Goal: Task Accomplishment & Management: Manage account settings

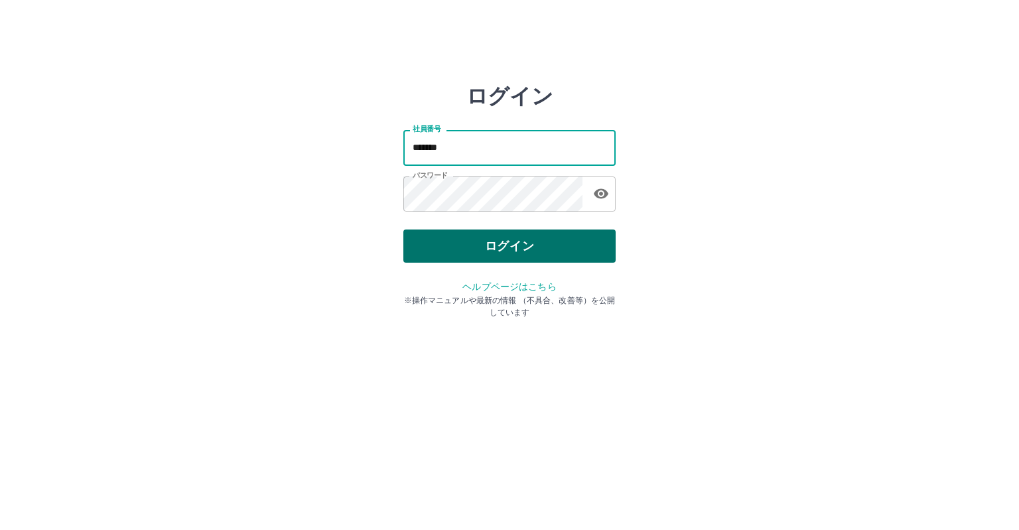
click at [512, 235] on button "ログイン" at bounding box center [509, 246] width 212 height 33
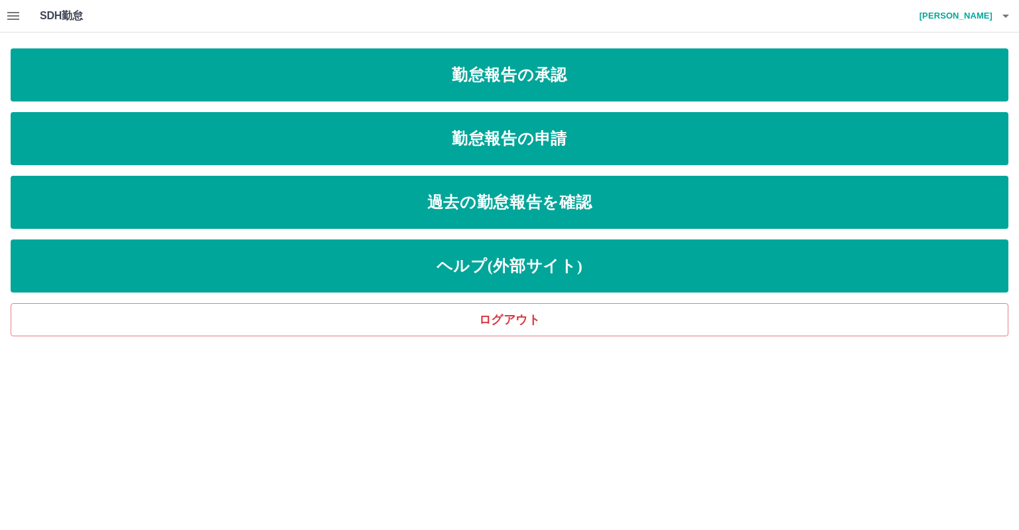
click at [16, 15] on icon "button" at bounding box center [13, 16] width 12 height 8
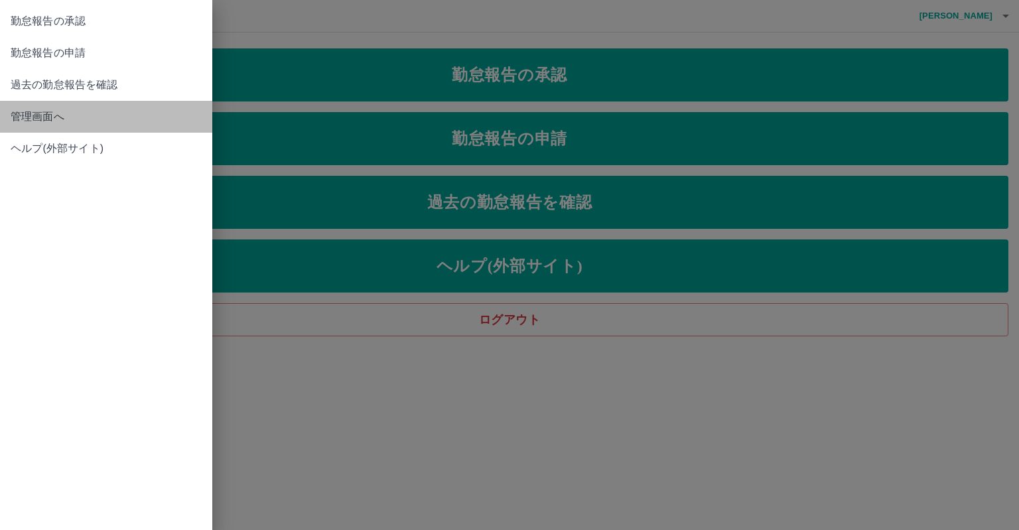
click at [36, 120] on span "管理画面へ" at bounding box center [106, 117] width 191 height 16
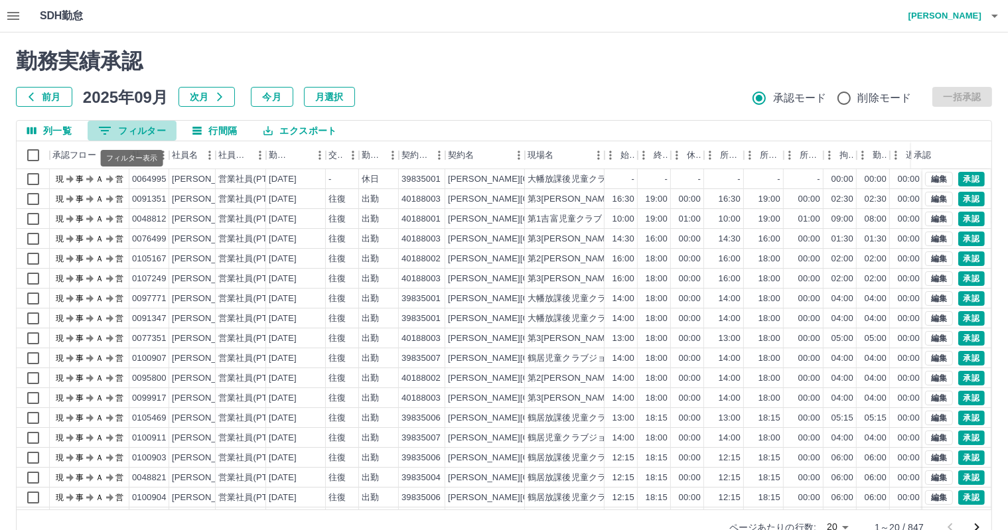
click at [142, 123] on button "0 フィルター" at bounding box center [132, 131] width 89 height 20
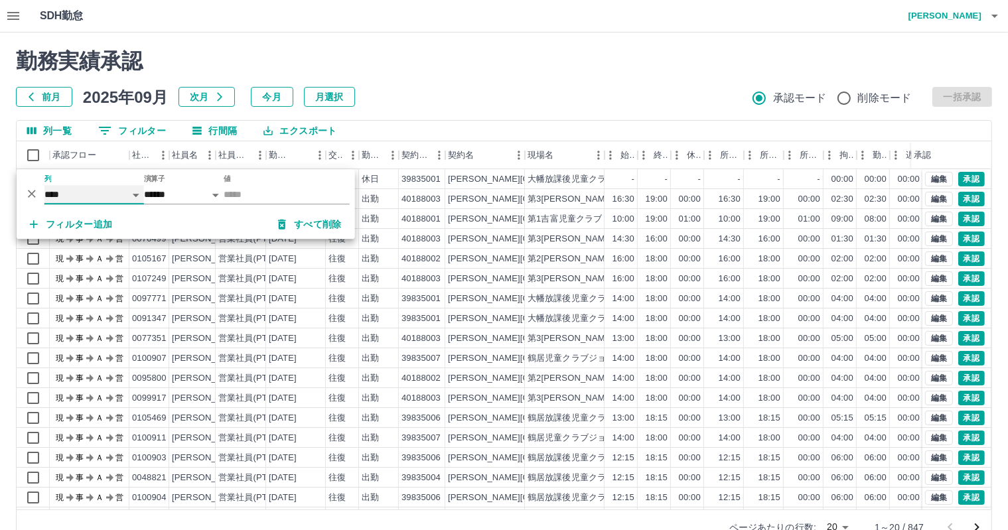
click at [86, 190] on select "**** *** **** *** *** **** ***** *** *** ** ** ** **** **** **** ** ** *** ****…" at bounding box center [94, 194] width 100 height 19
click at [44, 185] on select "**** *** **** *** *** **** ***** *** *** ** ** ** **** **** **** ** ** *** ****…" at bounding box center [94, 194] width 100 height 19
select select "**********"
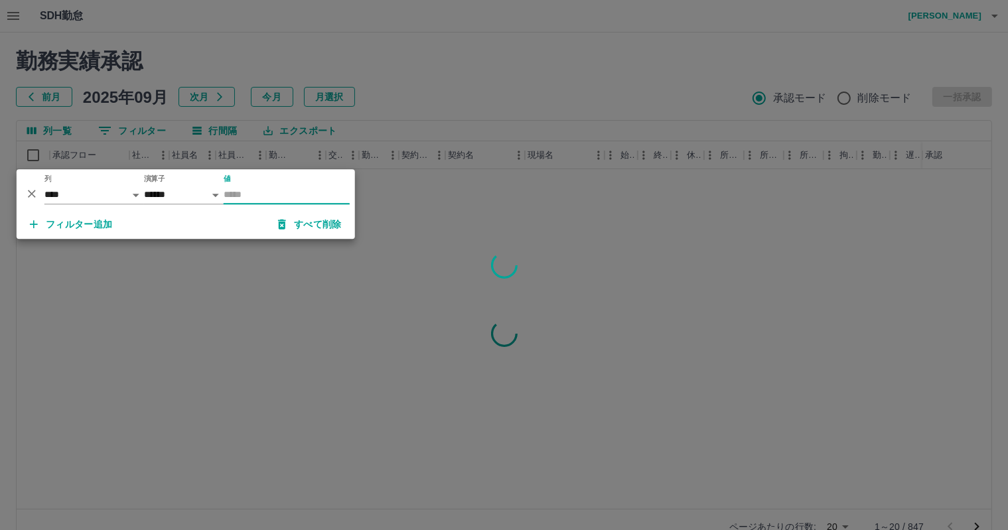
click at [244, 190] on input "値" at bounding box center [287, 194] width 126 height 19
type input "*****"
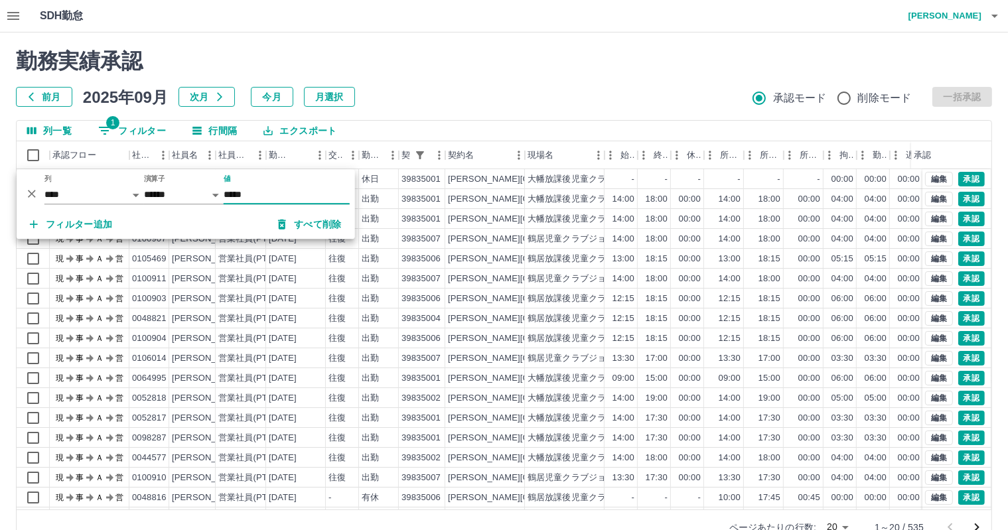
click at [525, 83] on div "勤務実績承認 前月 2025年09月 次月 今月 月選択 承認モード 削除モード 一括承認" at bounding box center [504, 77] width 976 height 58
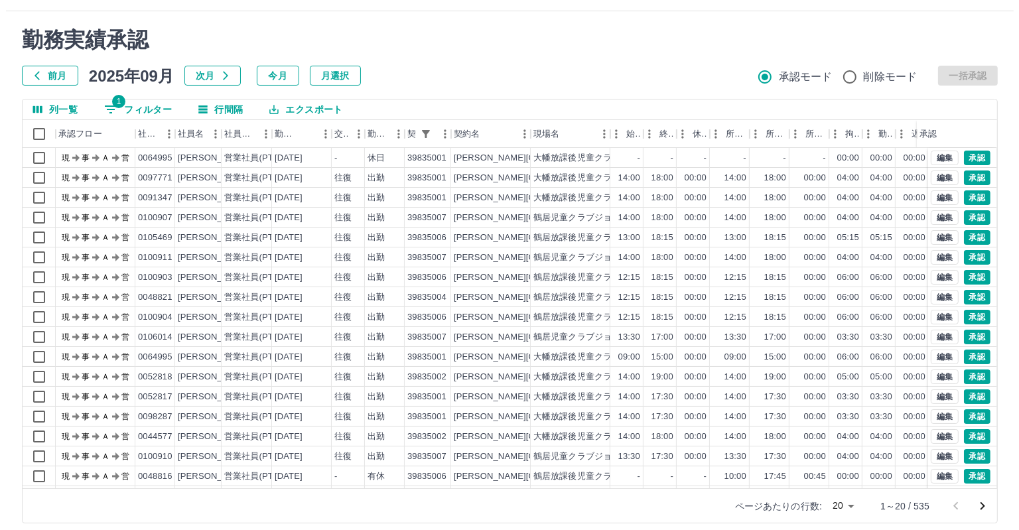
scroll to position [31, 0]
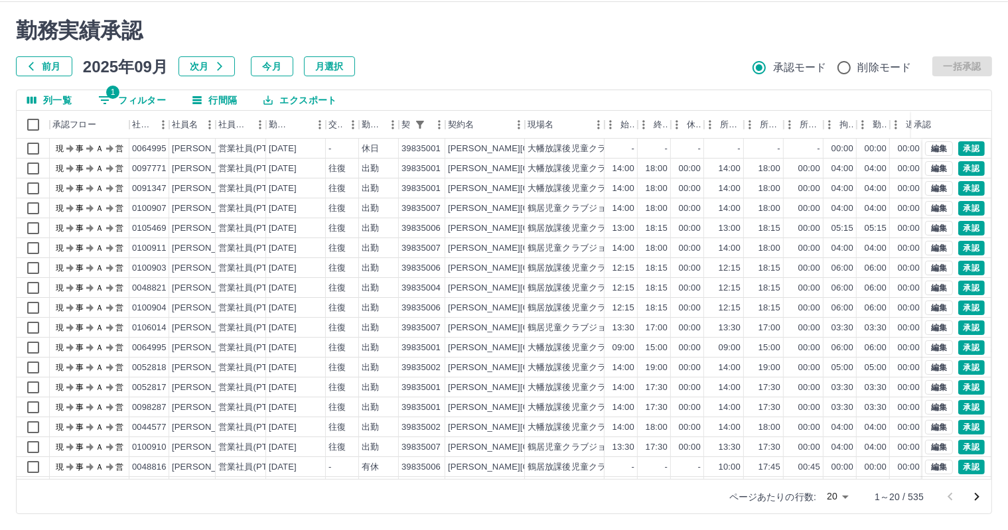
click at [841, 490] on body "SDH勤怠 岩西　夏帆 勤務実績承認 前月 2025年09月 次月 今月 月選択 承認モード 削除モード 一括承認 列一覧 1 フィルター 行間隔 エクスポー…" at bounding box center [504, 249] width 1008 height 561
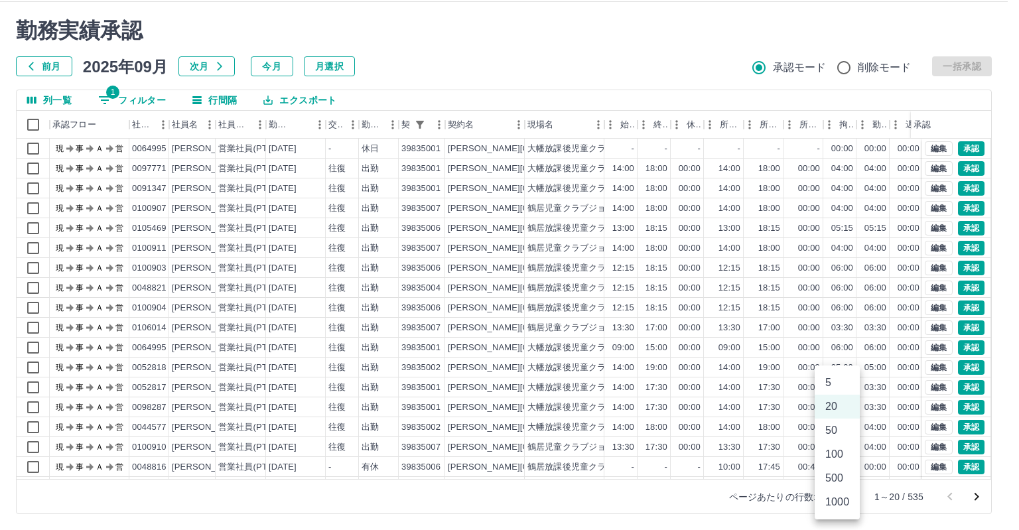
click at [839, 497] on li "1000" at bounding box center [837, 502] width 45 height 24
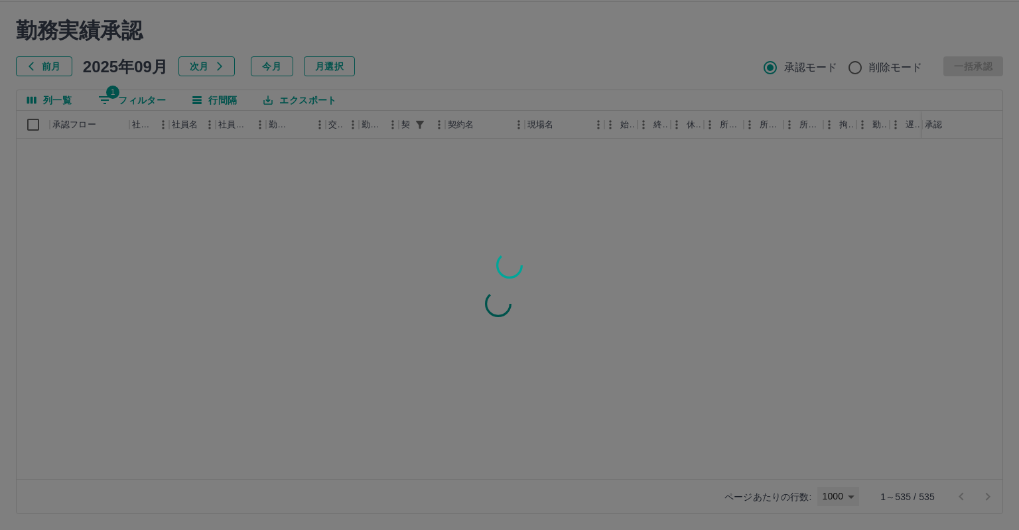
type input "****"
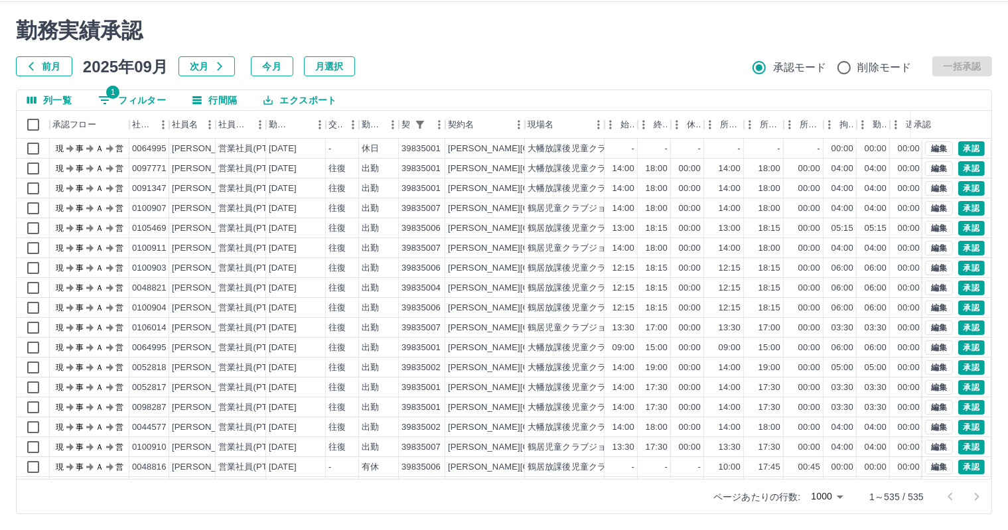
click at [289, 93] on button "エクスポート" at bounding box center [300, 100] width 94 height 20
click at [283, 154] on li "印刷" at bounding box center [306, 151] width 107 height 24
click at [419, 58] on div "前月 2025年09月 次月 今月 月選択 承認モード 削除モード 一括承認" at bounding box center [504, 66] width 976 height 20
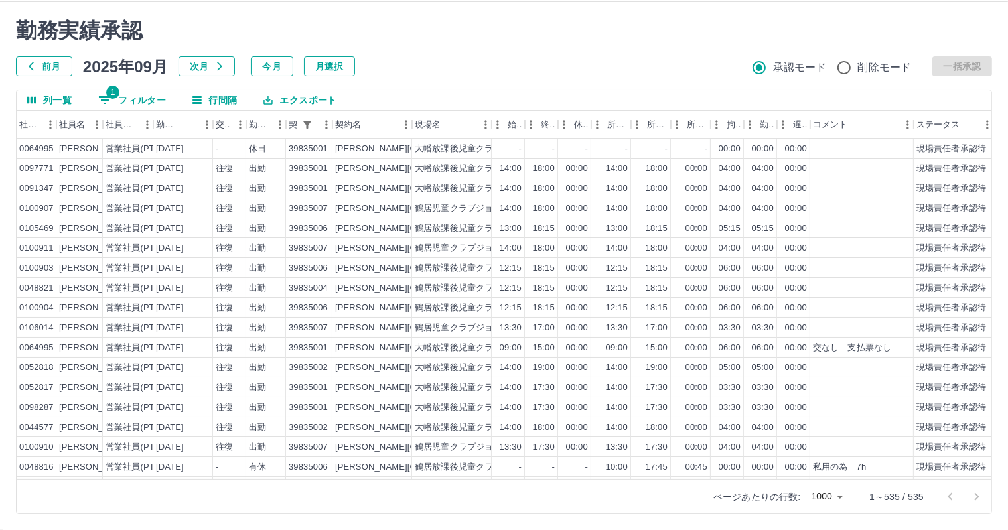
click at [295, 98] on button "エクスポート" at bounding box center [300, 100] width 94 height 20
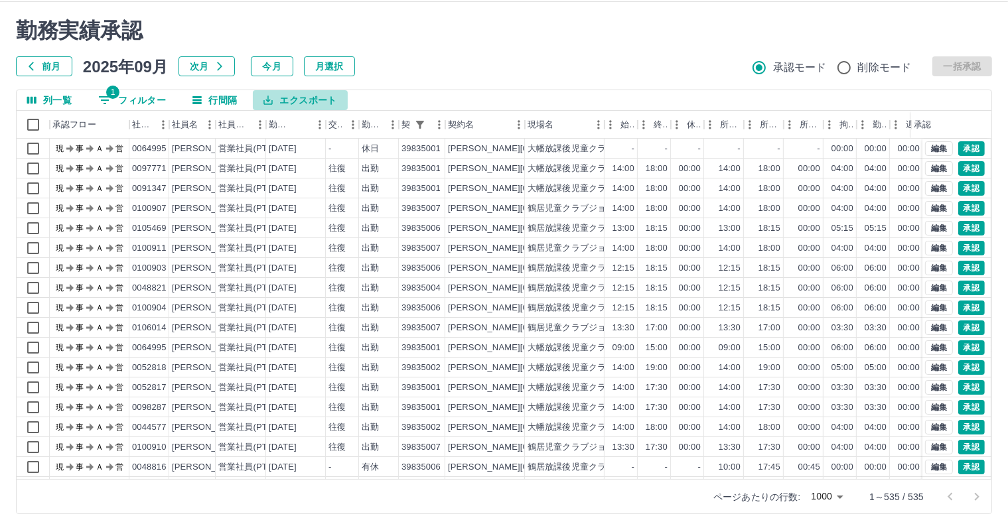
click at [312, 97] on button "エクスポート" at bounding box center [300, 100] width 94 height 20
click at [300, 137] on li "CSVダウンロード" at bounding box center [306, 127] width 107 height 24
click at [159, 98] on button "1 フィルター" at bounding box center [132, 100] width 89 height 20
select select "**********"
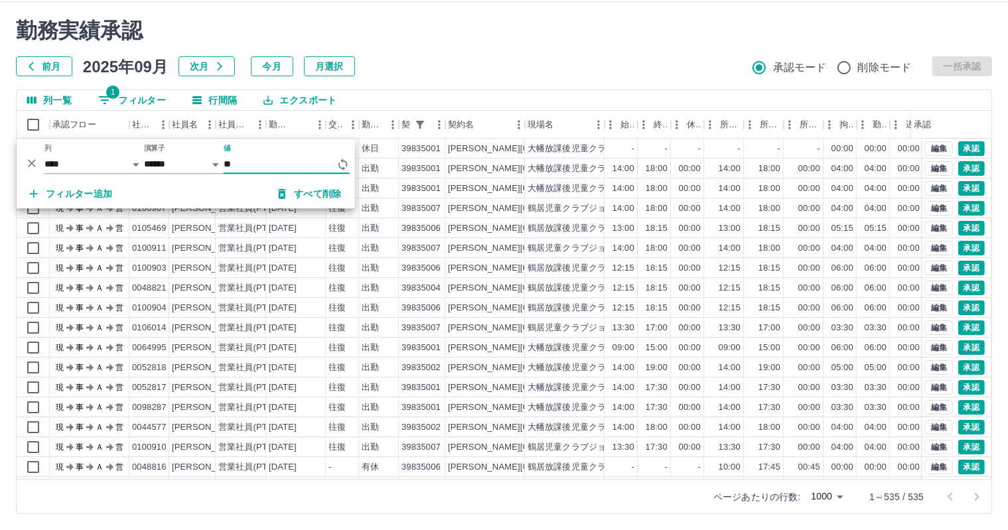
type input "*"
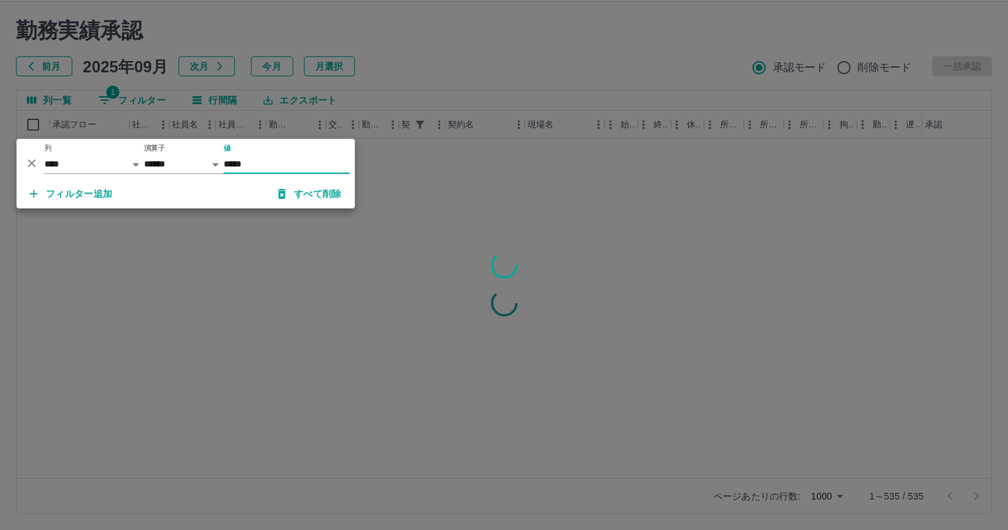
type input "*****"
click at [506, 18] on div at bounding box center [504, 265] width 1008 height 530
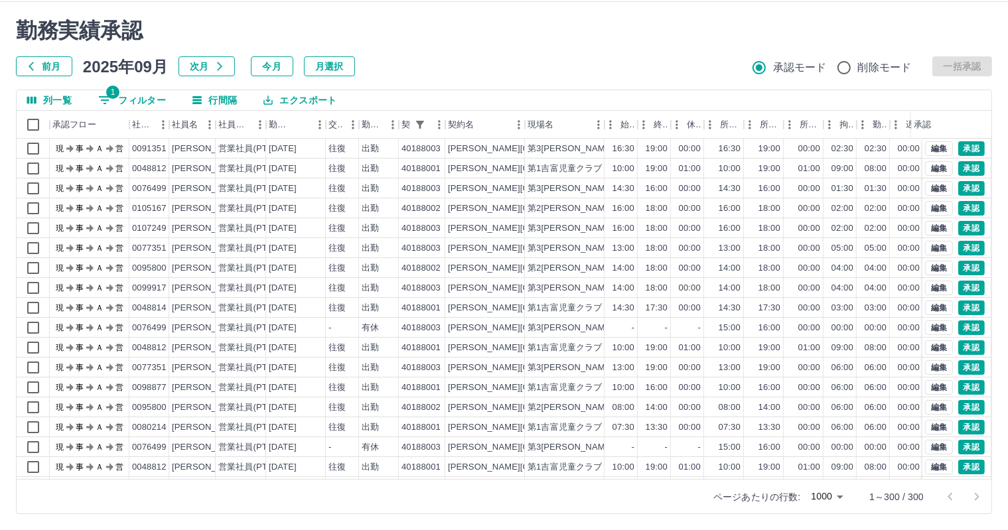
click at [301, 110] on button "エクスポート" at bounding box center [300, 100] width 94 height 20
click at [307, 139] on li "CSVダウンロード" at bounding box center [306, 127] width 107 height 24
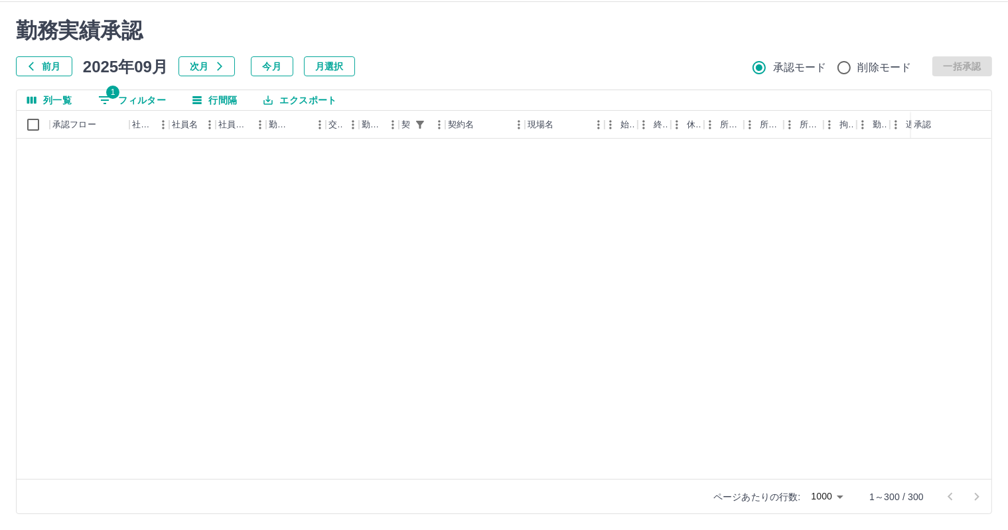
click at [569, 22] on h2 "勤務実績承認" at bounding box center [504, 30] width 976 height 25
click at [163, 95] on button "1 フィルター" at bounding box center [132, 100] width 89 height 20
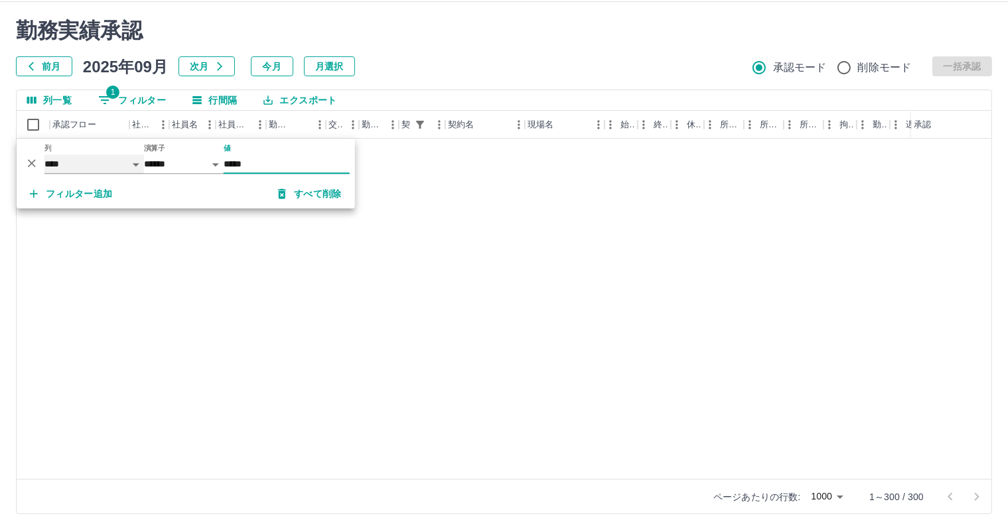
click at [77, 163] on select "**** *** **** *** *** **** ***** *** *** ** ** ** **** **** **** ** ** *** ****…" at bounding box center [94, 164] width 100 height 19
click at [44, 155] on select "**** *** **** *** *** **** ***** *** *** ** ** ** **** **** **** ** ** *** ****…" at bounding box center [94, 164] width 100 height 19
select select "**********"
select select "*****"
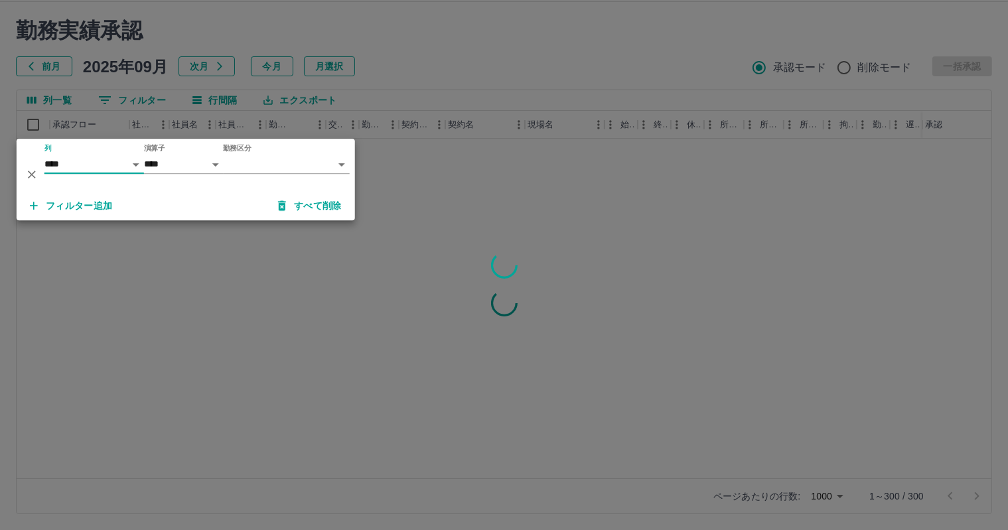
click at [263, 158] on body "SDH勤怠 岩西　夏帆 勤務実績承認 前月 2025年09月 次月 今月 月選択 承認モード 削除モード 一括承認 列一覧 0 フィルター 行間隔 エクスポー…" at bounding box center [504, 249] width 1008 height 561
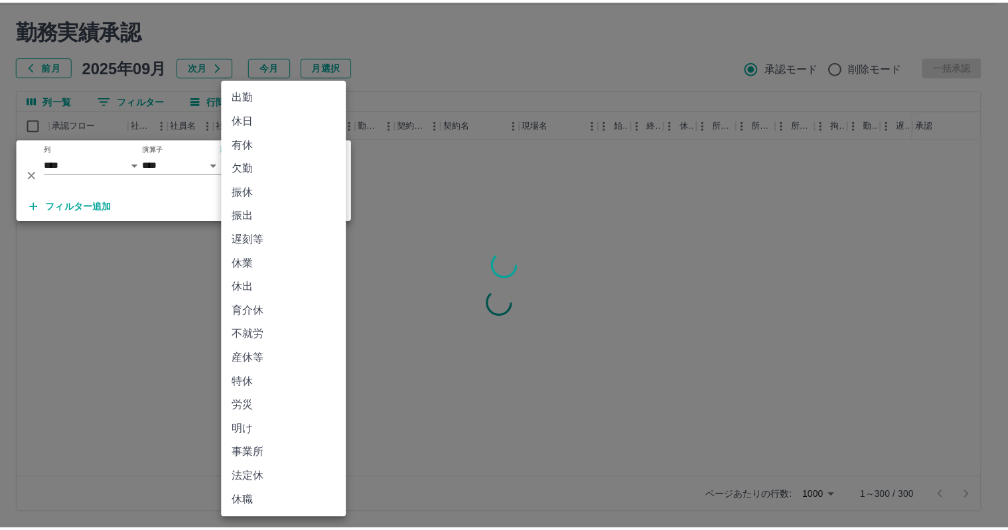
scroll to position [0, 0]
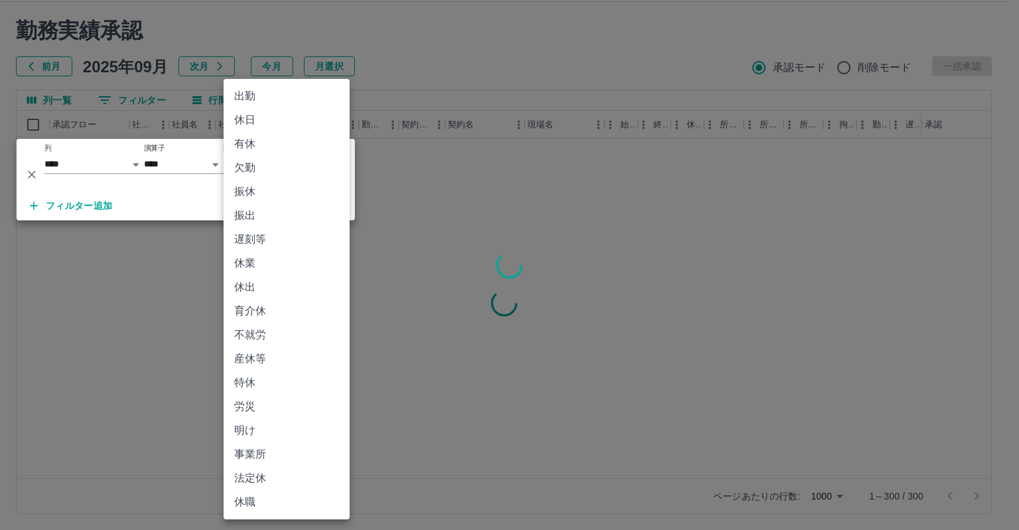
click at [295, 135] on li "有休" at bounding box center [287, 144] width 126 height 24
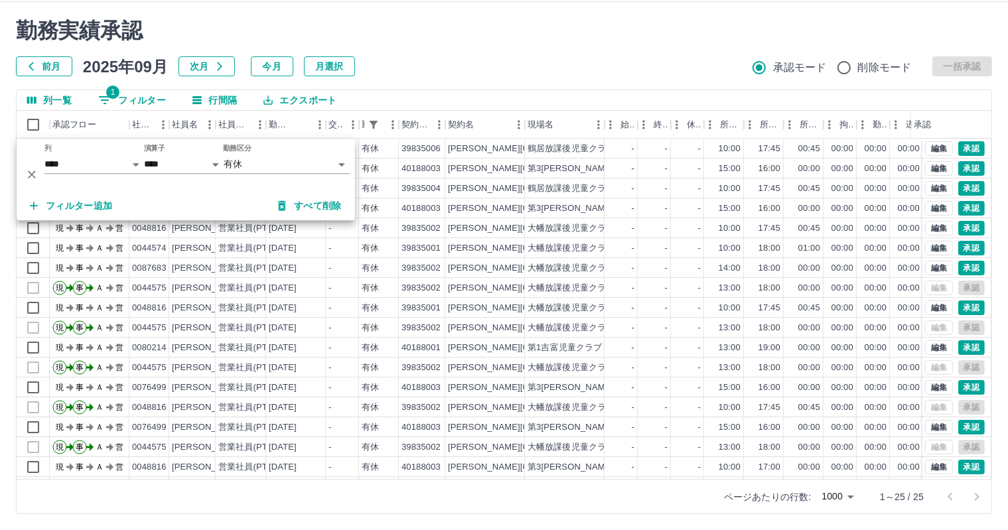
click at [497, 25] on h2 "勤務実績承認" at bounding box center [504, 30] width 976 height 25
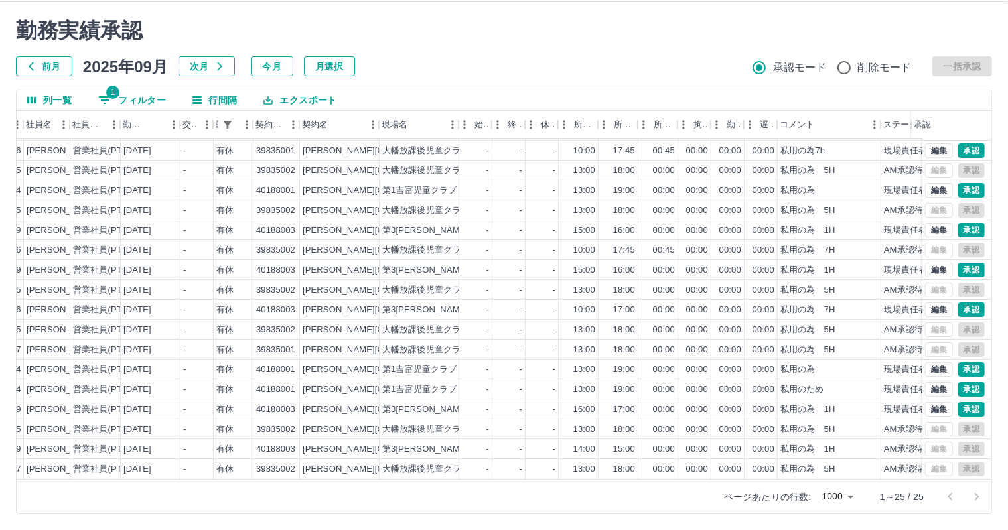
scroll to position [167, 147]
click at [191, 399] on div "-" at bounding box center [194, 409] width 33 height 20
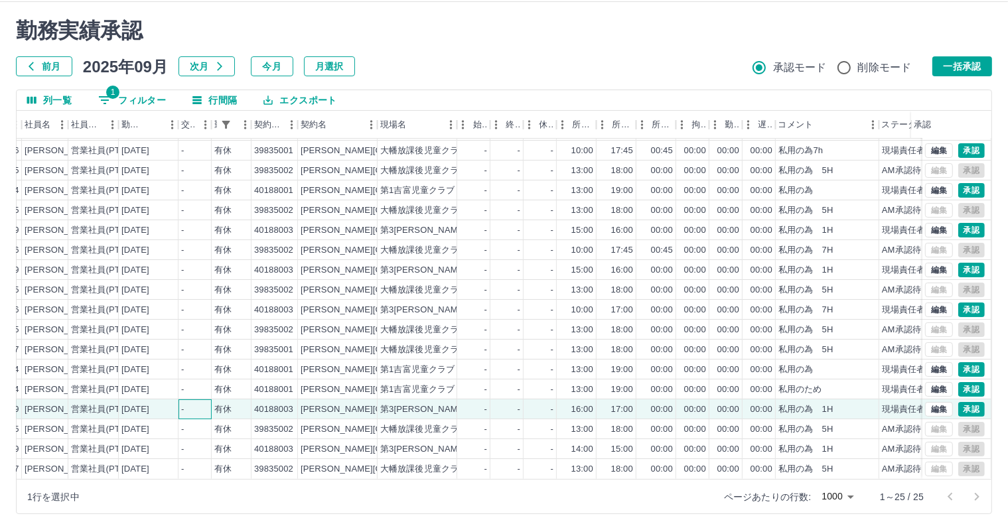
click at [191, 399] on div "-" at bounding box center [194, 409] width 33 height 20
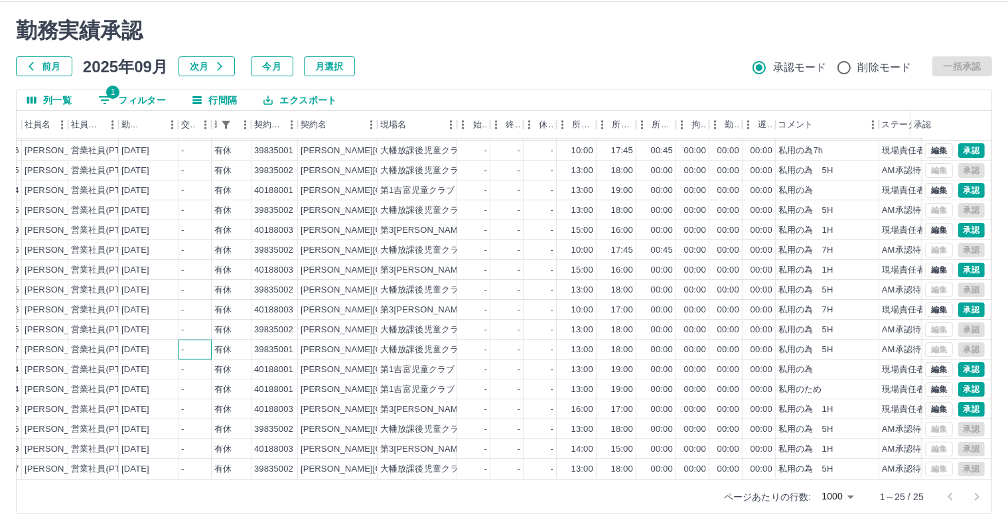
click at [190, 344] on div "-" at bounding box center [194, 350] width 33 height 20
click at [149, 344] on div "2025-09-09" at bounding box center [135, 350] width 28 height 13
click at [199, 340] on div "-" at bounding box center [194, 350] width 33 height 20
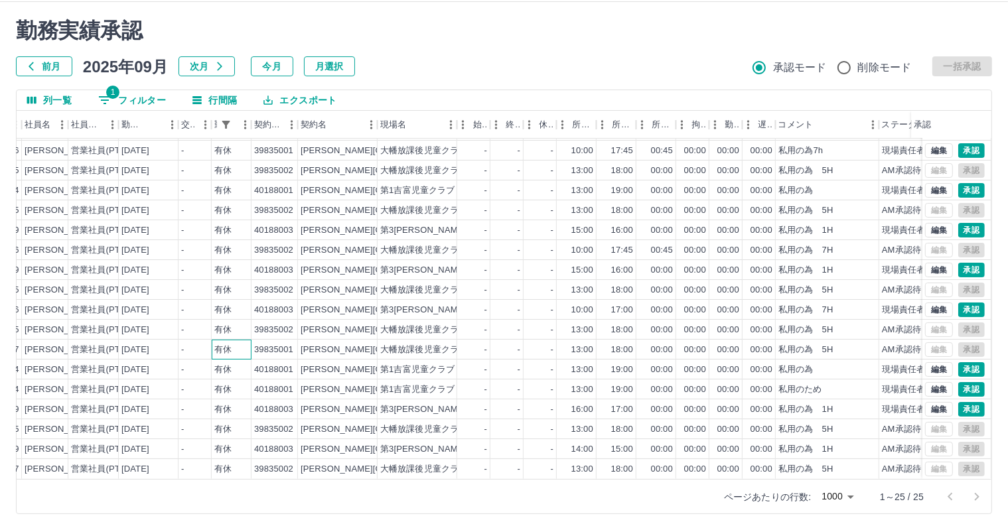
click at [219, 344] on div "有休" at bounding box center [222, 350] width 17 height 13
click at [197, 340] on div "-" at bounding box center [194, 350] width 33 height 20
click at [194, 320] on div "-" at bounding box center [194, 330] width 33 height 20
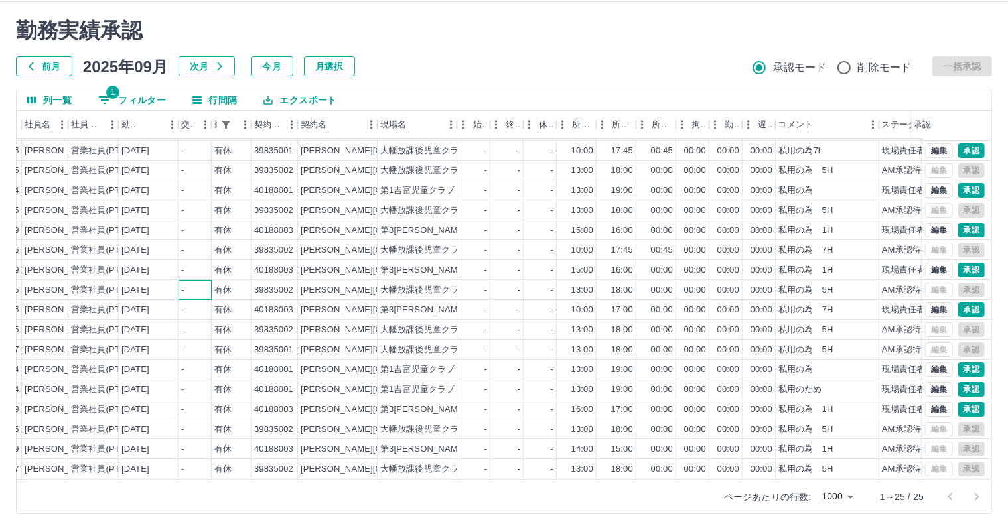
click at [193, 280] on div "-" at bounding box center [194, 290] width 33 height 20
click at [178, 300] on div "-" at bounding box center [194, 310] width 33 height 20
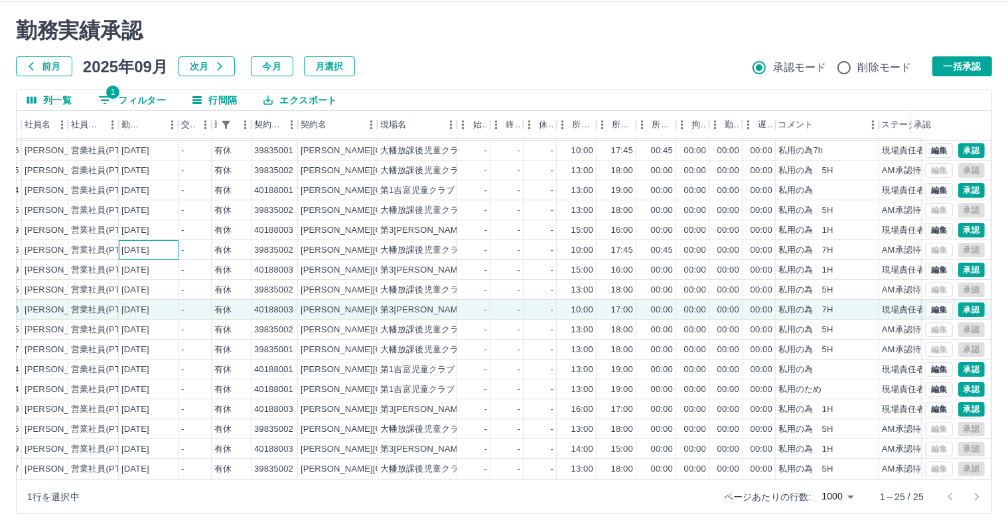
click at [167, 242] on div "2025-09-12" at bounding box center [149, 250] width 60 height 20
click at [167, 200] on div "2025-09-16" at bounding box center [149, 210] width 60 height 20
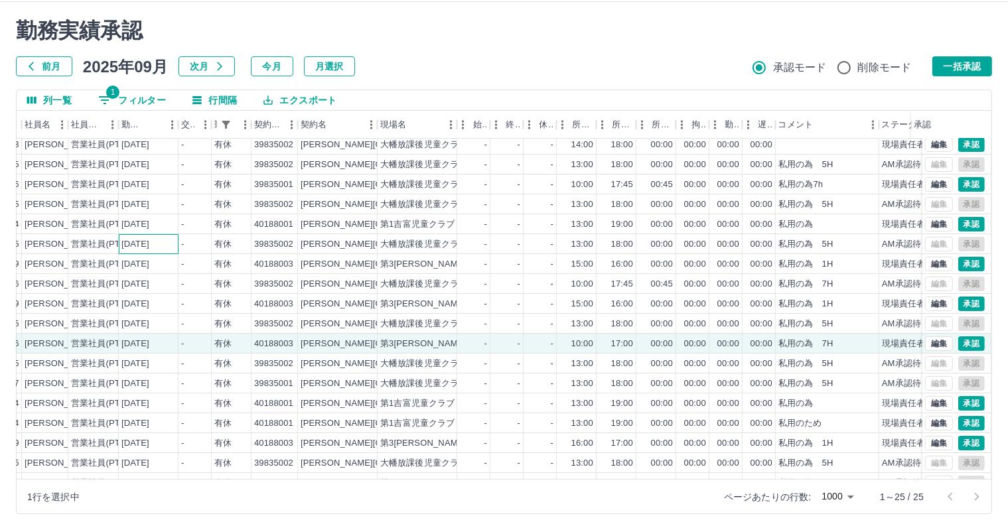
scroll to position [101, 147]
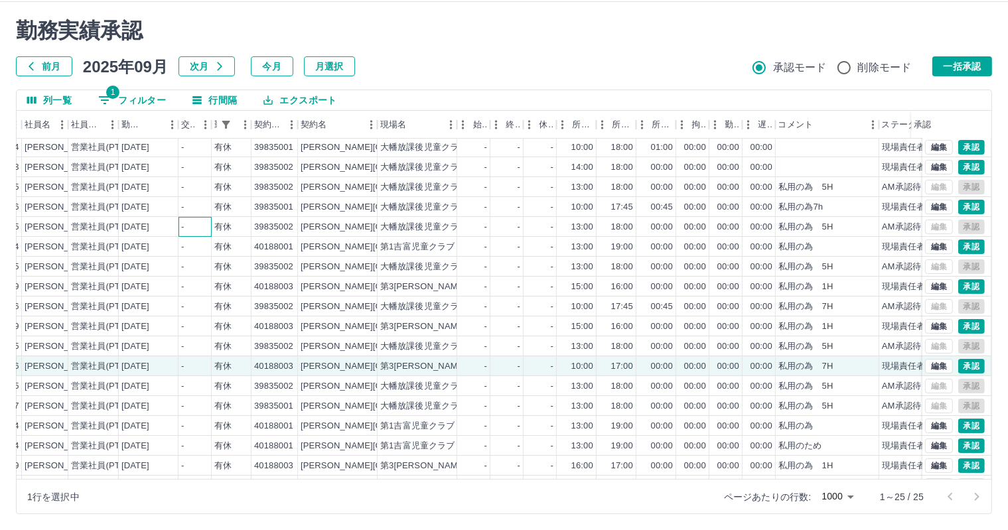
click at [178, 224] on div "-" at bounding box center [194, 227] width 33 height 20
click at [186, 200] on div "-" at bounding box center [194, 207] width 33 height 20
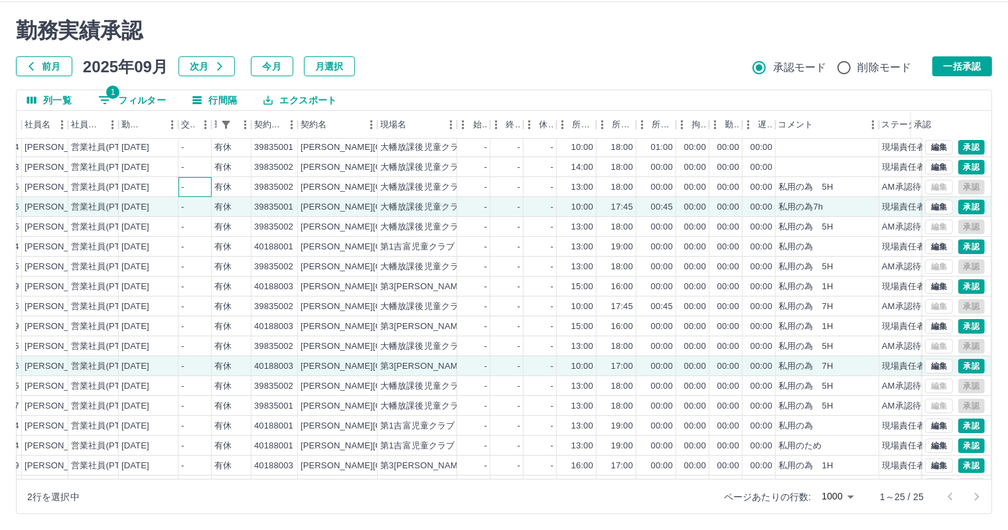
click at [186, 178] on div "-" at bounding box center [194, 187] width 33 height 20
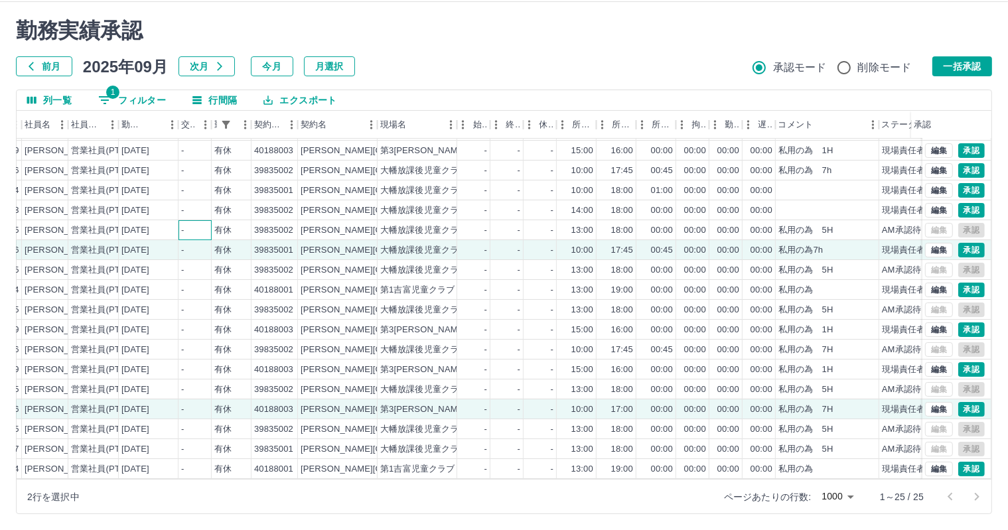
scroll to position [35, 147]
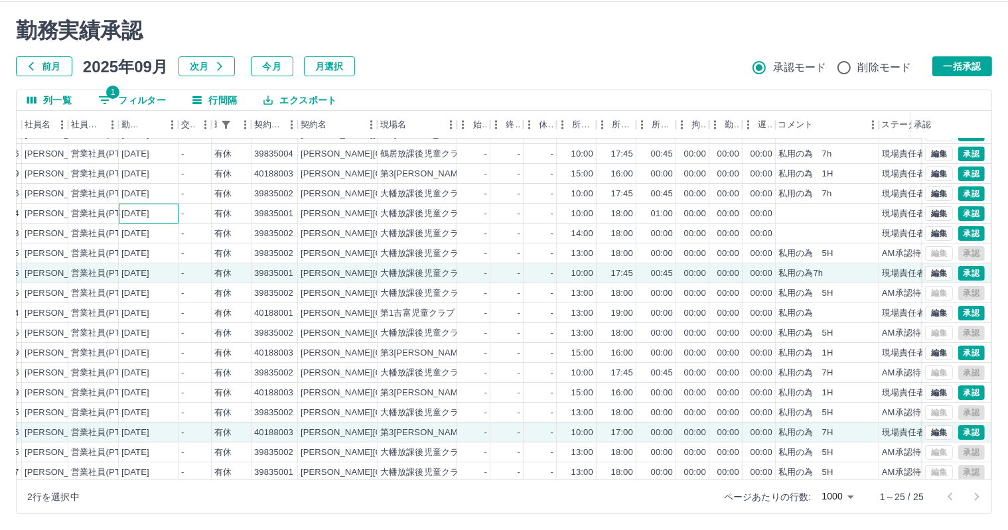
click at [177, 216] on div "2025-09-19" at bounding box center [149, 214] width 60 height 20
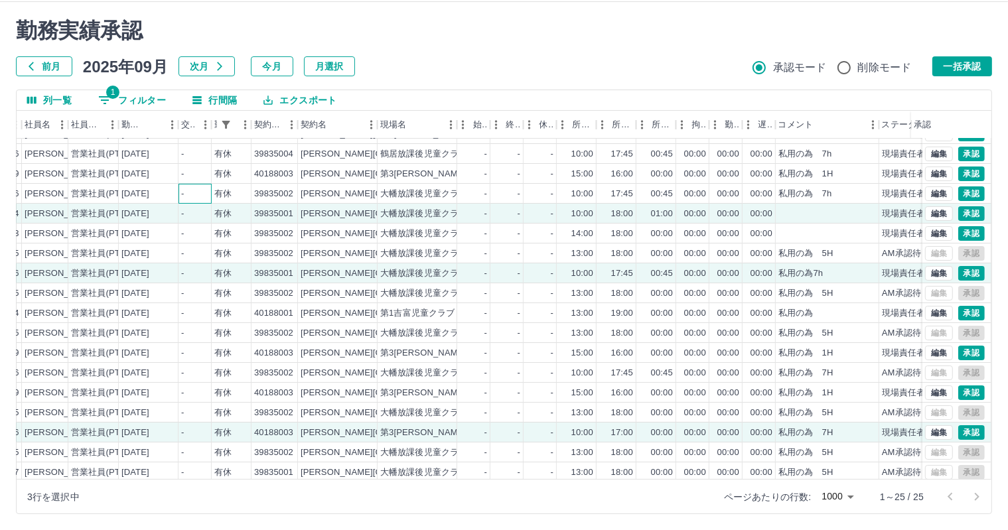
click at [186, 196] on div "-" at bounding box center [194, 194] width 33 height 20
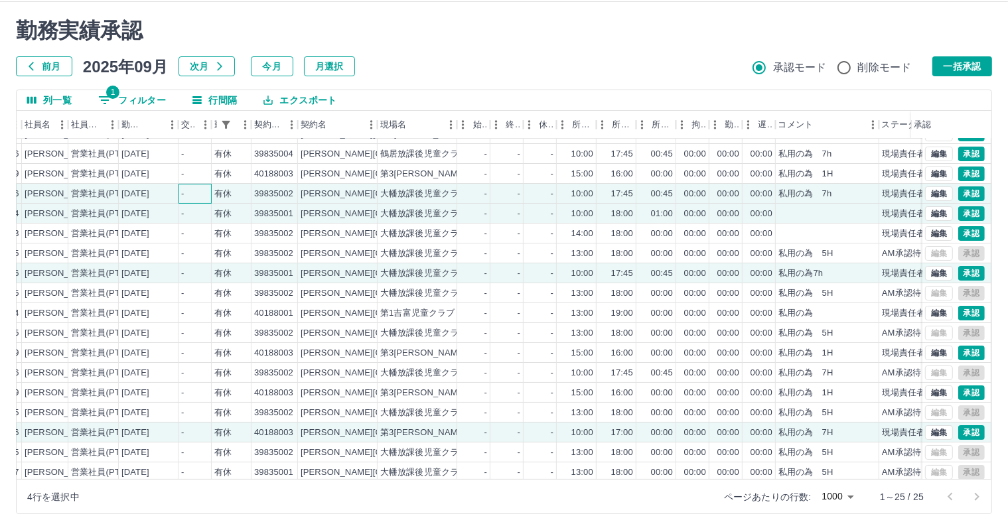
scroll to position [0, 147]
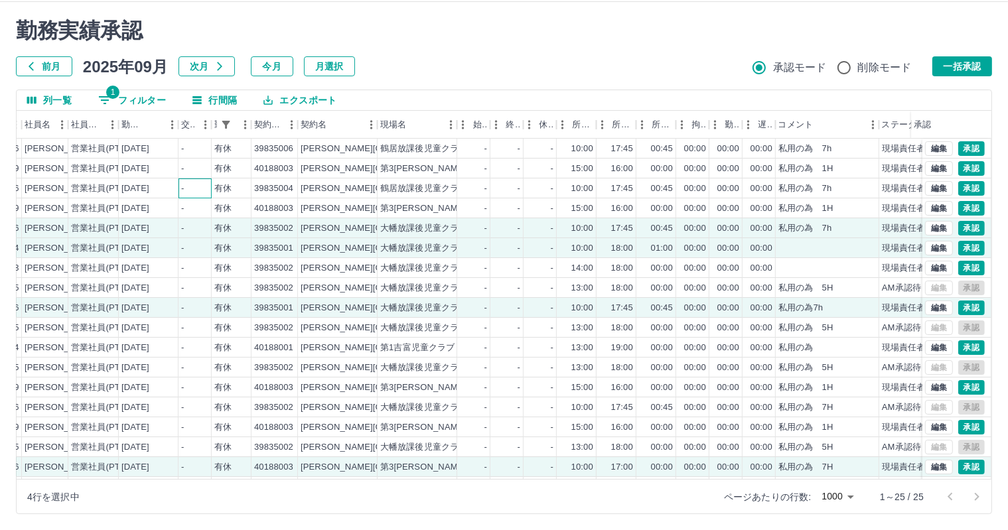
click at [183, 182] on div "-" at bounding box center [182, 188] width 3 height 13
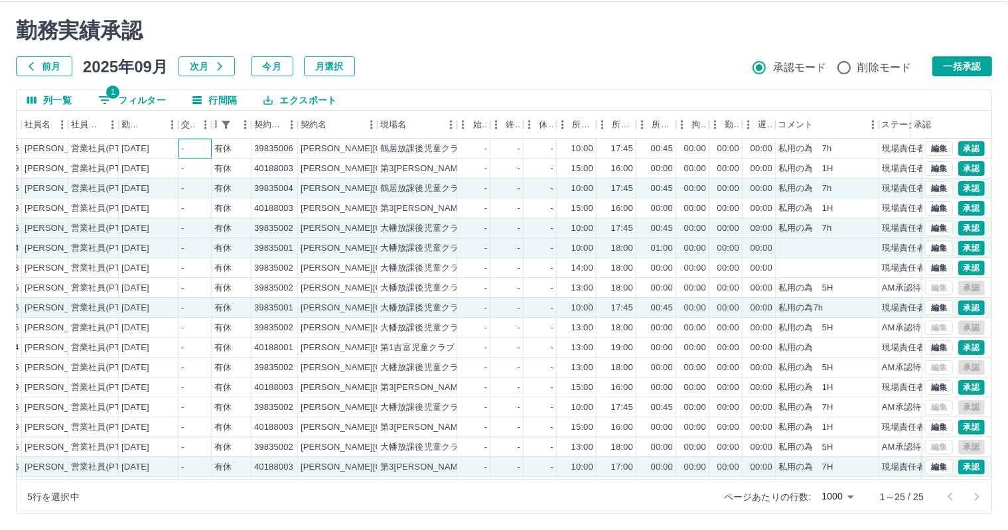
click at [181, 147] on div "-" at bounding box center [182, 149] width 3 height 13
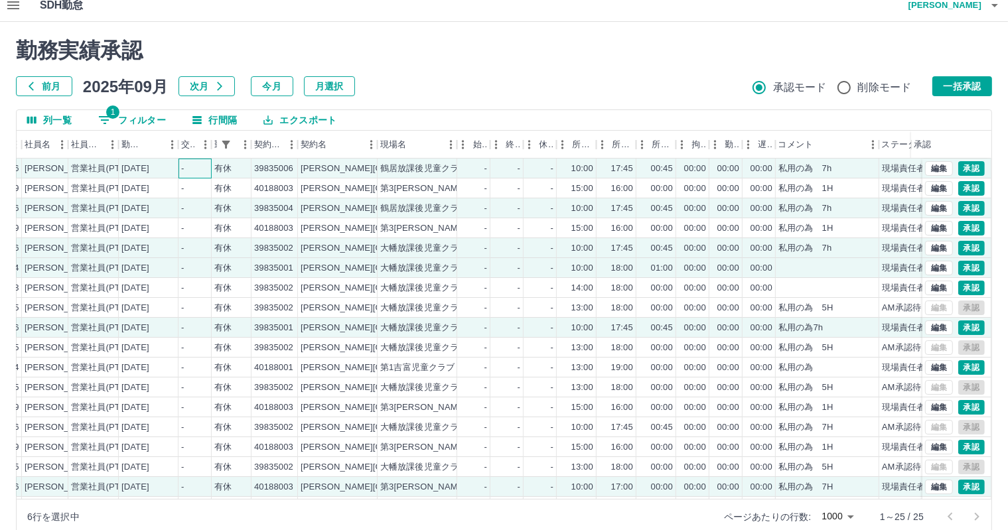
scroll to position [0, 0]
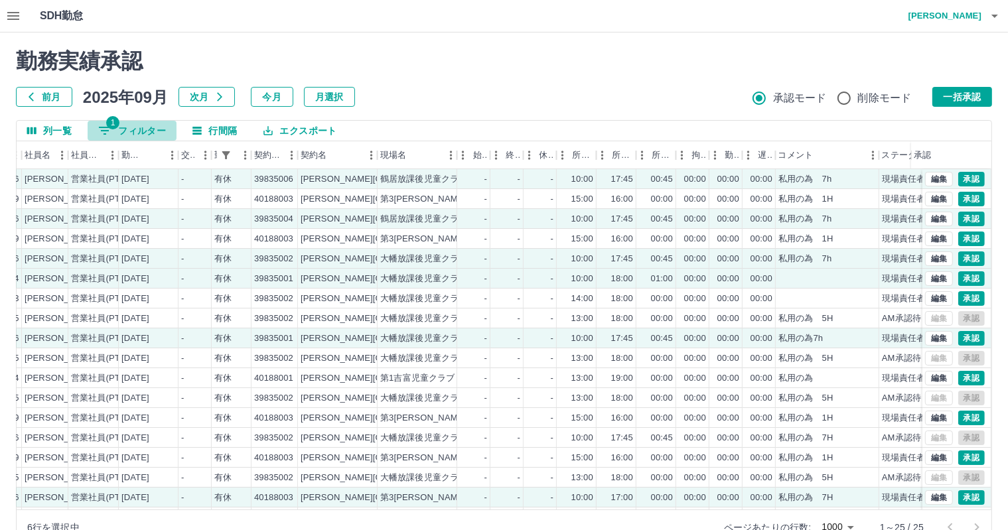
click at [157, 123] on button "1 フィルター" at bounding box center [132, 131] width 89 height 20
select select "**********"
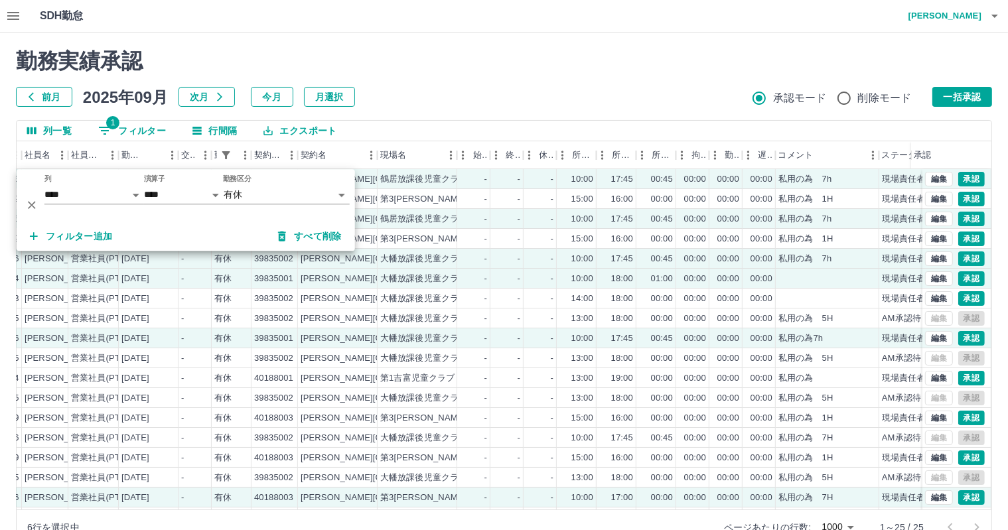
click at [486, 42] on div "勤務実績承認 前月 2025年09月 次月 今月 月選択 承認モード 削除モード 一括承認 列一覧 1 フィルター 行間隔 エクスポート 承認フロー 社員番号…" at bounding box center [504, 297] width 1008 height 528
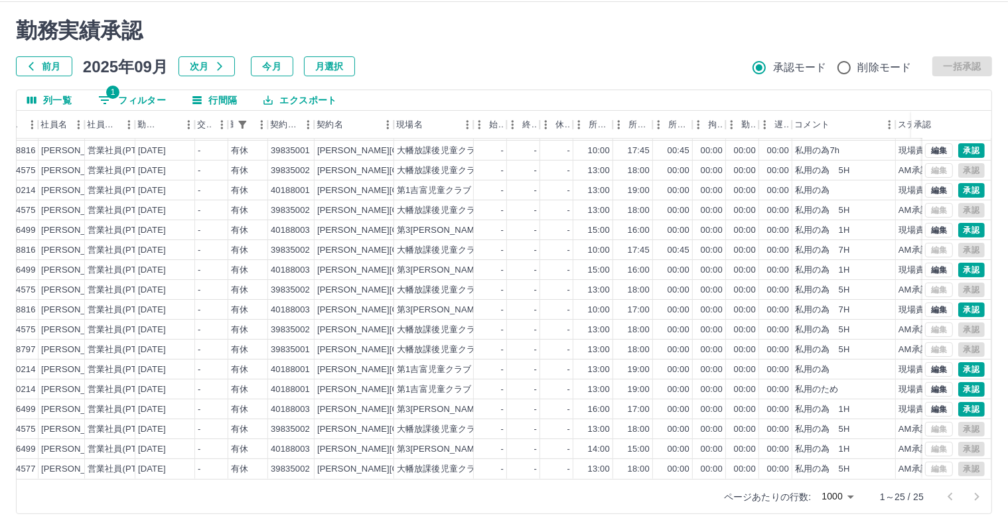
scroll to position [167, 119]
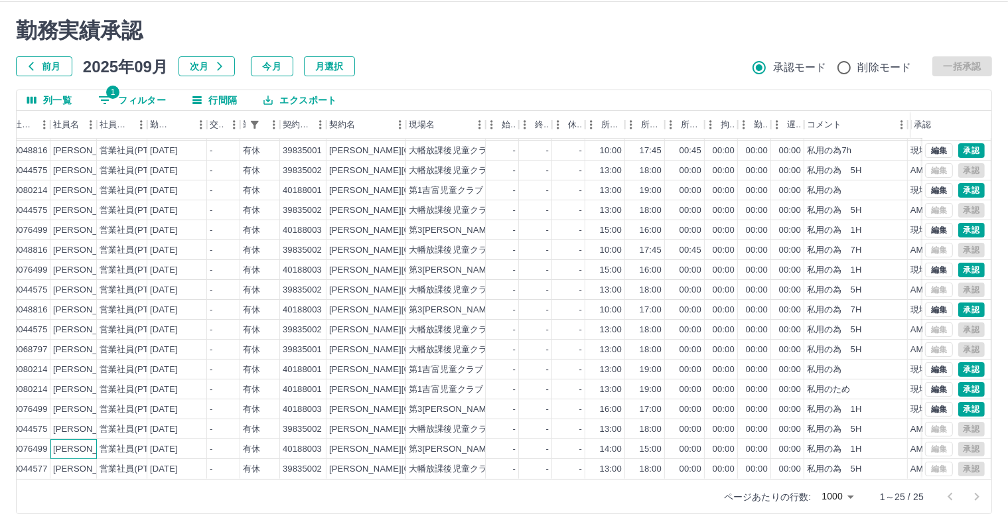
click at [96, 443] on div "藤中　治義" at bounding box center [89, 449] width 72 height 13
click at [80, 366] on div "河野　知子" at bounding box center [73, 370] width 46 height 20
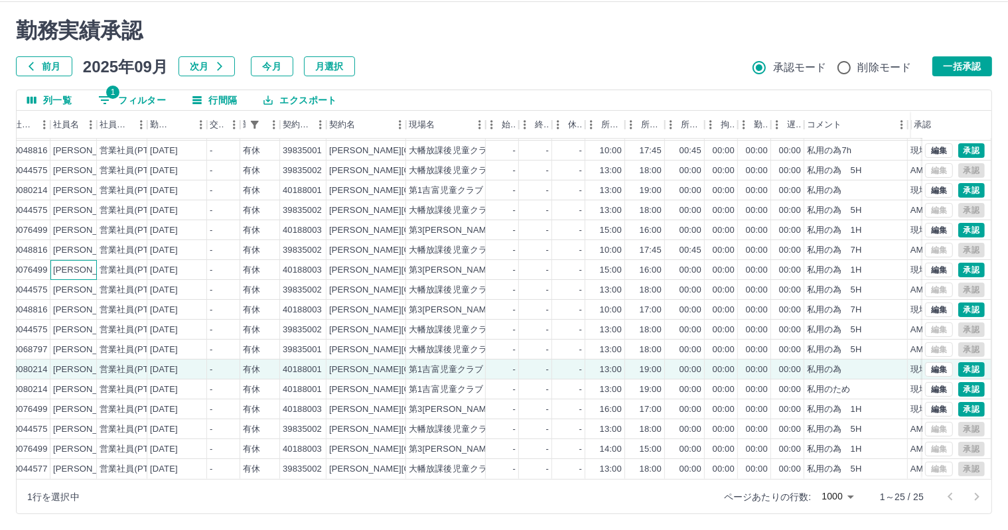
click at [80, 264] on div "藤中　治義" at bounding box center [89, 270] width 72 height 13
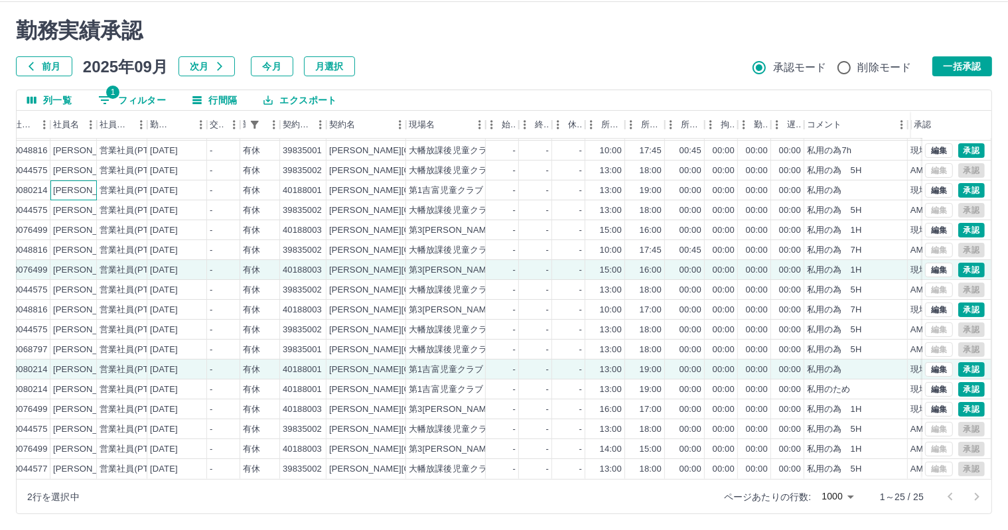
click at [77, 184] on div "河野　知子" at bounding box center [89, 190] width 72 height 13
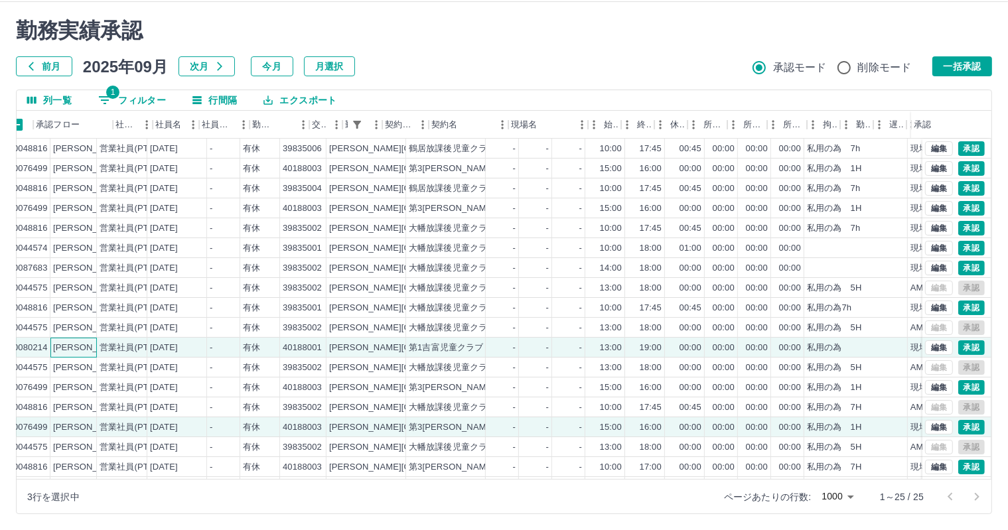
scroll to position [0, 0]
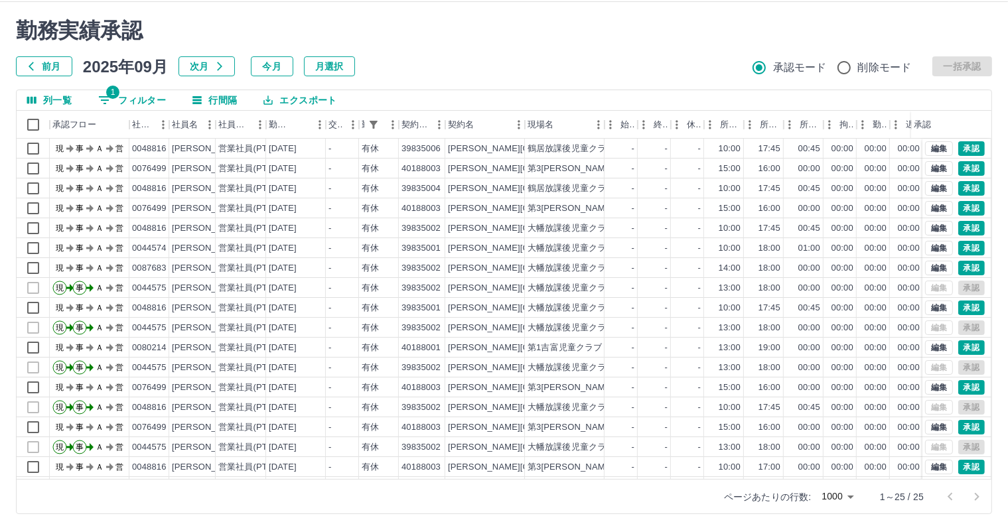
click at [141, 102] on button "1 フィルター" at bounding box center [132, 100] width 89 height 20
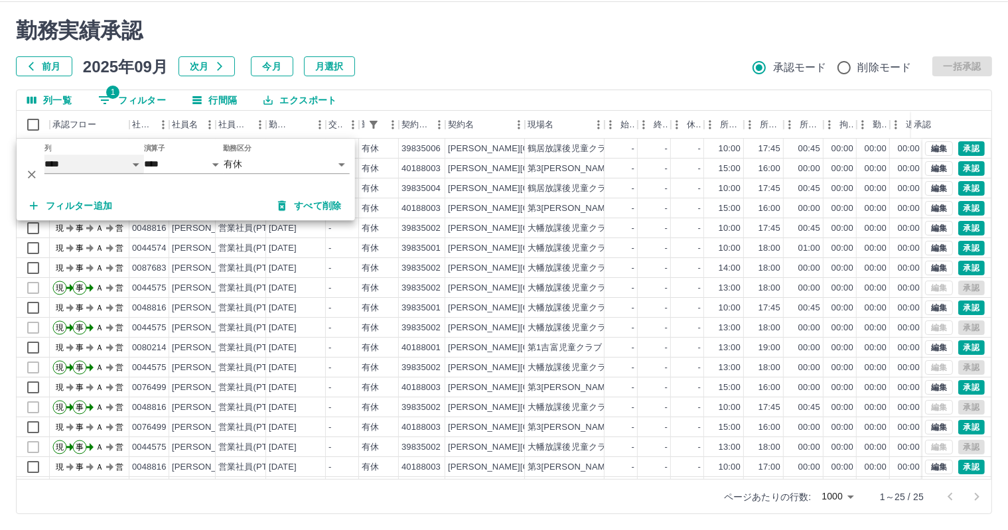
click at [102, 159] on select "**** *** **** *** *** **** ***** *** *** ** ** ** **** **** **** ** ** *** ****…" at bounding box center [94, 164] width 100 height 19
click at [44, 155] on select "**** *** **** *** *** **** ***** *** *** ** ** ** **** **** **** ** ** *** ****…" at bounding box center [94, 164] width 100 height 19
select select "**********"
select select "********"
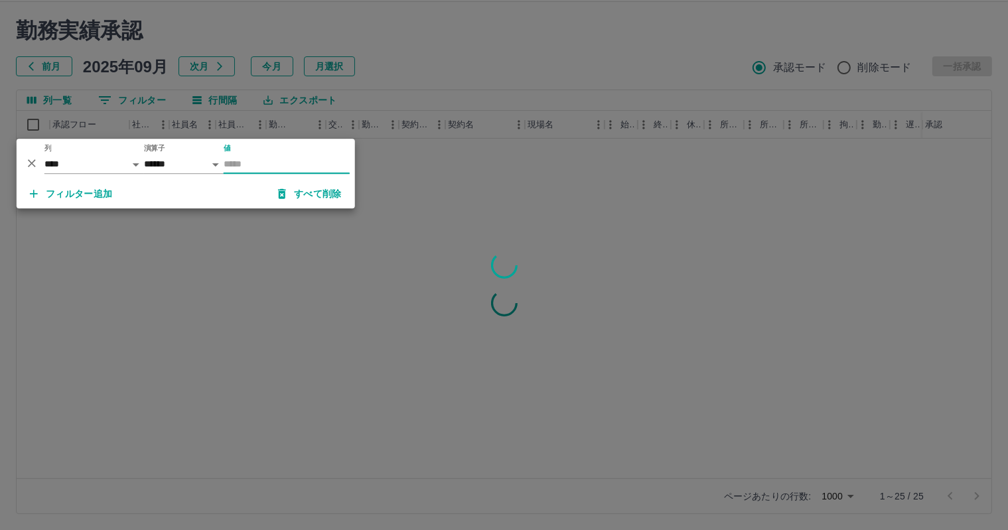
click at [249, 167] on input "値" at bounding box center [287, 164] width 126 height 19
click at [323, 158] on input "**********" at bounding box center [280, 164] width 113 height 19
click at [291, 166] on input "**********" at bounding box center [280, 164] width 113 height 19
type input "********"
click at [451, 70] on div at bounding box center [504, 265] width 1008 height 530
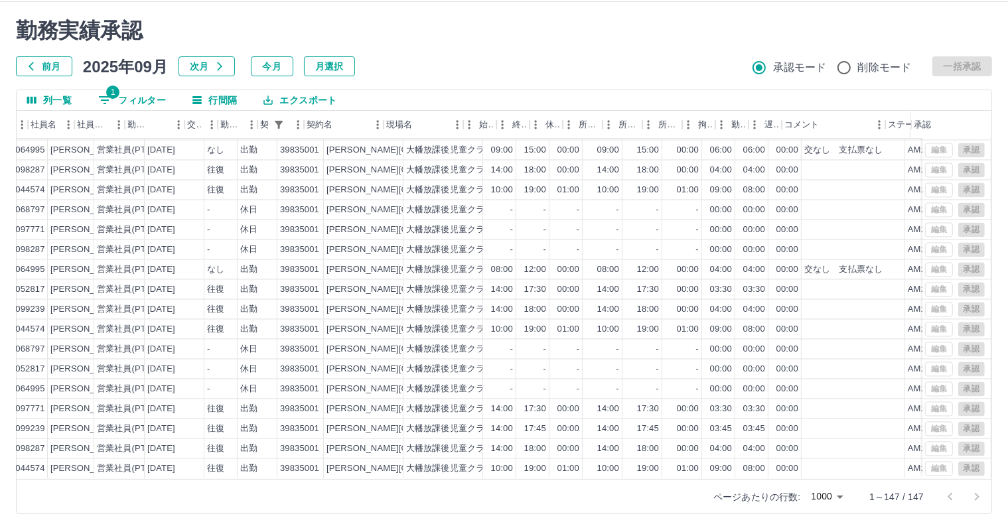
scroll to position [2596, 141]
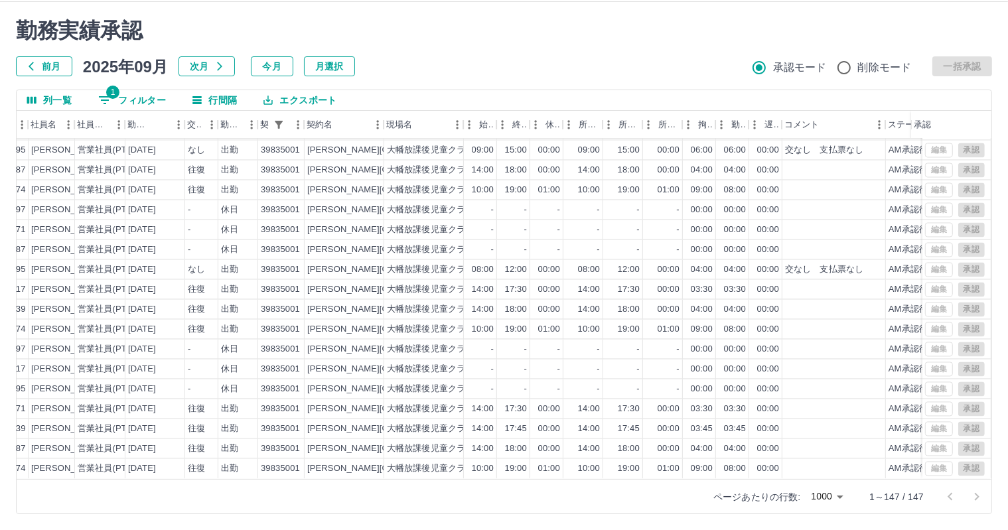
drag, startPoint x: 718, startPoint y: 479, endPoint x: 678, endPoint y: 480, distance: 39.8
click at [678, 480] on div "ページあたりの行数: 1000 **** 1～147 / 147" at bounding box center [504, 496] width 975 height 35
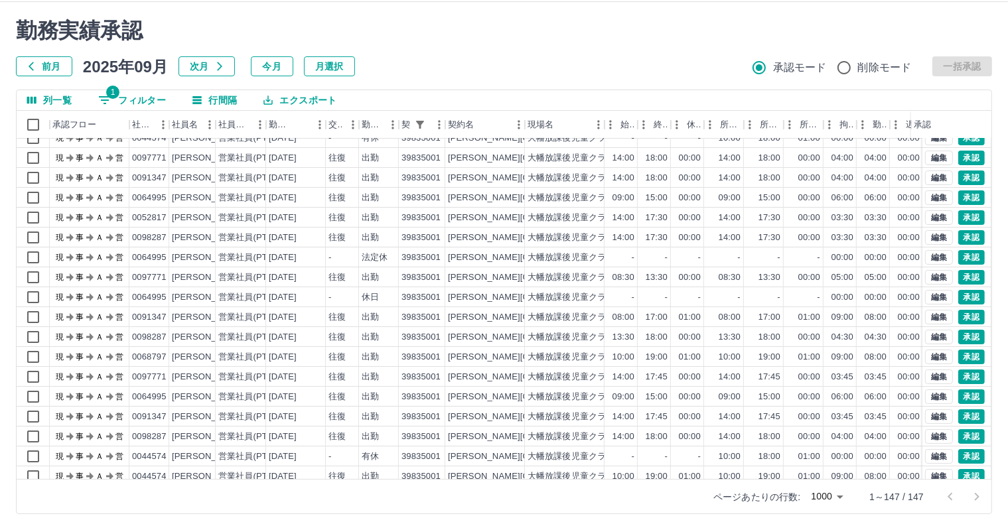
scroll to position [0, 0]
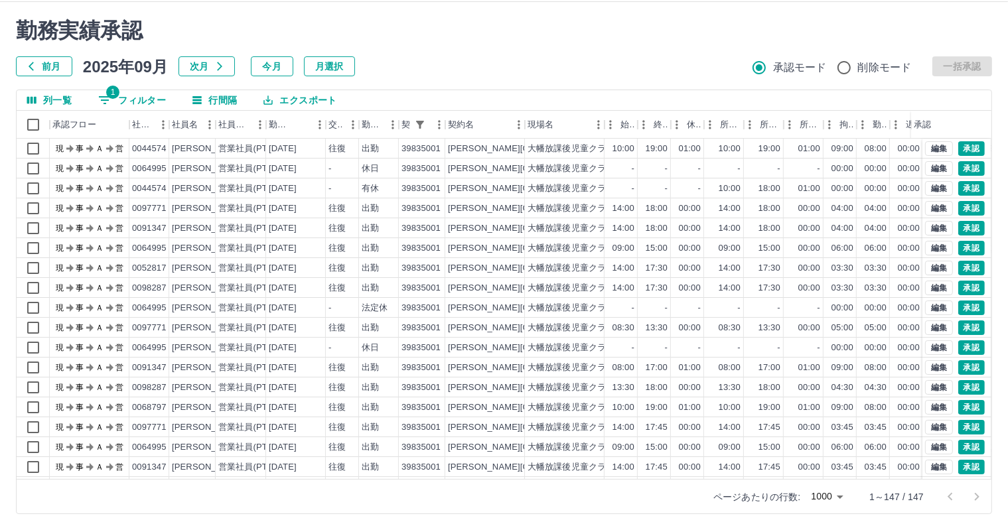
click at [839, 498] on body "SDH勤怠 岩西　夏帆 勤務実績承認 前月 2025年09月 次月 今月 月選択 承認モード 削除モード 一括承認 列一覧 1 フィルター 行間隔 エクスポー…" at bounding box center [504, 249] width 1008 height 561
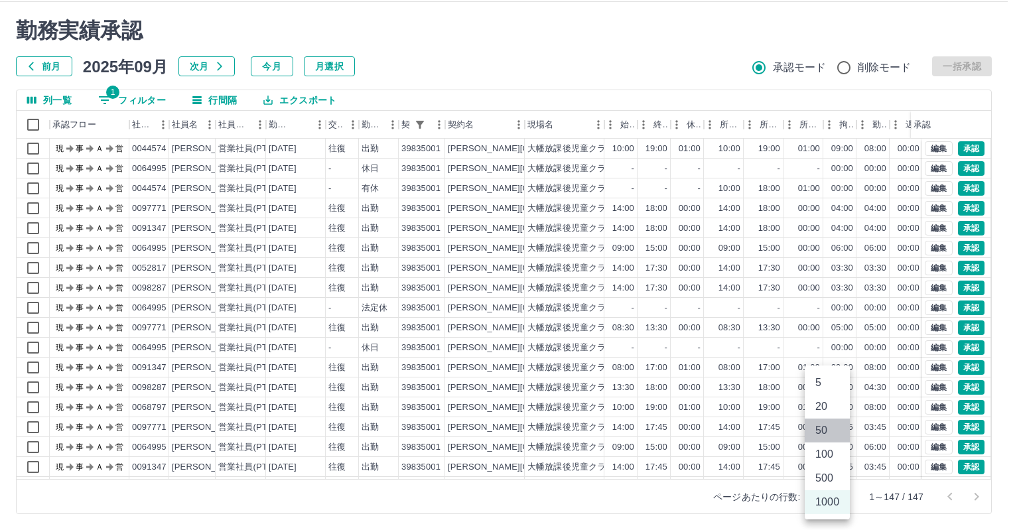
click at [833, 427] on li "50" at bounding box center [827, 431] width 45 height 24
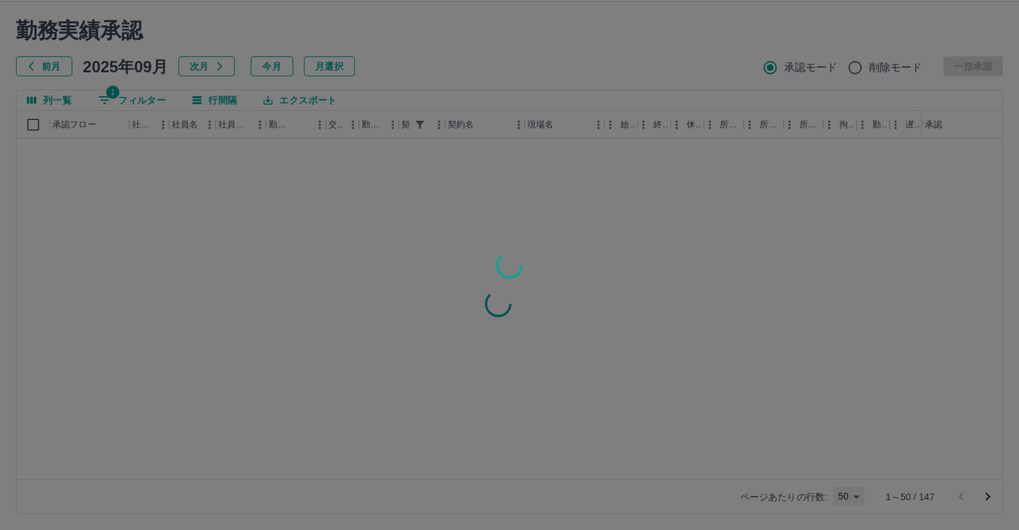
type input "**"
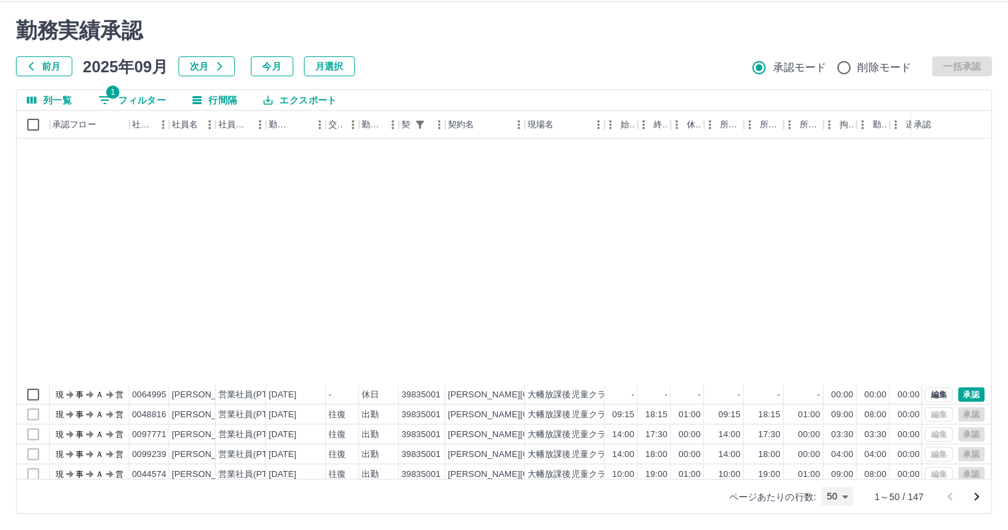
scroll to position [664, 0]
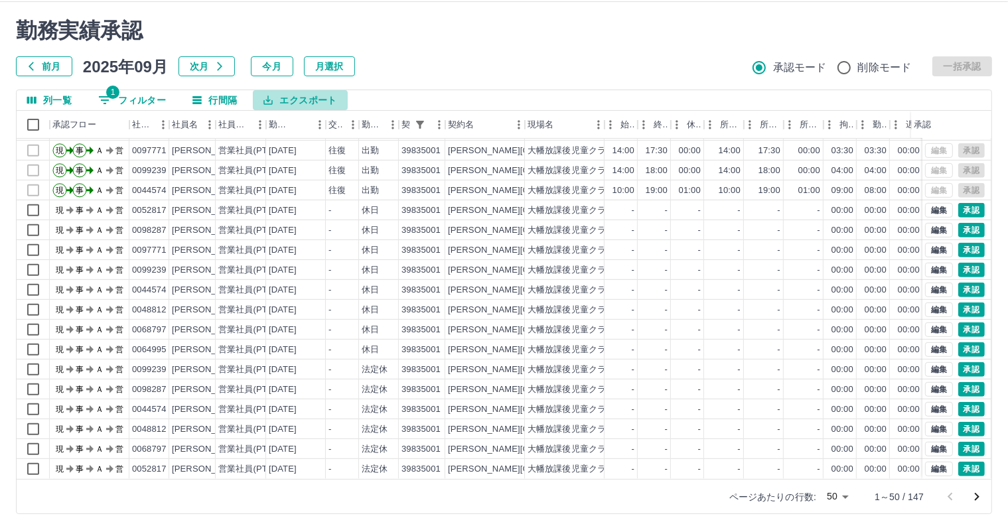
click at [315, 102] on button "エクスポート" at bounding box center [300, 100] width 94 height 20
click at [307, 123] on li "CSVダウンロード" at bounding box center [306, 127] width 107 height 24
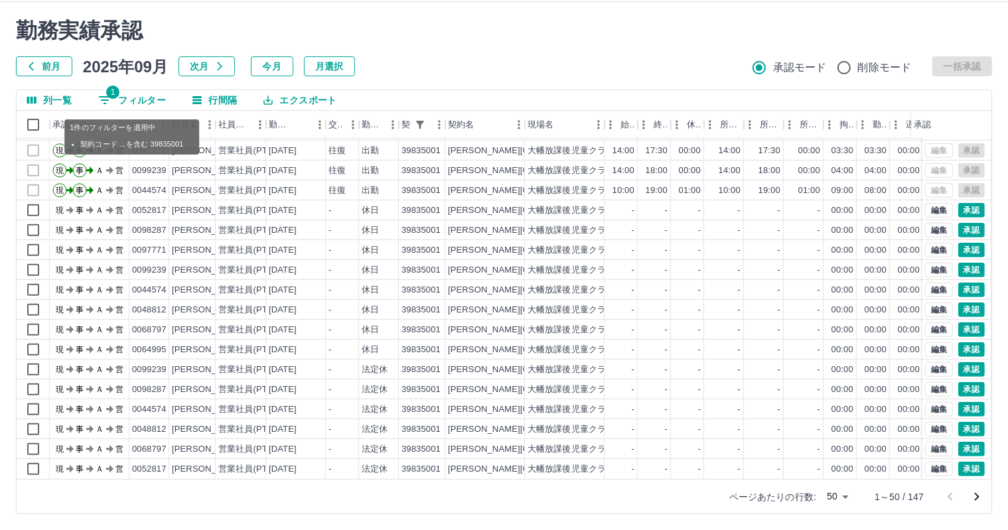
click at [130, 100] on button "1 フィルター" at bounding box center [132, 100] width 89 height 20
select select "**********"
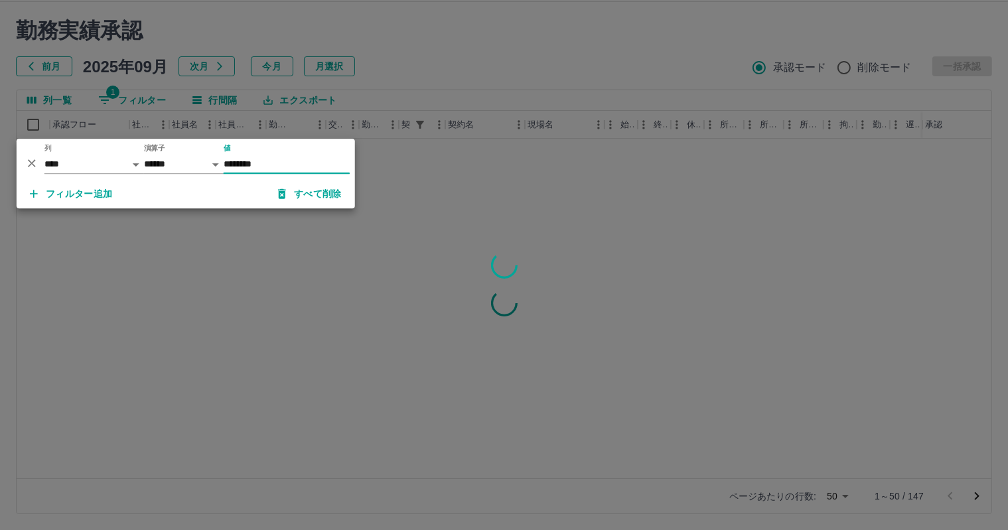
scroll to position [0, 0]
type input "********"
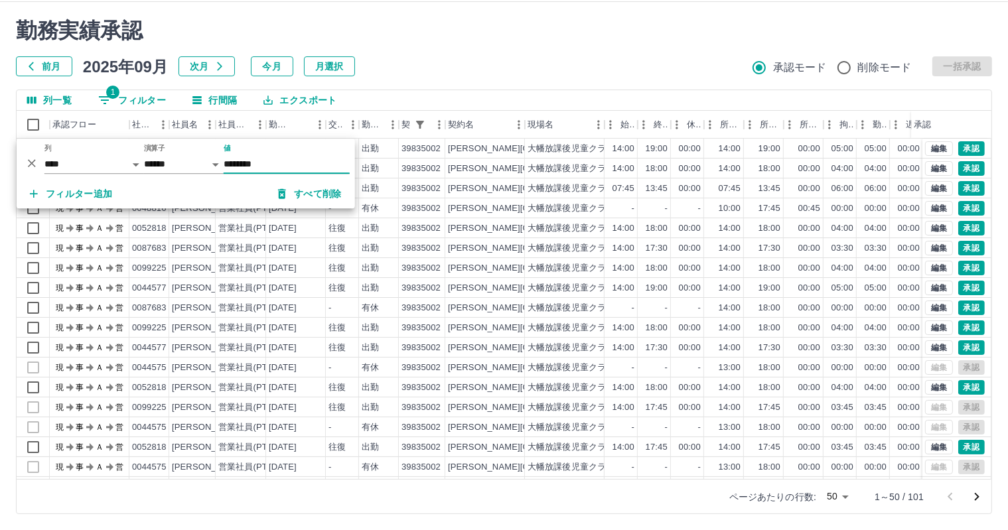
click at [591, 36] on div at bounding box center [504, 265] width 1008 height 530
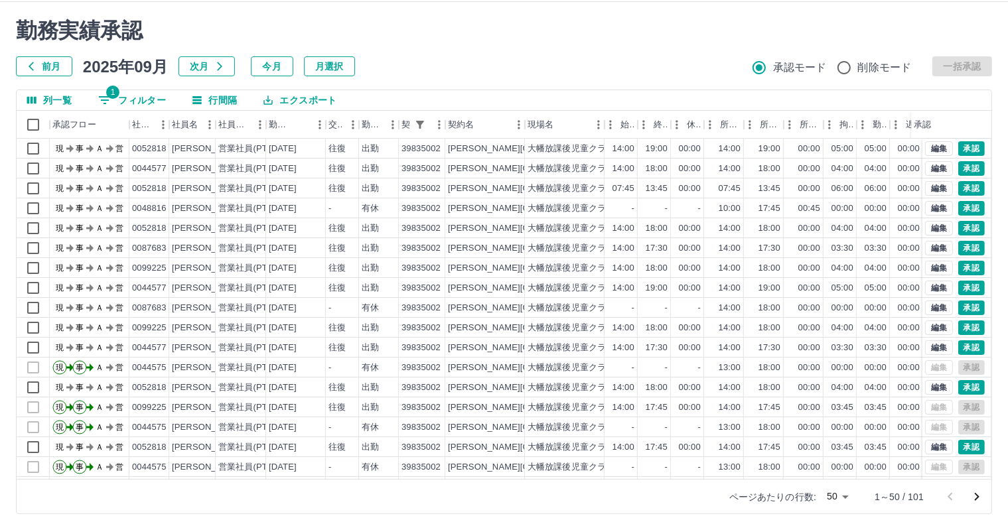
click at [844, 493] on body "SDH勤怠 岩西　夏帆 勤務実績承認 前月 2025年09月 次月 今月 月選択 承認モード 削除モード 一括承認 列一覧 1 フィルター 行間隔 エクスポー…" at bounding box center [504, 249] width 1008 height 561
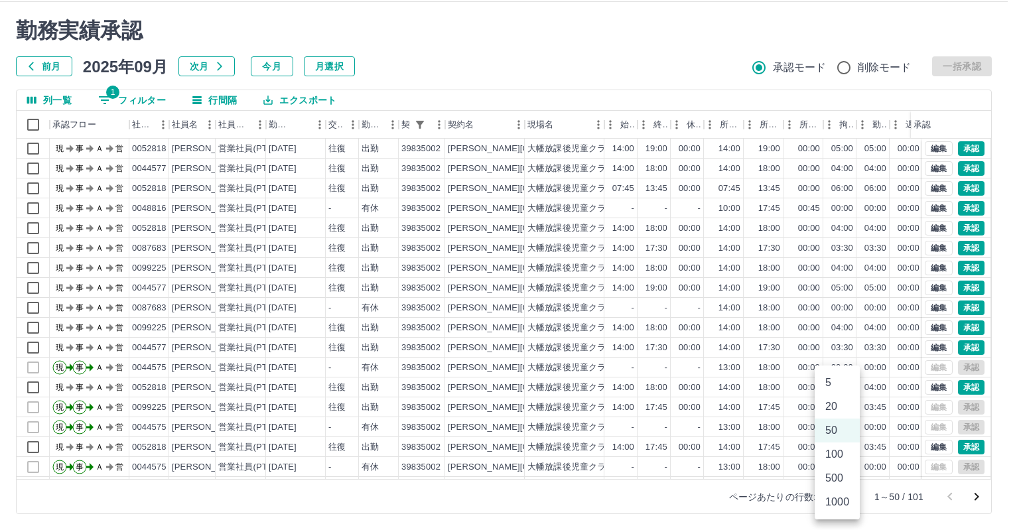
click at [689, 503] on div at bounding box center [509, 265] width 1019 height 530
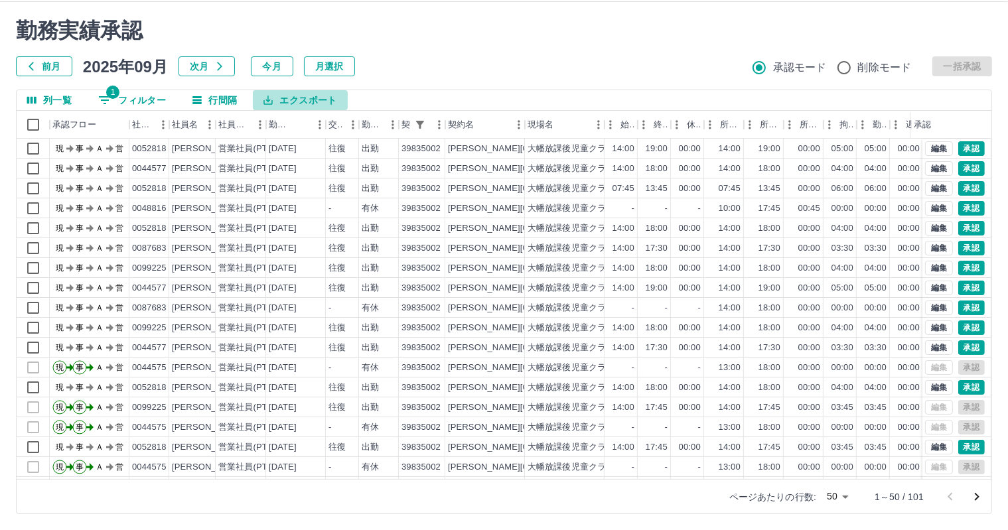
click at [287, 98] on button "エクスポート" at bounding box center [300, 100] width 94 height 20
click at [300, 127] on li "CSVダウンロード" at bounding box center [306, 127] width 107 height 24
click at [149, 92] on button "1 フィルター" at bounding box center [132, 100] width 89 height 20
select select "**********"
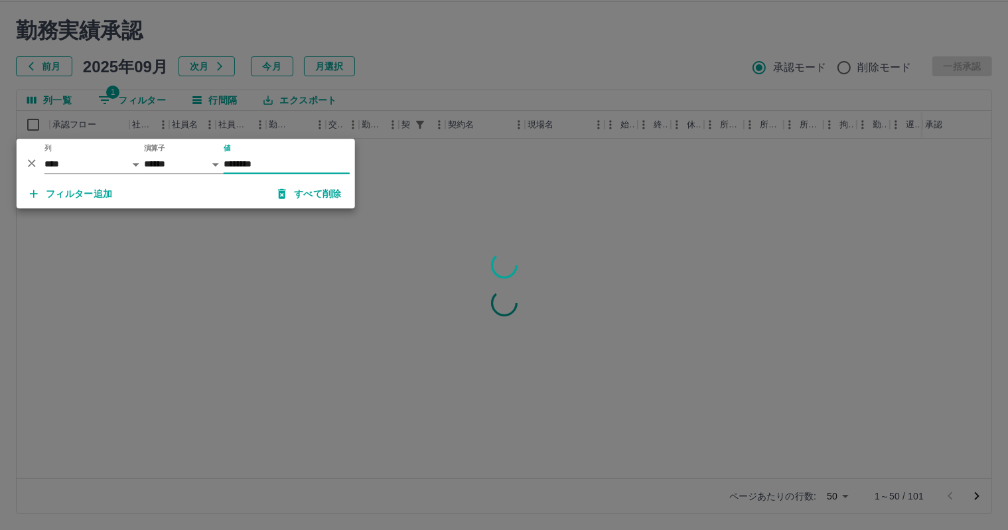
type input "********"
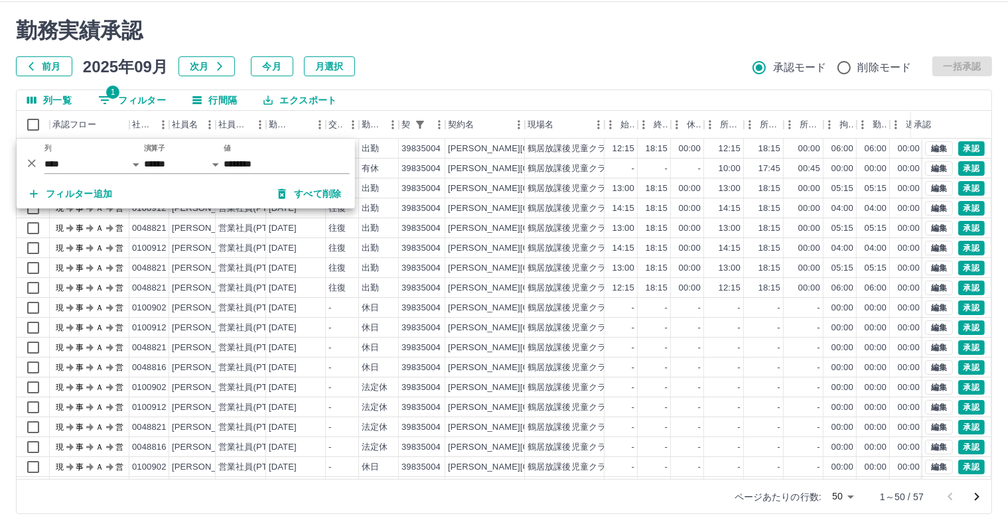
drag, startPoint x: 446, startPoint y: 76, endPoint x: 593, endPoint y: 178, distance: 179.1
click at [448, 75] on div "前月 2025年09月 次月 今月 月選択 承認モード 削除モード 一括承認" at bounding box center [504, 66] width 976 height 20
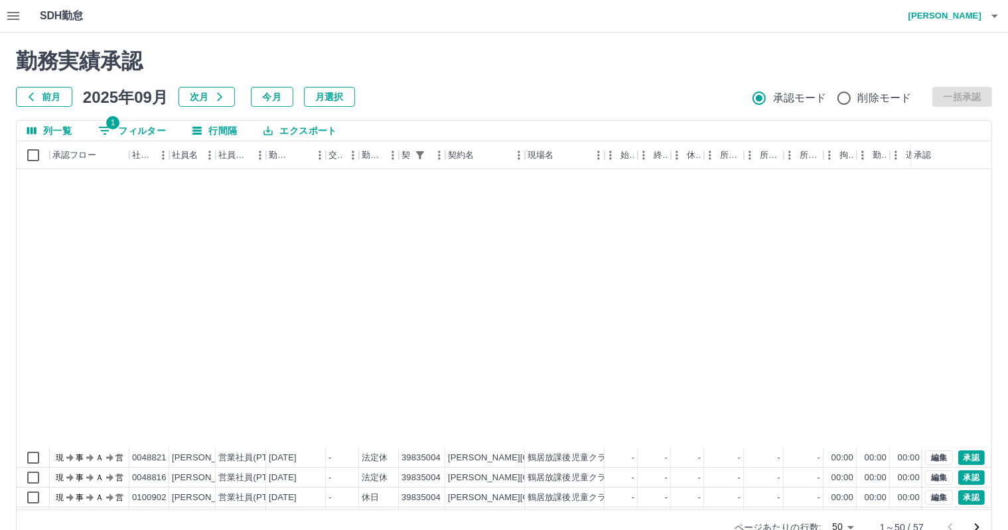
scroll to position [332, 0]
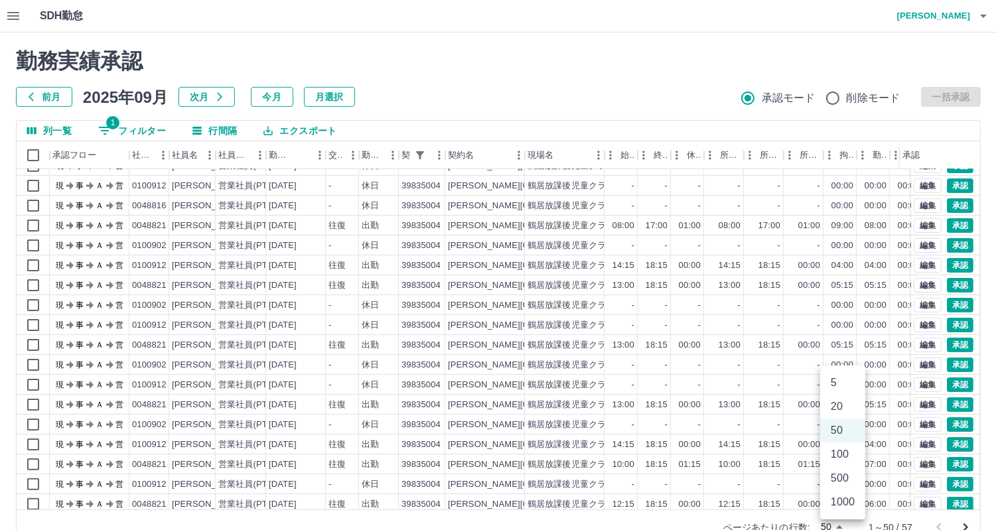
drag, startPoint x: 849, startPoint y: 522, endPoint x: 847, endPoint y: 516, distance: 7.1
click at [849, 522] on body "SDH勤怠 岩西　夏帆 勤務実績承認 前月 2025年09月 次月 今月 月選択 承認モード 削除モード 一括承認 列一覧 1 フィルター 行間隔 エクスポー…" at bounding box center [504, 280] width 1008 height 561
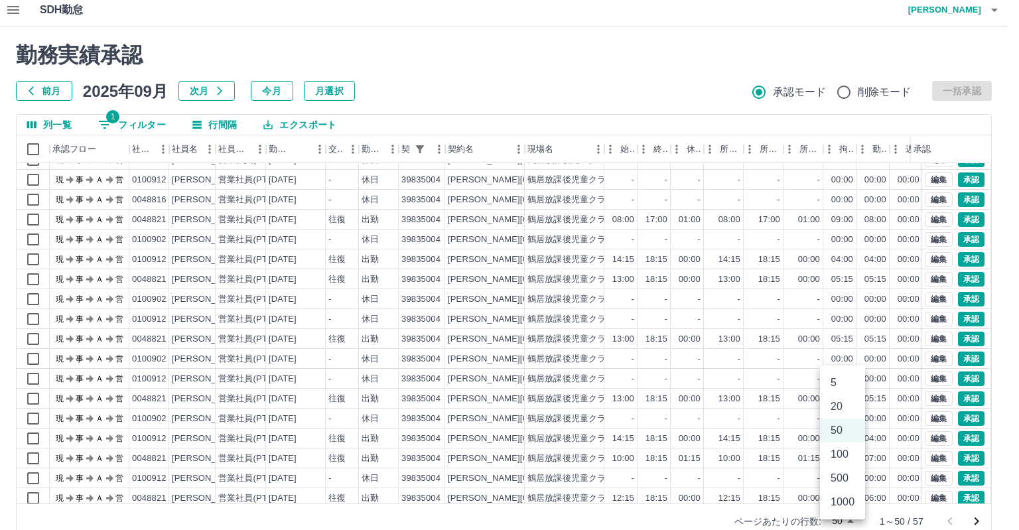
click at [846, 407] on li "20" at bounding box center [842, 407] width 45 height 24
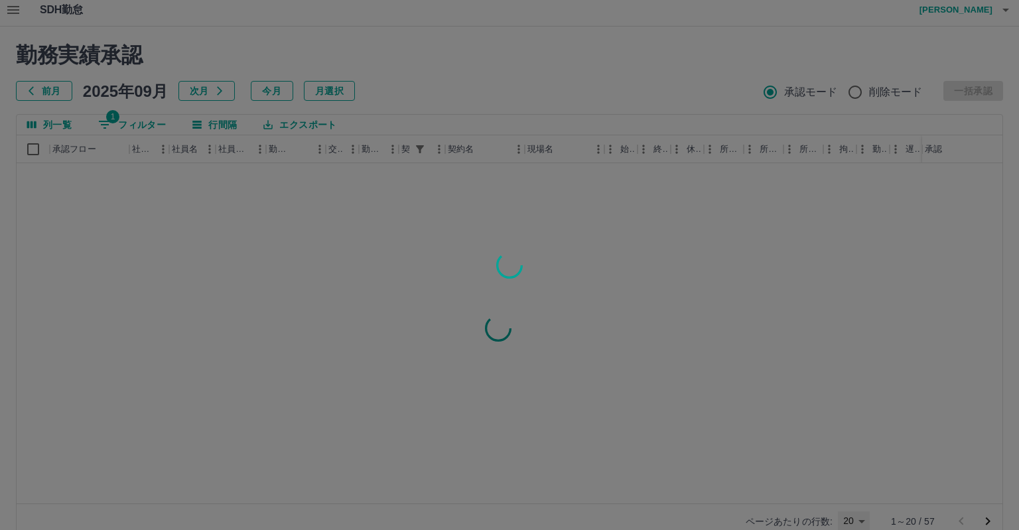
type input "**"
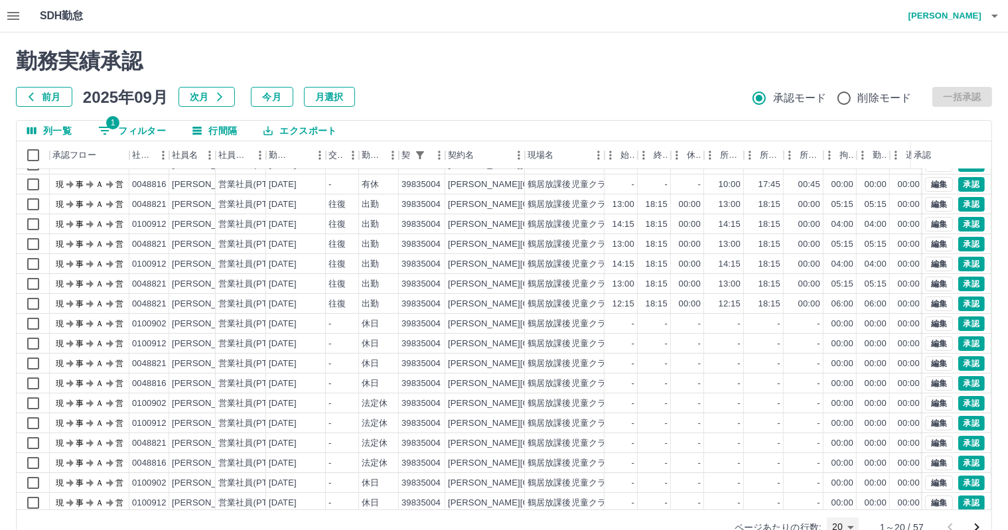
scroll to position [0, 0]
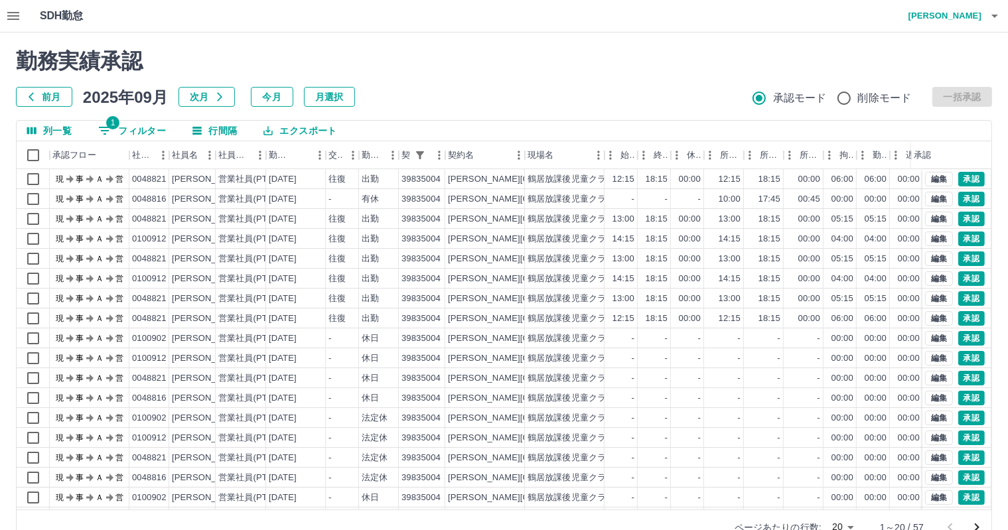
click at [293, 129] on button "エクスポート" at bounding box center [300, 131] width 94 height 20
click at [293, 154] on li "CSVダウンロード" at bounding box center [306, 158] width 107 height 24
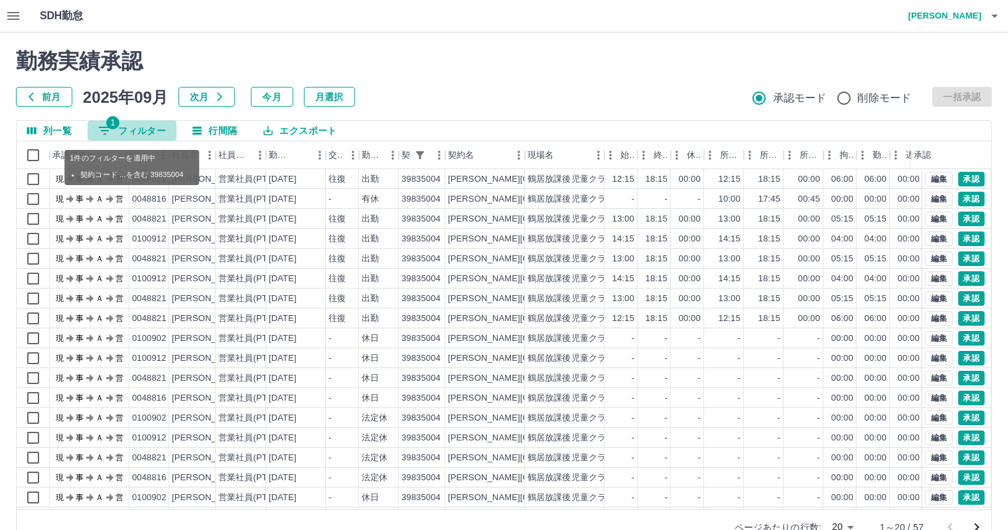
click at [167, 128] on button "1 フィルター" at bounding box center [132, 131] width 89 height 20
select select "**********"
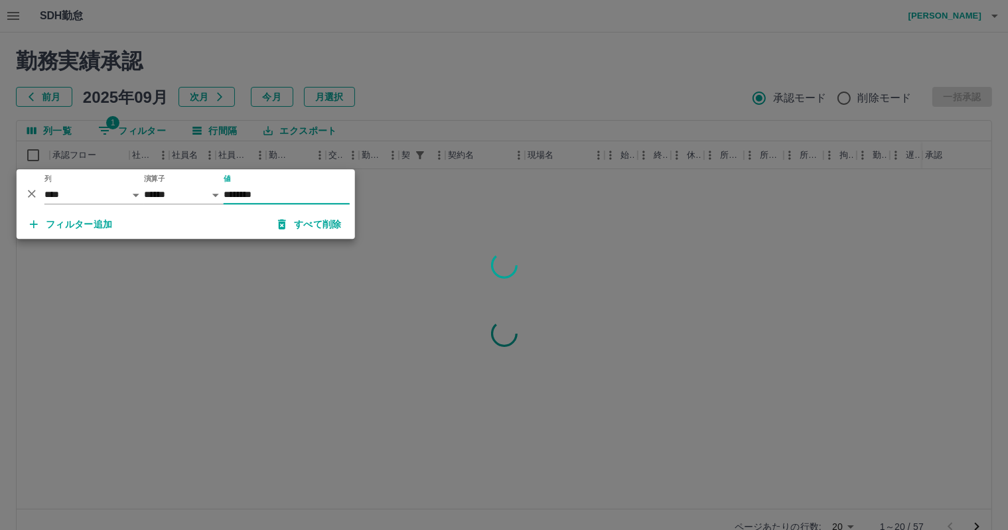
type input "********"
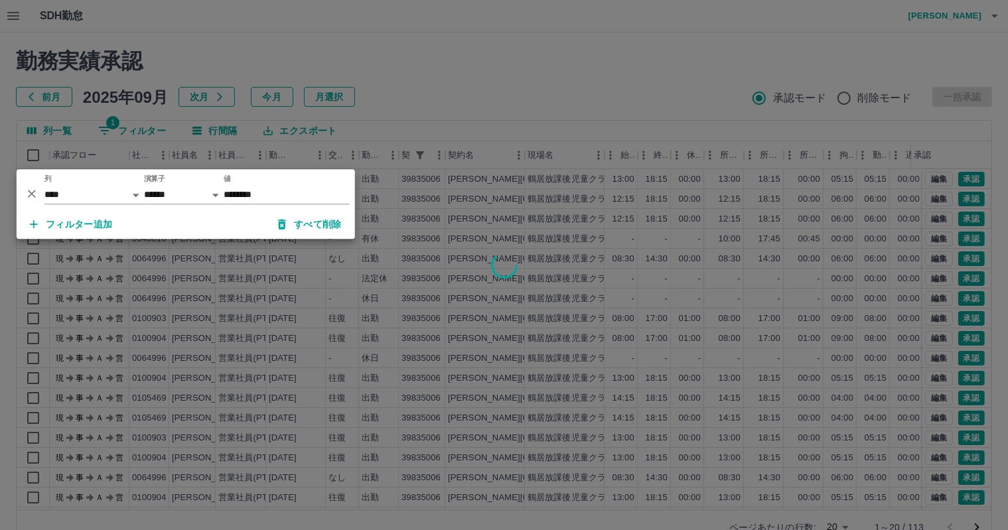
click at [434, 66] on div at bounding box center [504, 265] width 1008 height 530
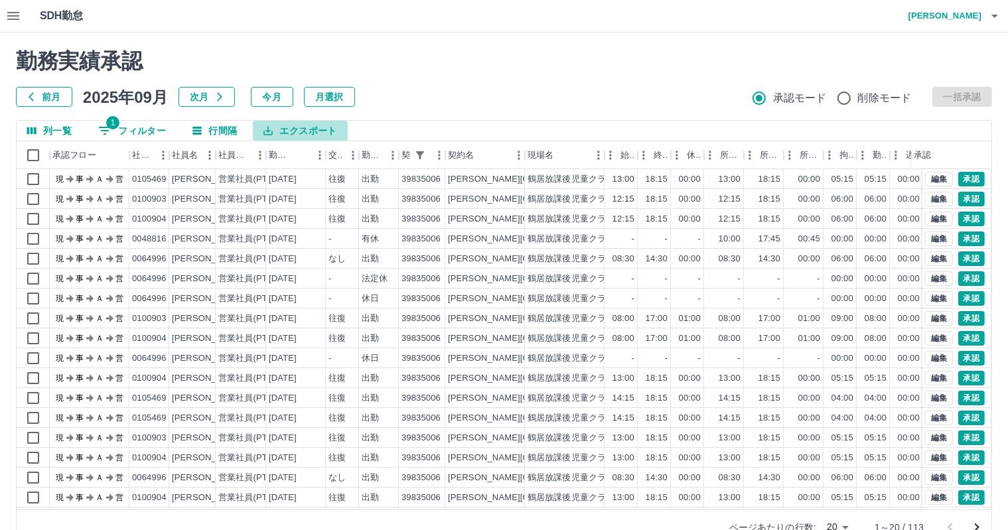
click at [324, 132] on button "エクスポート" at bounding box center [300, 131] width 94 height 20
click at [295, 153] on li "CSVダウンロード" at bounding box center [306, 158] width 107 height 24
click at [508, 247] on div "中津市" at bounding box center [485, 239] width 80 height 20
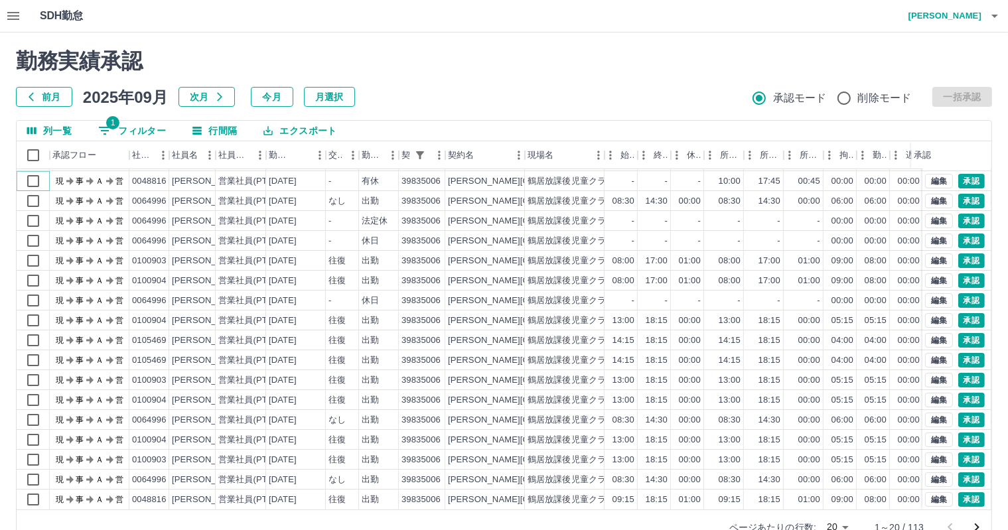
scroll to position [31, 0]
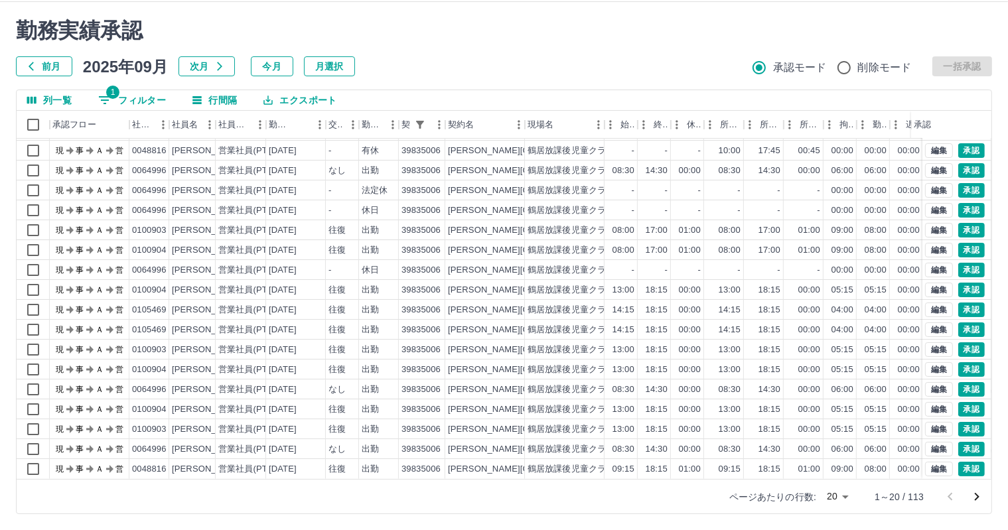
click at [977, 498] on icon "次のページへ" at bounding box center [977, 497] width 5 height 8
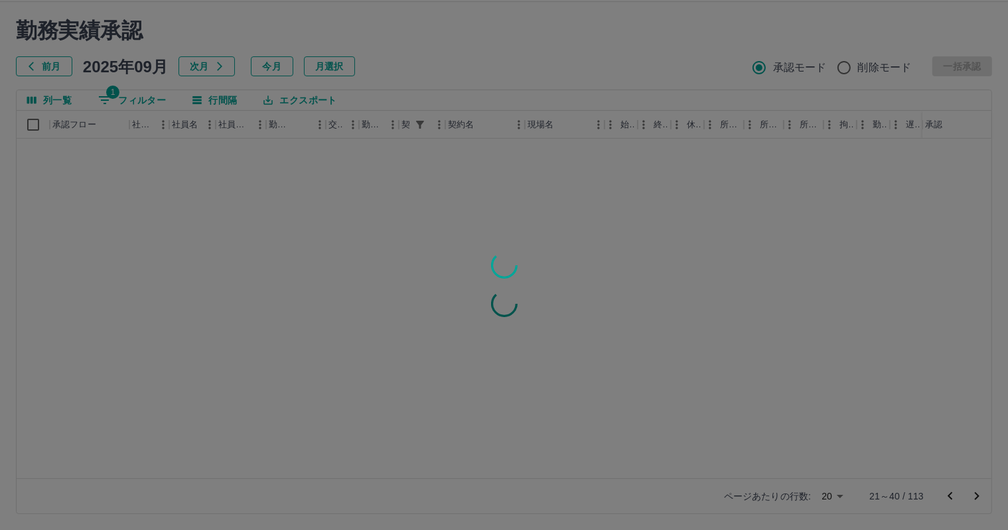
scroll to position [0, 0]
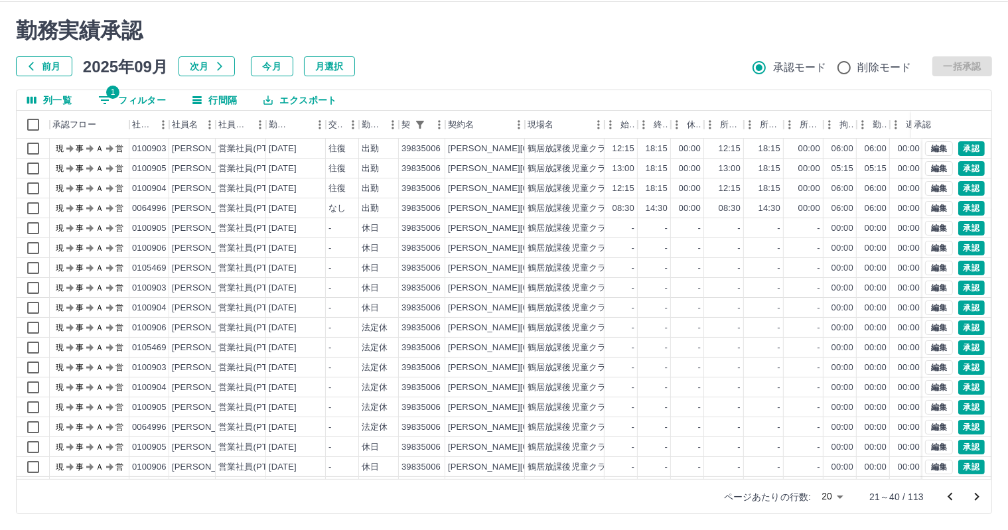
click at [944, 496] on icon "前のページへ" at bounding box center [950, 497] width 16 height 16
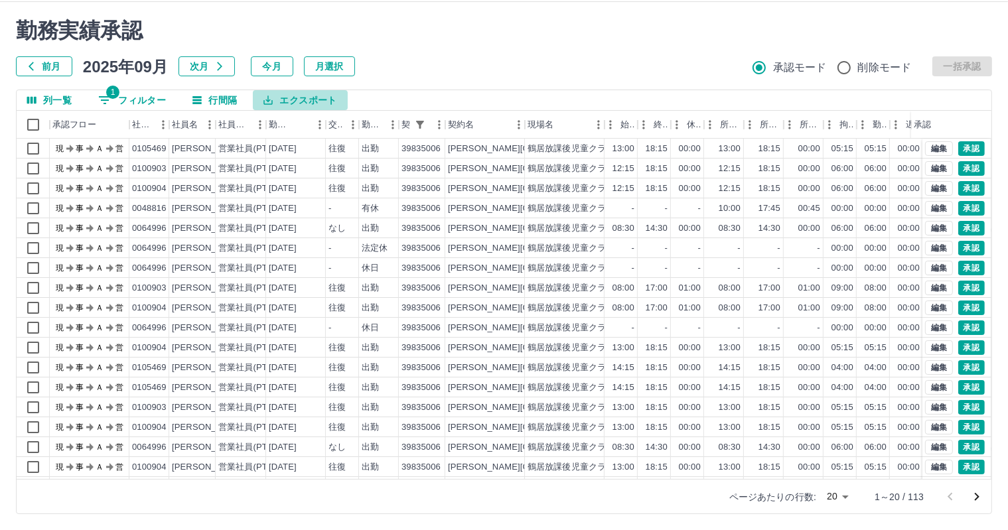
click at [285, 103] on button "エクスポート" at bounding box center [300, 100] width 94 height 20
click at [283, 123] on li "CSVダウンロード" at bounding box center [306, 127] width 107 height 24
click at [292, 95] on button "エクスポート" at bounding box center [300, 100] width 94 height 20
click at [436, 28] on h2 "勤務実績承認" at bounding box center [504, 30] width 976 height 25
click at [163, 94] on button "1 フィルター" at bounding box center [132, 100] width 89 height 20
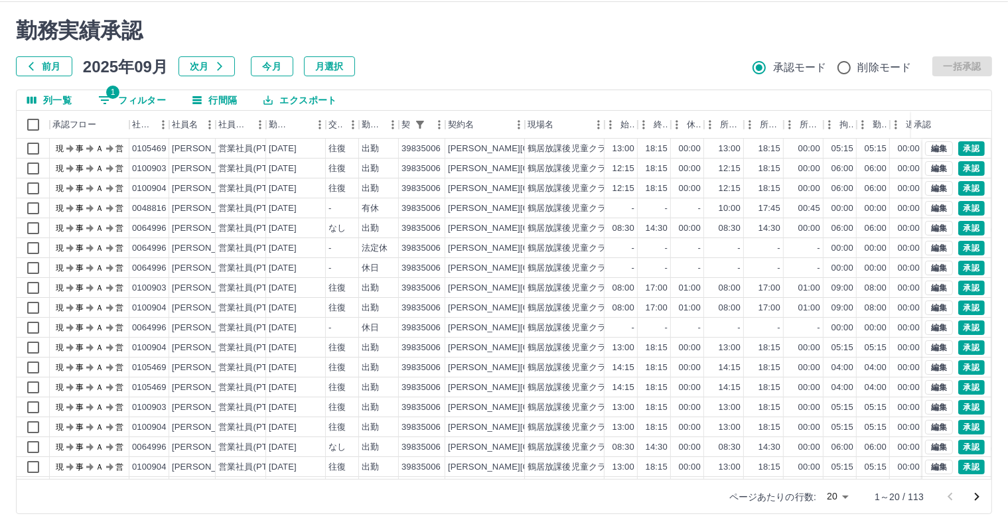
select select "**********"
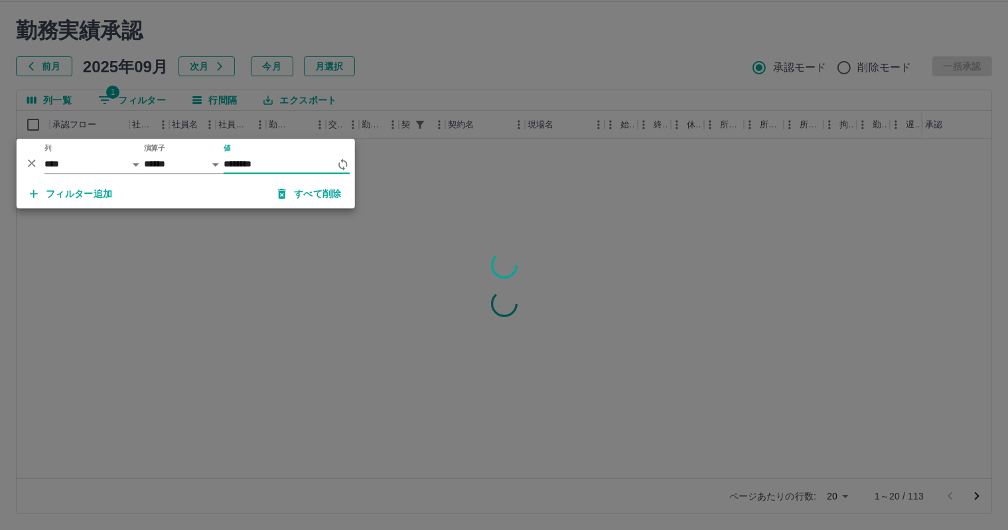
type input "********"
click at [464, 42] on div at bounding box center [504, 265] width 1008 height 530
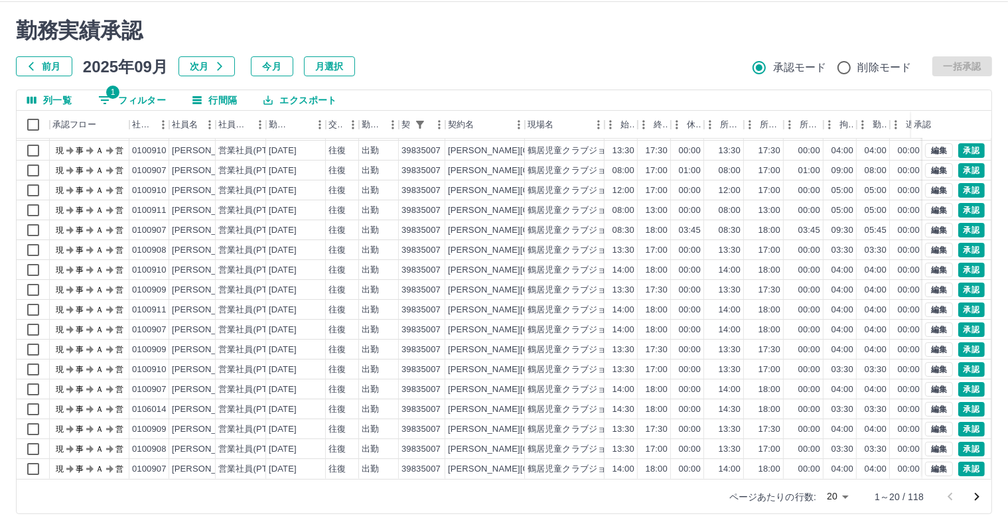
scroll to position [68, 0]
click at [307, 95] on button "エクスポート" at bounding box center [300, 100] width 94 height 20
click at [313, 129] on li "CSVダウンロード" at bounding box center [306, 127] width 107 height 24
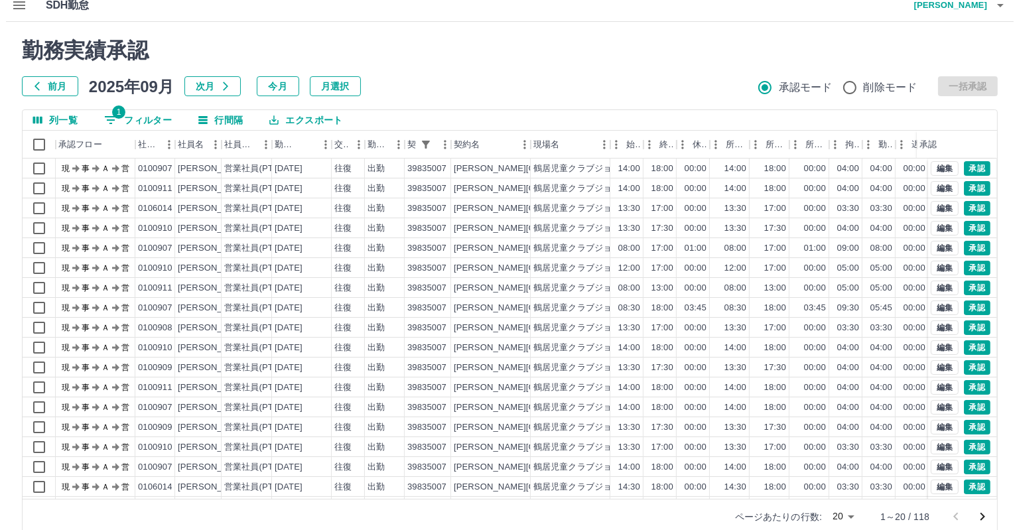
scroll to position [0, 0]
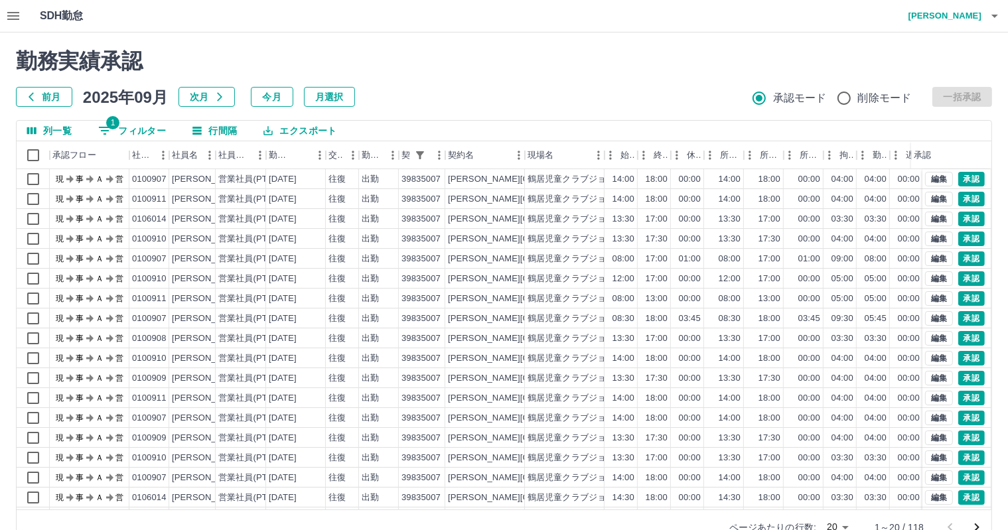
click at [962, 18] on h4 "岩西　夏帆" at bounding box center [942, 16] width 80 height 32
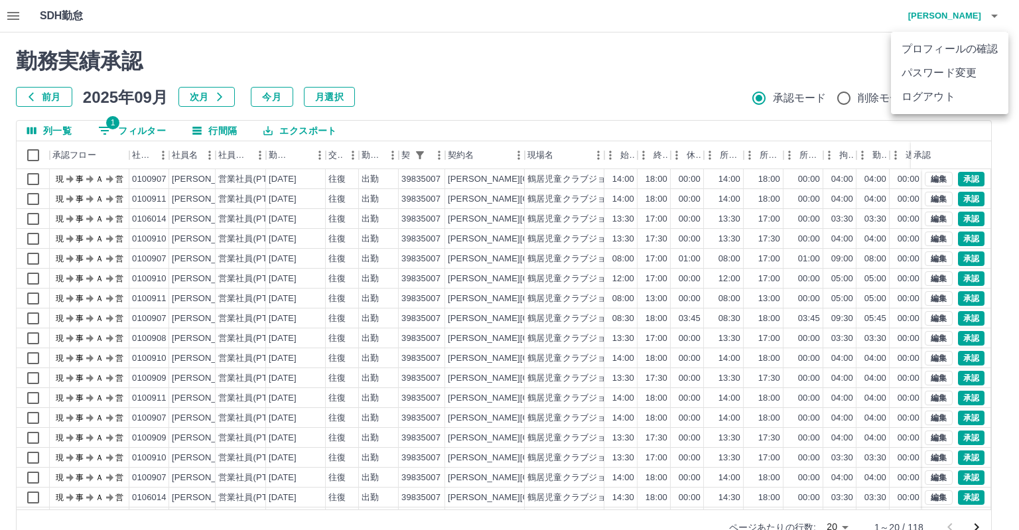
click at [940, 98] on li "ログアウト" at bounding box center [949, 97] width 117 height 24
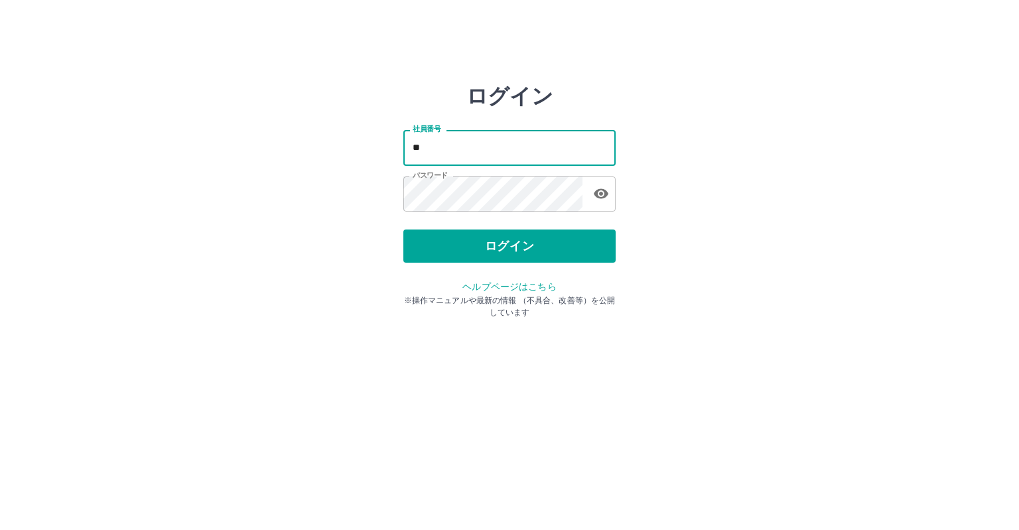
type input "*"
type input "*******"
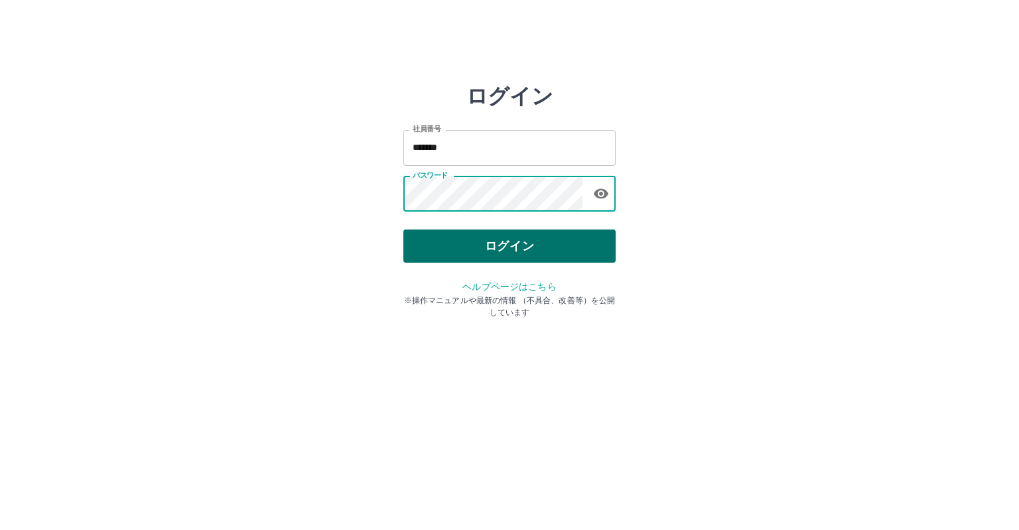
click at [533, 243] on button "ログイン" at bounding box center [509, 246] width 212 height 33
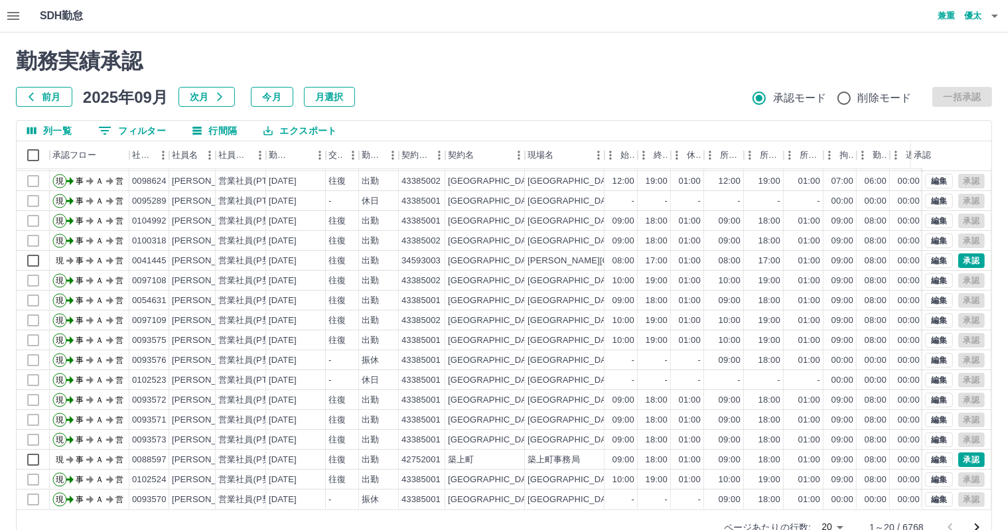
scroll to position [31, 0]
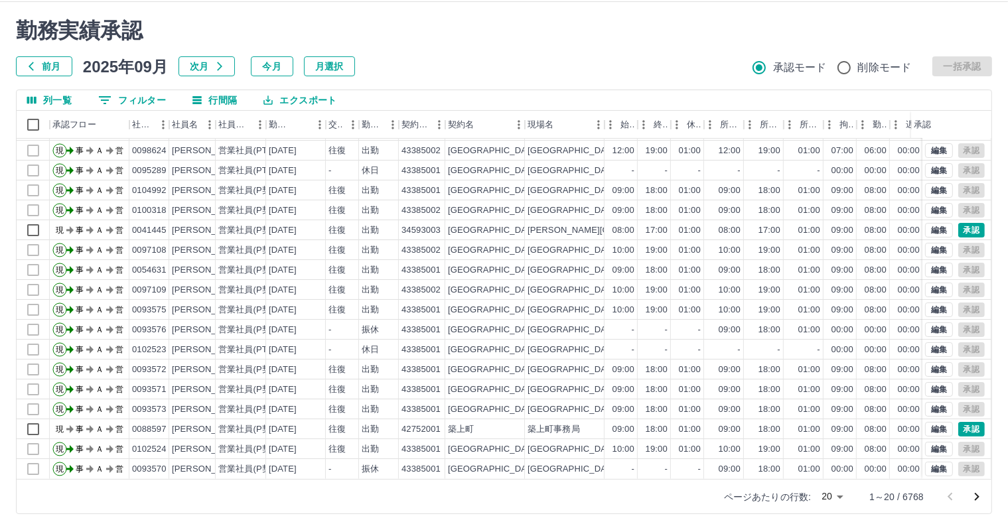
click at [977, 500] on icon "次のページへ" at bounding box center [977, 497] width 16 height 16
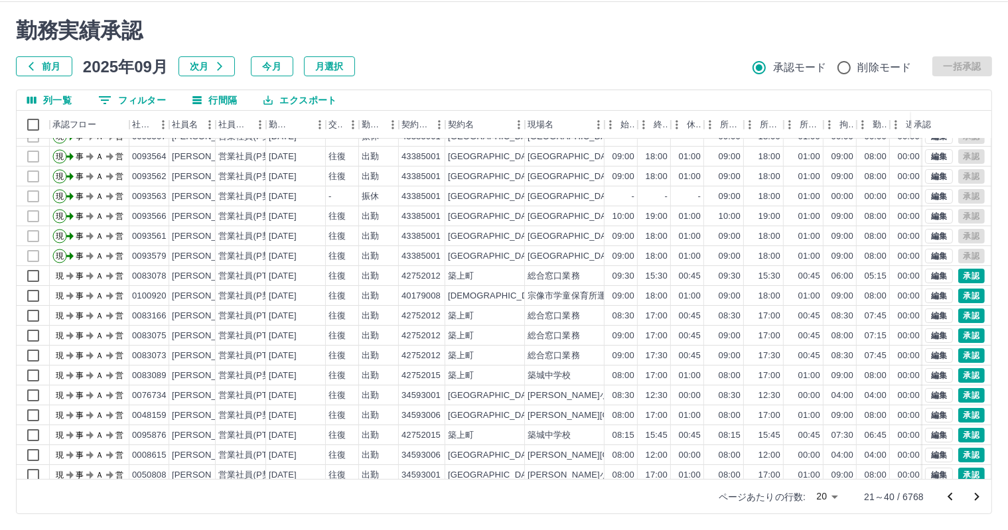
scroll to position [68, 0]
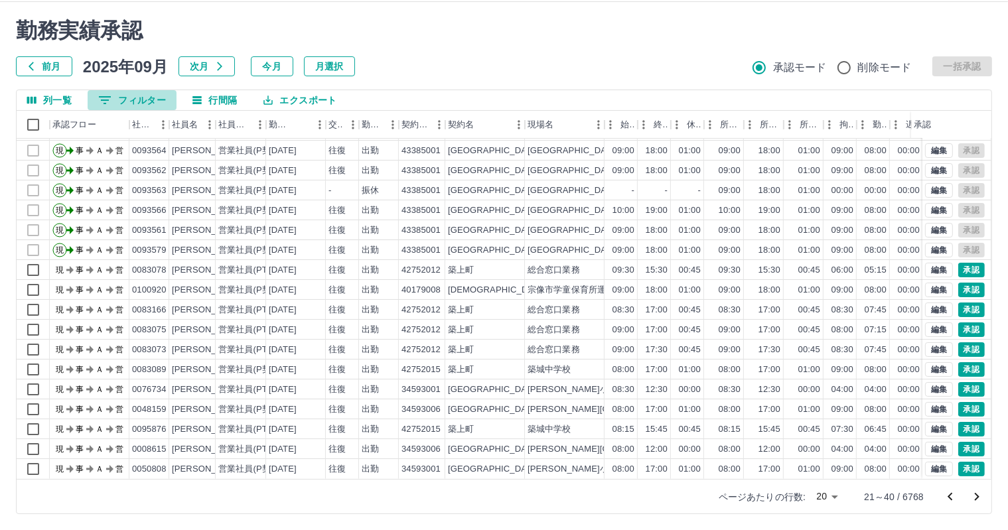
click at [139, 97] on button "0 フィルター" at bounding box center [132, 100] width 89 height 20
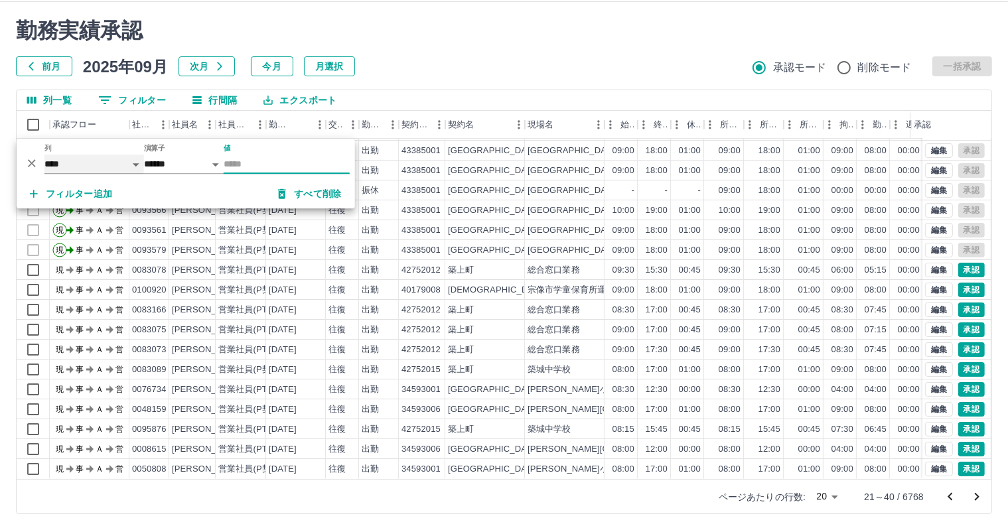
click at [114, 171] on select "**** *** **** *** *** **** ***** *** *** ** ** ** **** **** **** ** ** *** ****…" at bounding box center [94, 164] width 100 height 19
click at [44, 155] on select "**** *** **** *** *** **** ***** *** *** ** ** ** **** **** **** ** ** *** ****…" at bounding box center [94, 164] width 100 height 19
select select "**********"
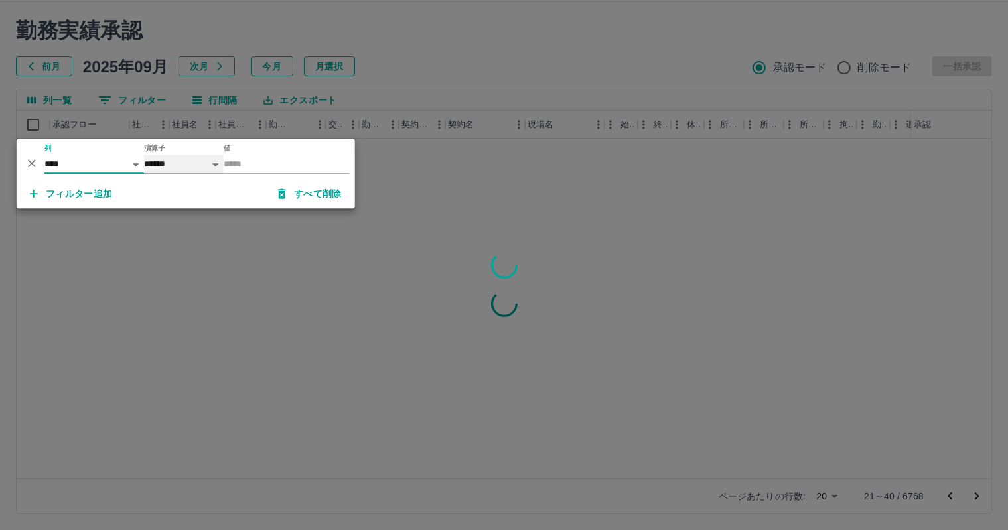
click at [220, 165] on select "****** *******" at bounding box center [184, 164] width 80 height 19
drag, startPoint x: 247, startPoint y: 154, endPoint x: 246, endPoint y: 165, distance: 10.7
click at [247, 155] on input "値" at bounding box center [287, 164] width 126 height 19
type input "*****"
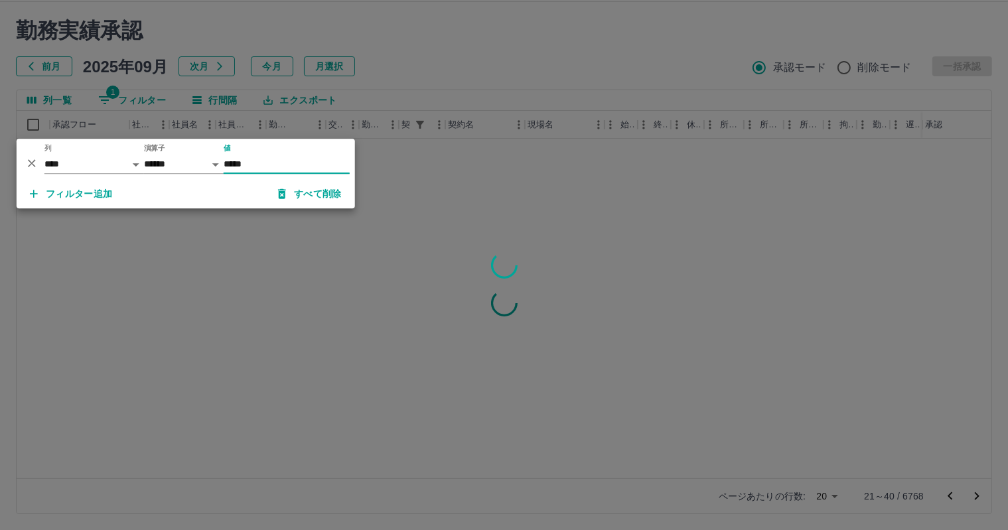
click at [526, 52] on div at bounding box center [504, 265] width 1008 height 530
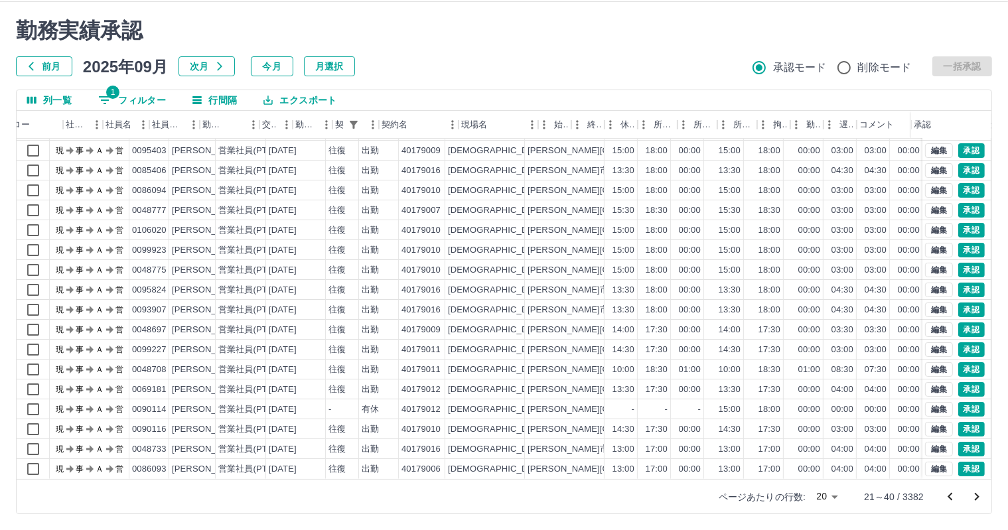
scroll to position [68, 194]
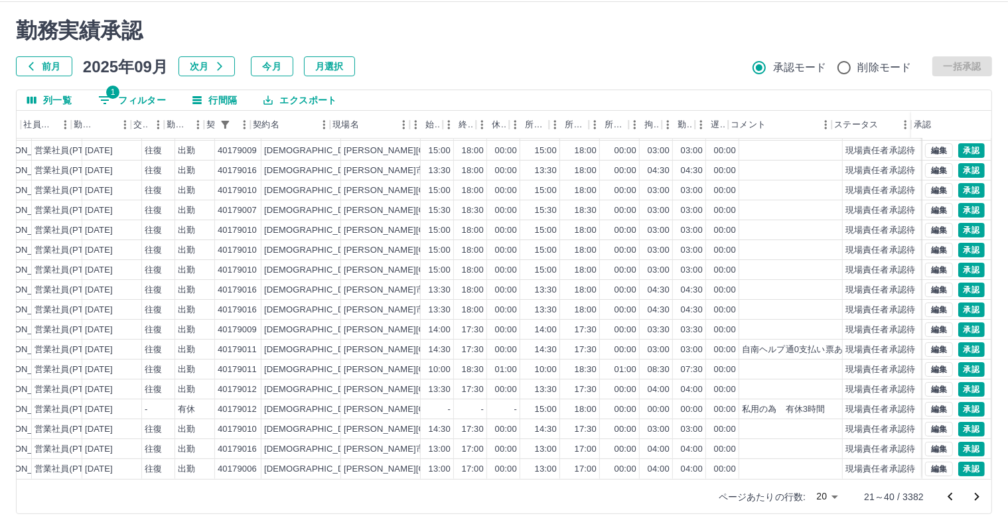
click at [835, 494] on body "SDH勤怠 兼重　優太 勤務実績承認 前月 2025年09月 次月 今月 月選択 承認モード 削除モード 一括承認 列一覧 1 フィルター 行間隔 エクスポー…" at bounding box center [504, 249] width 1008 height 561
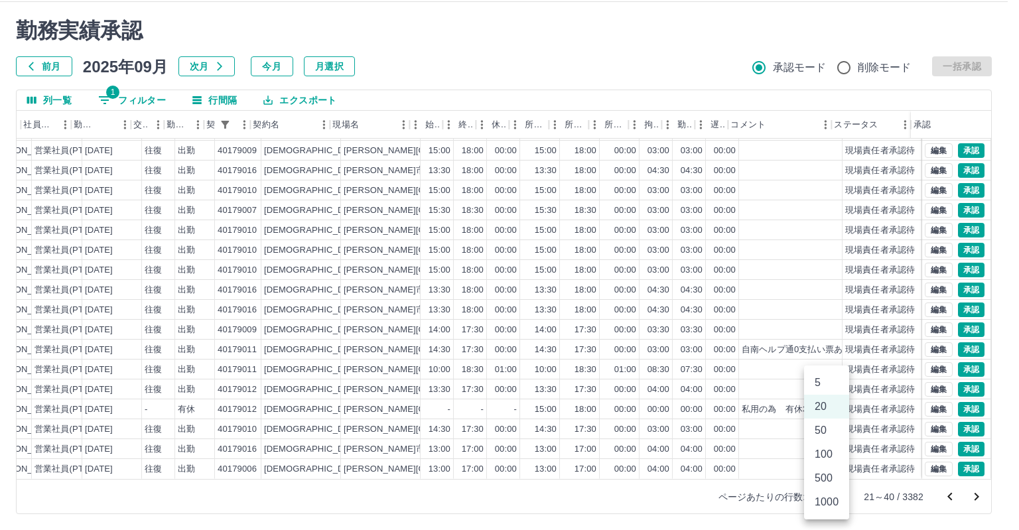
click at [825, 496] on li "1000" at bounding box center [826, 502] width 45 height 24
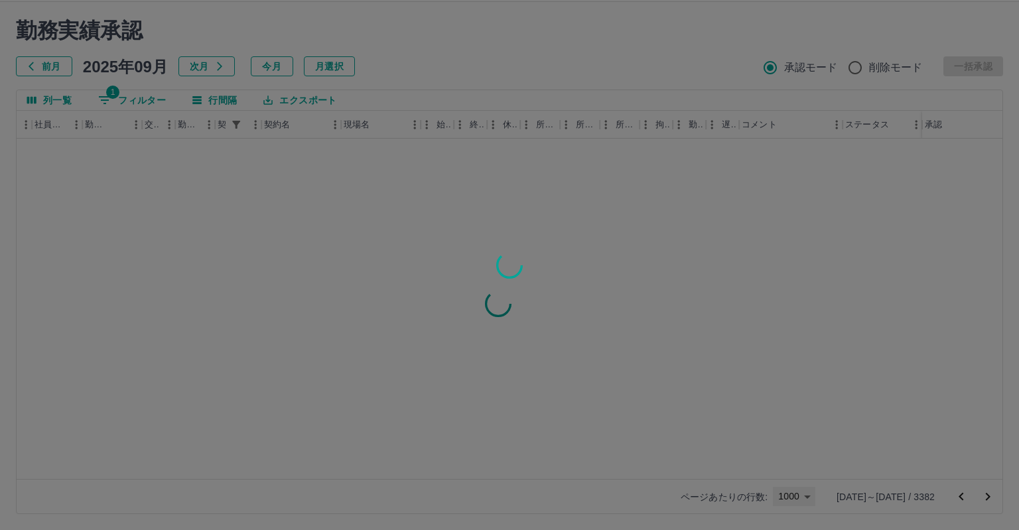
type input "****"
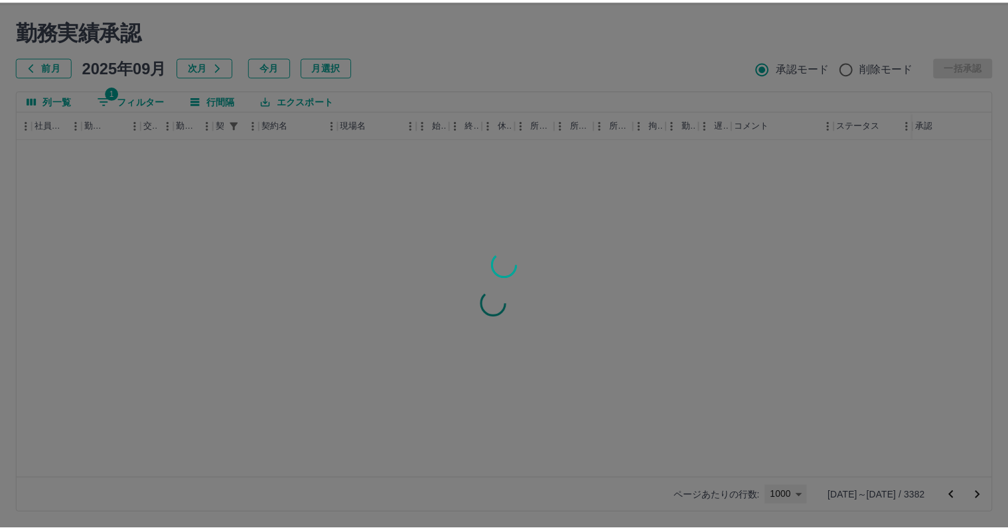
scroll to position [0, 183]
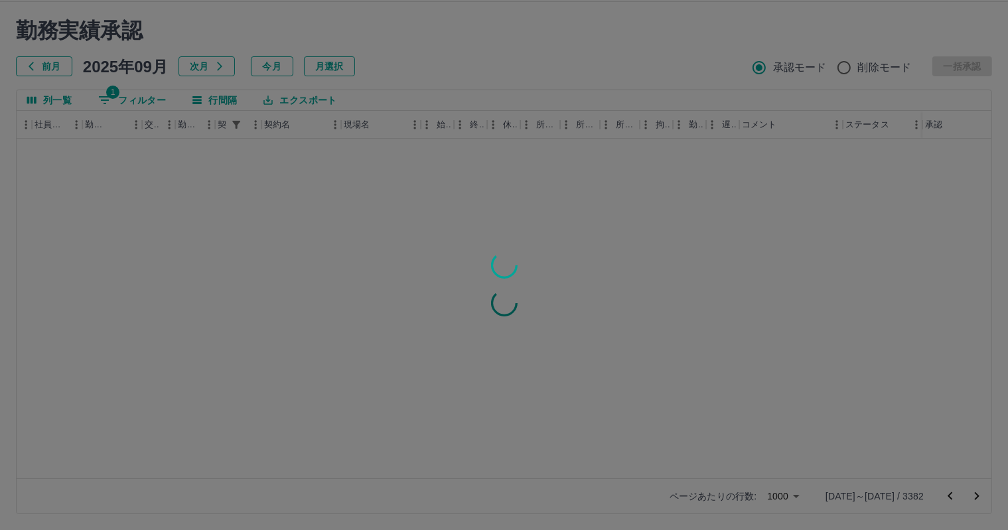
click at [979, 493] on div at bounding box center [504, 265] width 1008 height 530
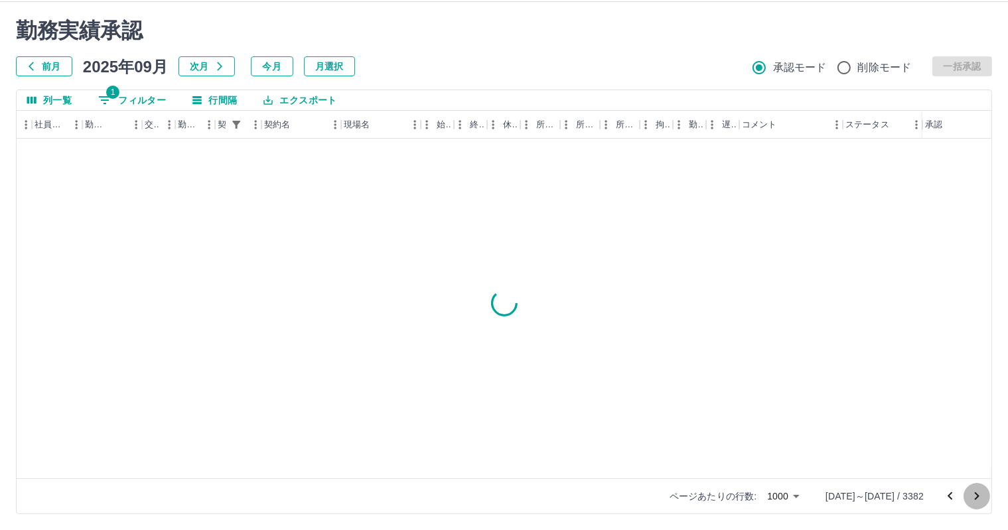
click at [977, 496] on icon "次のページへ" at bounding box center [977, 496] width 5 height 8
click at [977, 496] on div at bounding box center [963, 496] width 53 height 27
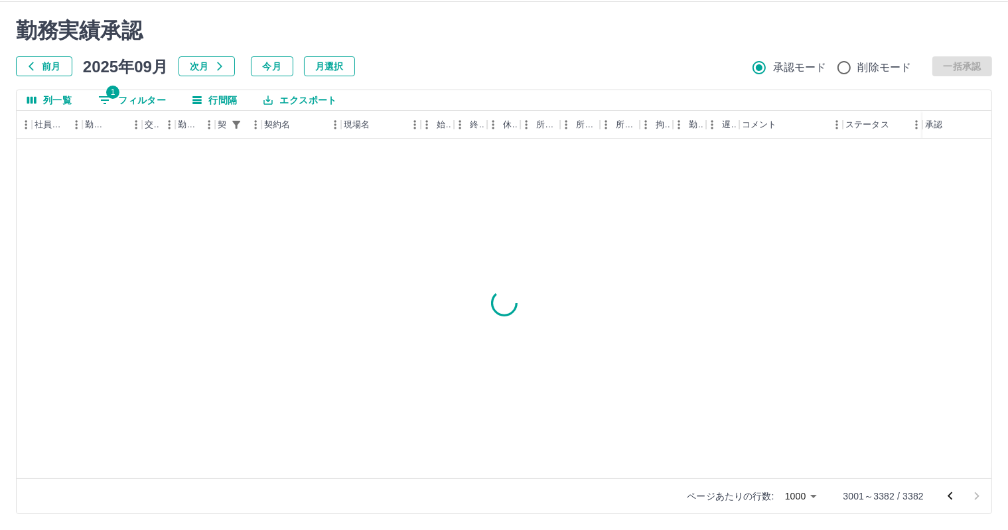
click at [977, 496] on div at bounding box center [963, 496] width 53 height 27
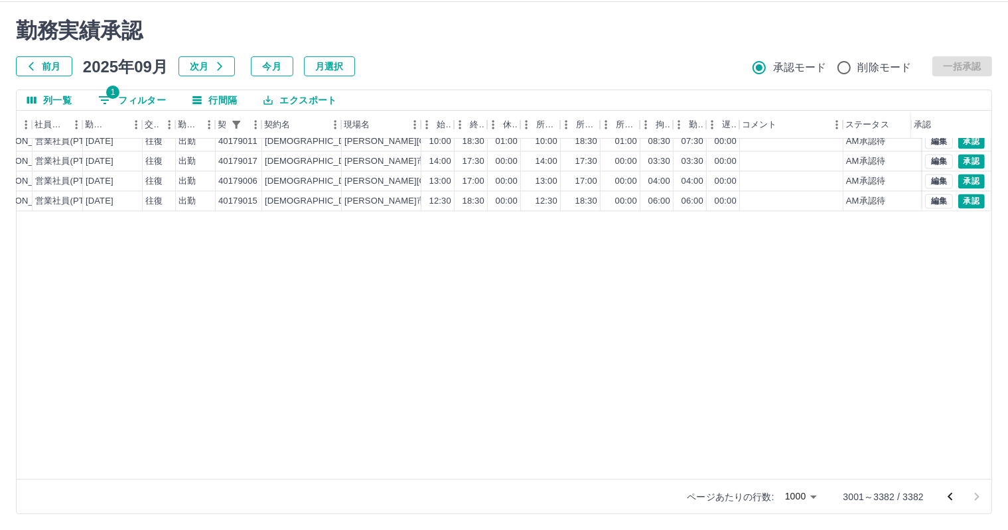
scroll to position [2322, 183]
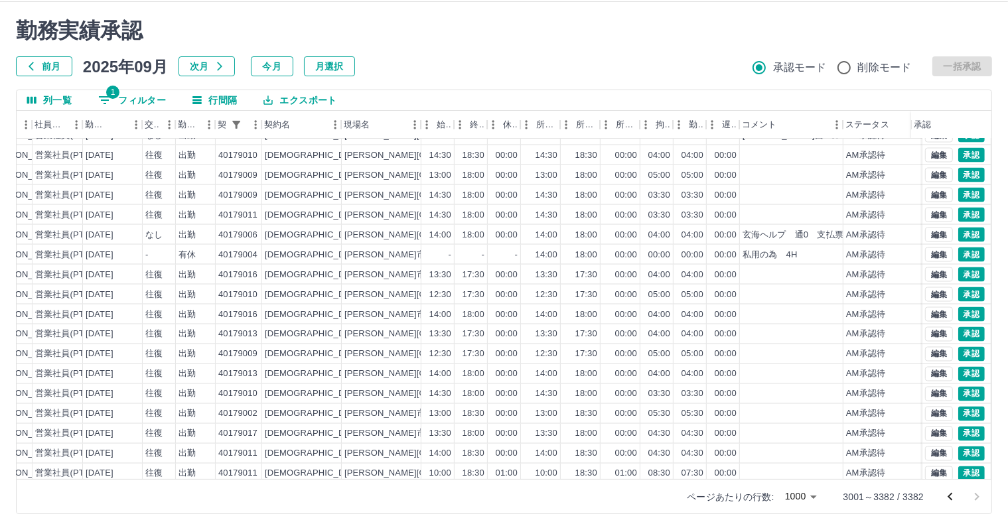
click at [334, 98] on button "エクスポート" at bounding box center [300, 100] width 94 height 20
click at [313, 132] on li "CSVダウンロード" at bounding box center [306, 127] width 107 height 24
click at [954, 492] on icon "前のページへ" at bounding box center [950, 497] width 16 height 16
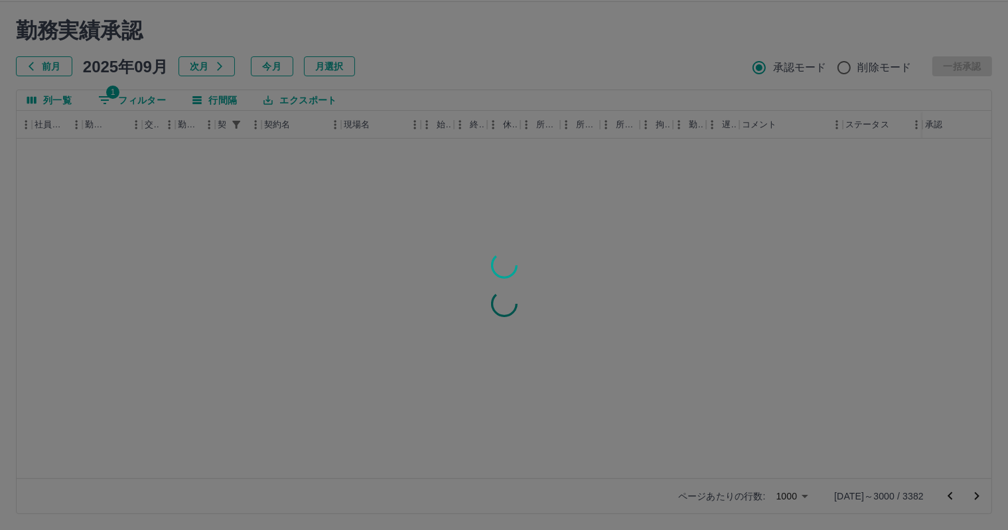
scroll to position [0, 183]
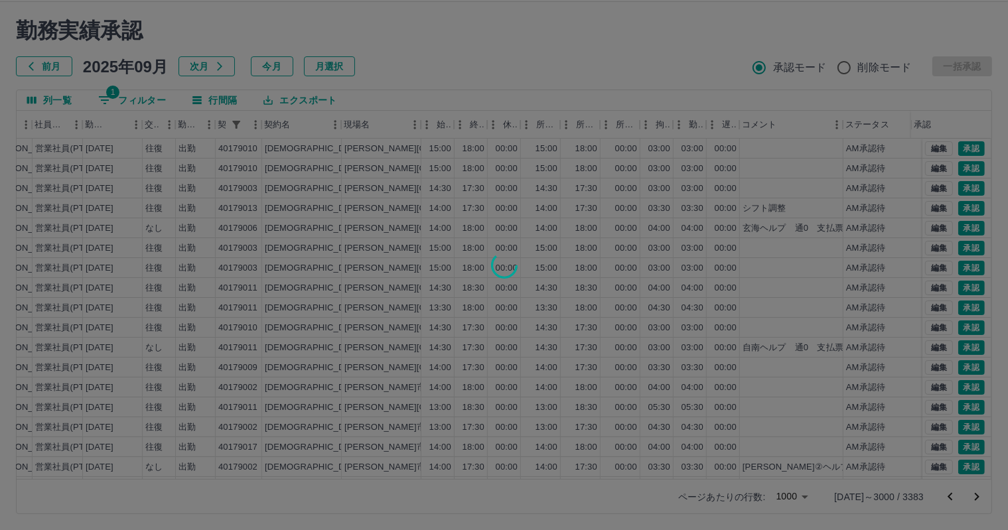
click at [580, 36] on div at bounding box center [504, 265] width 1008 height 530
click at [597, 33] on div at bounding box center [504, 265] width 1008 height 530
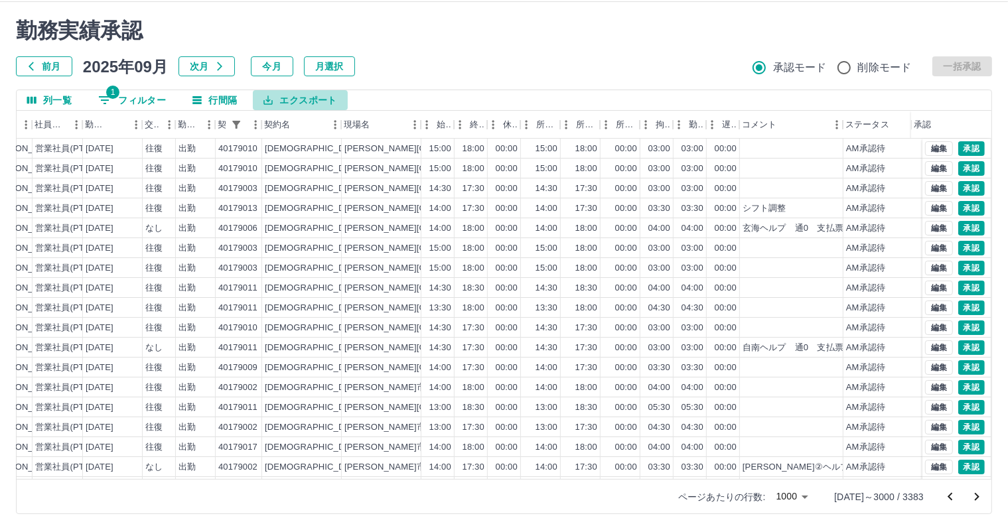
click at [291, 93] on button "エクスポート" at bounding box center [300, 100] width 94 height 20
click at [309, 123] on li "CSVダウンロード" at bounding box center [306, 127] width 107 height 24
click at [948, 492] on icon "前のページへ" at bounding box center [950, 497] width 16 height 16
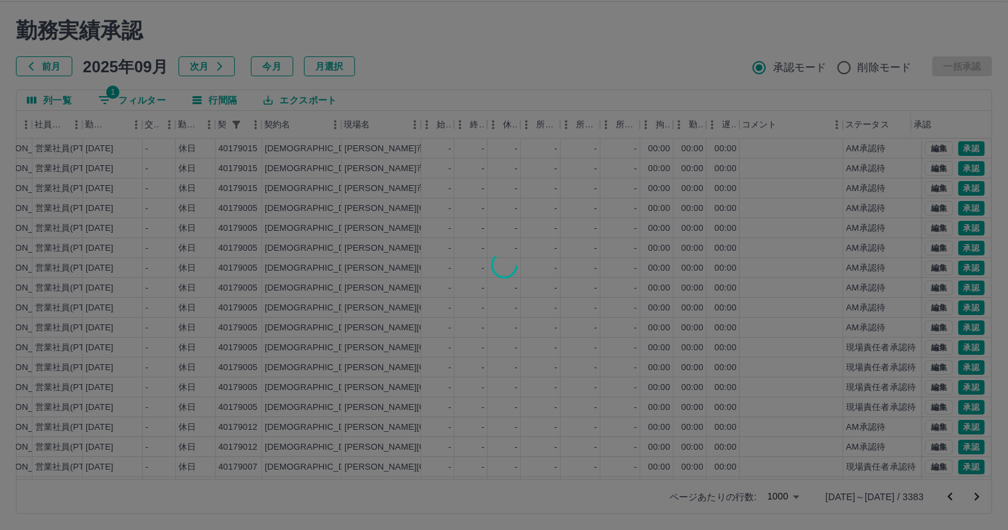
click at [679, 49] on div at bounding box center [504, 265] width 1008 height 530
click at [679, 39] on div at bounding box center [504, 265] width 1008 height 530
click at [664, 22] on div at bounding box center [504, 265] width 1008 height 530
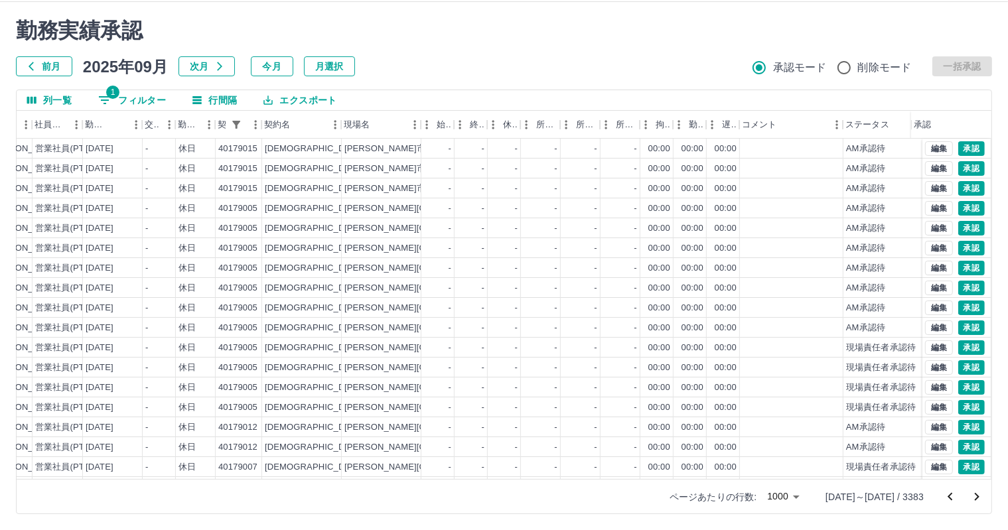
click at [631, 21] on div at bounding box center [504, 265] width 1008 height 530
click at [309, 94] on button "エクスポート" at bounding box center [300, 100] width 94 height 20
click at [311, 129] on li "CSVダウンロード" at bounding box center [306, 127] width 107 height 24
click at [947, 496] on icon "前のページへ" at bounding box center [950, 497] width 16 height 16
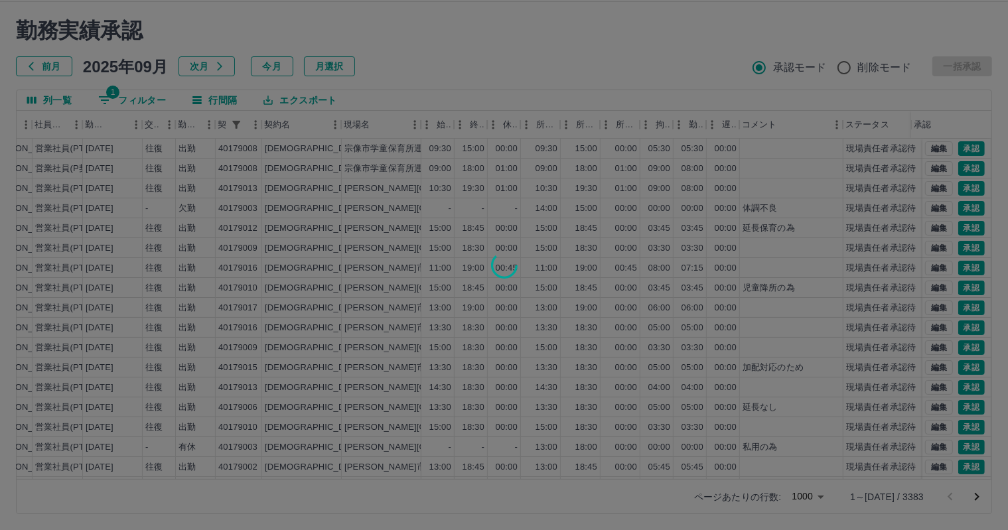
click at [657, 52] on div at bounding box center [504, 265] width 1008 height 530
click at [618, 21] on div at bounding box center [504, 265] width 1008 height 530
click at [634, 31] on div at bounding box center [504, 265] width 1008 height 530
click at [634, 40] on div at bounding box center [504, 265] width 1008 height 530
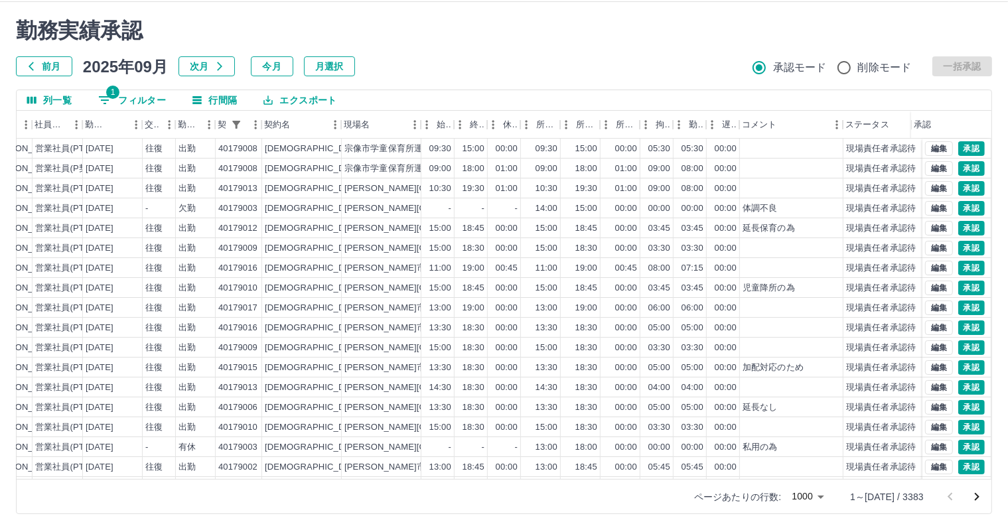
click at [322, 98] on button "エクスポート" at bounding box center [300, 100] width 94 height 20
click at [322, 124] on li "CSVダウンロード" at bounding box center [306, 127] width 107 height 24
click at [153, 100] on button "1 フィルター" at bounding box center [132, 100] width 89 height 20
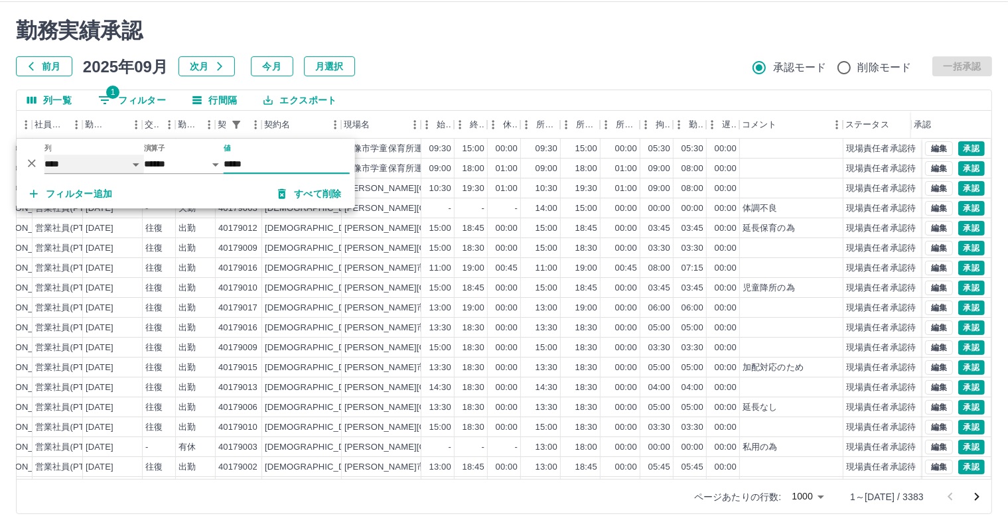
click at [101, 159] on select "**** *** **** *** *** **** ***** *** *** ** ** ** **** **** **** ** ** *** ****…" at bounding box center [94, 164] width 100 height 19
click at [44, 155] on select "**** *** **** *** *** **** ***** *** *** ** ** ** **** **** **** ** ** *** ****…" at bounding box center [94, 164] width 100 height 19
select select "**********"
select select "*****"
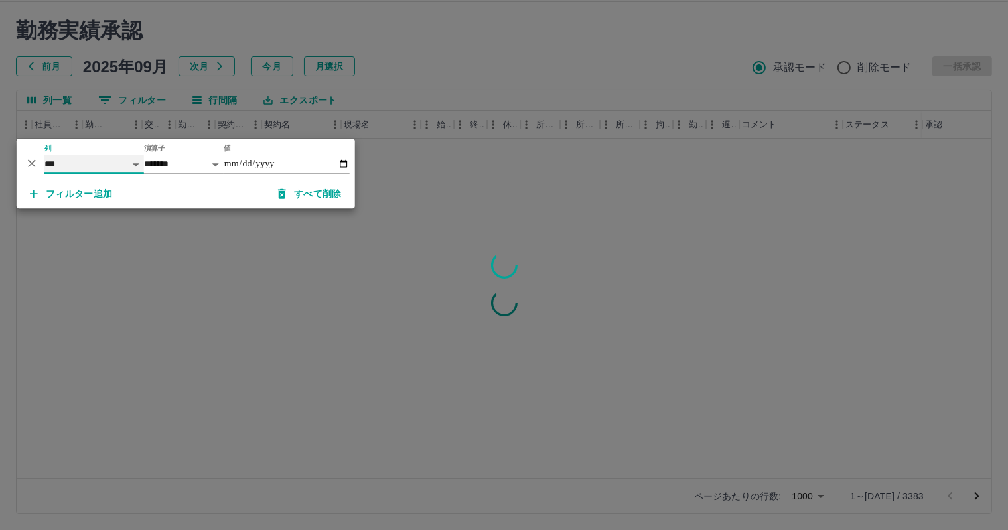
click at [99, 164] on select "**** *** **** *** *** **** ***** *** *** ** ** ** **** **** **** ** ** *** ****…" at bounding box center [94, 164] width 100 height 19
click at [44, 155] on select "**** *** **** *** *** **** ***** *** *** ** ** ** **** **** **** ** ** *** ****…" at bounding box center [94, 164] width 100 height 19
select select "**********"
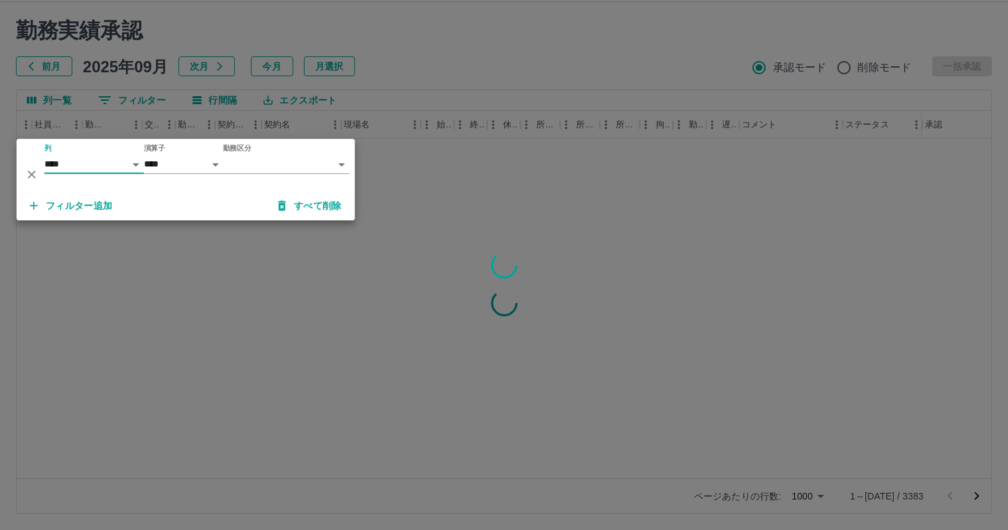
click at [316, 161] on body "SDH勤怠 兼重　優太 勤務実績承認 前月 2025年09月 次月 今月 月選択 承認モード 削除モード 一括承認 列一覧 0 フィルター 行間隔 エクスポー…" at bounding box center [504, 249] width 1008 height 561
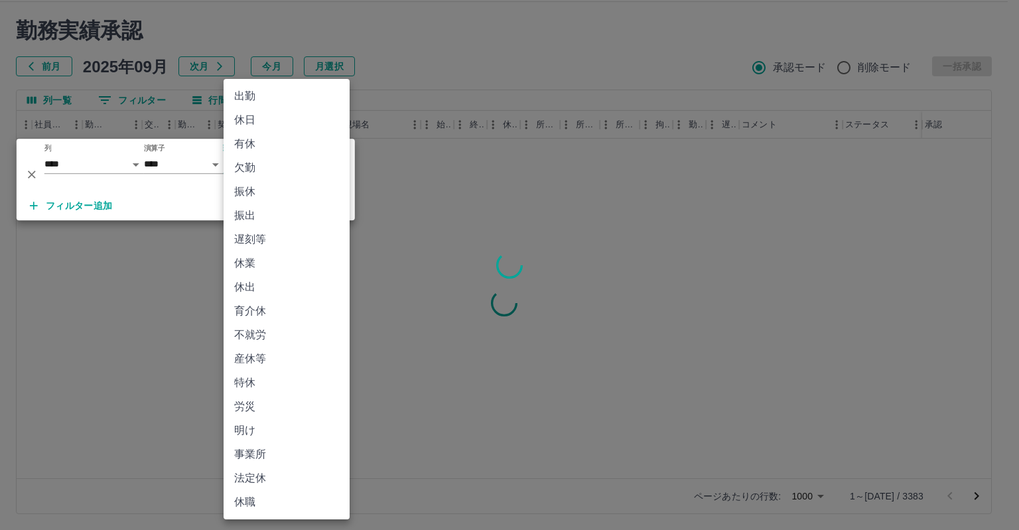
click at [265, 145] on li "有休" at bounding box center [287, 144] width 126 height 24
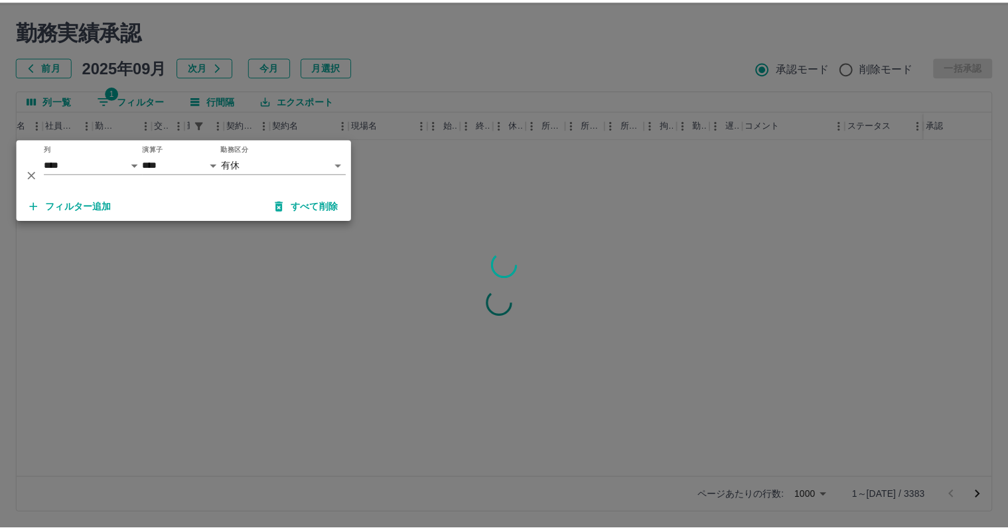
scroll to position [0, 173]
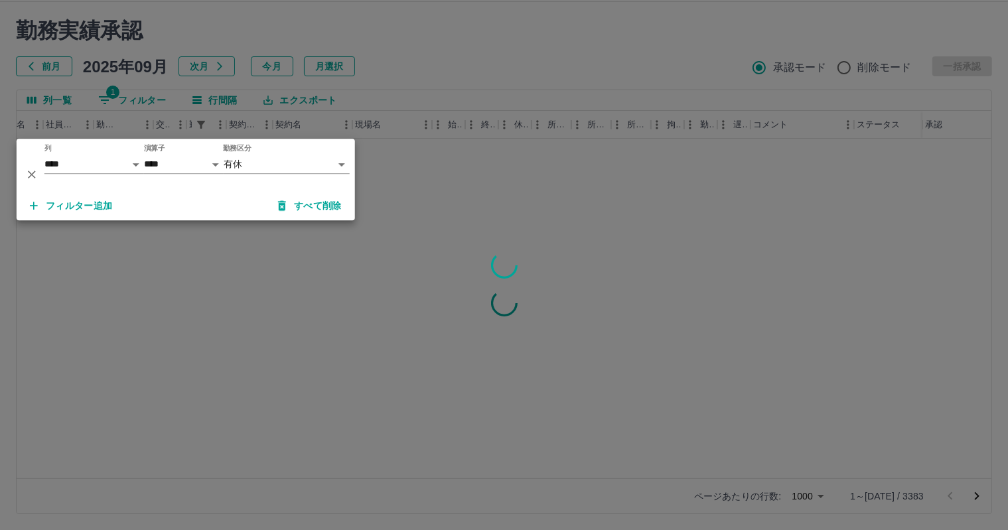
click at [439, 59] on div at bounding box center [504, 265] width 1008 height 530
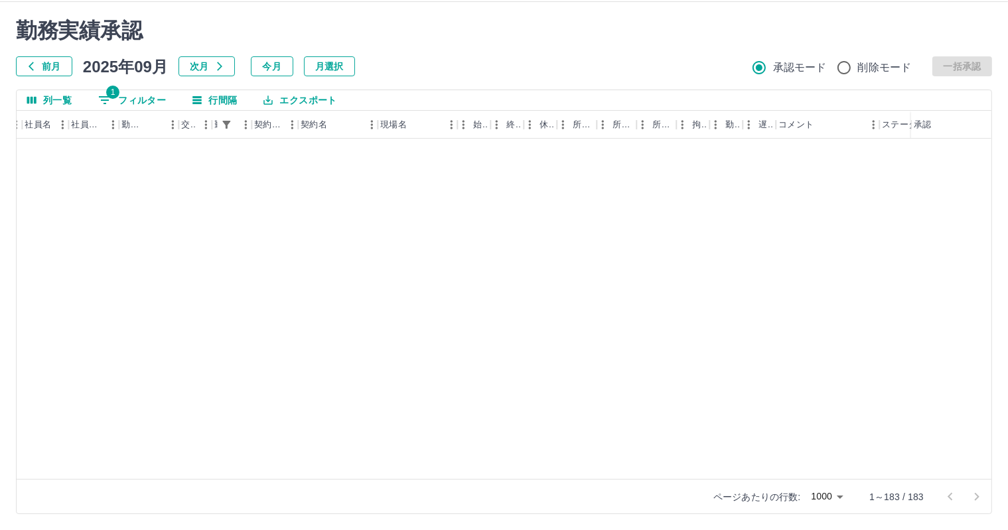
scroll to position [3312, 147]
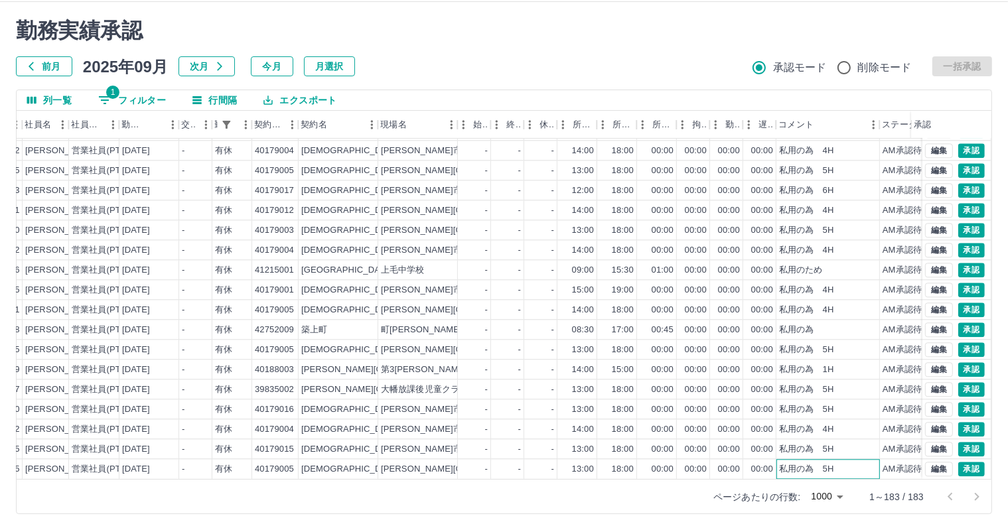
click at [839, 466] on div "私用の為　5H" at bounding box center [828, 469] width 104 height 20
click at [791, 443] on div "私用の為　5H" at bounding box center [806, 449] width 55 height 13
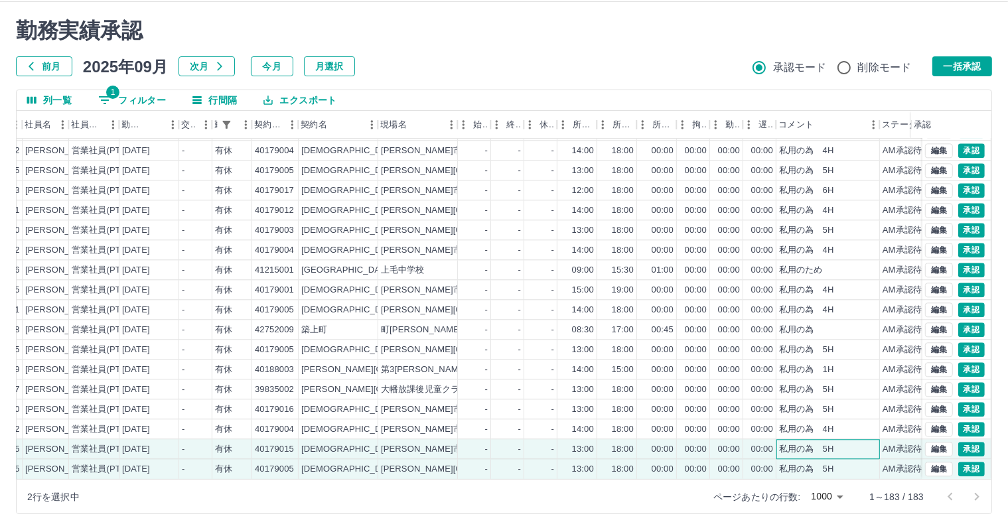
click at [791, 443] on div "私用の為　5H" at bounding box center [806, 449] width 55 height 13
click at [799, 423] on div "私用の為　4H" at bounding box center [806, 429] width 55 height 13
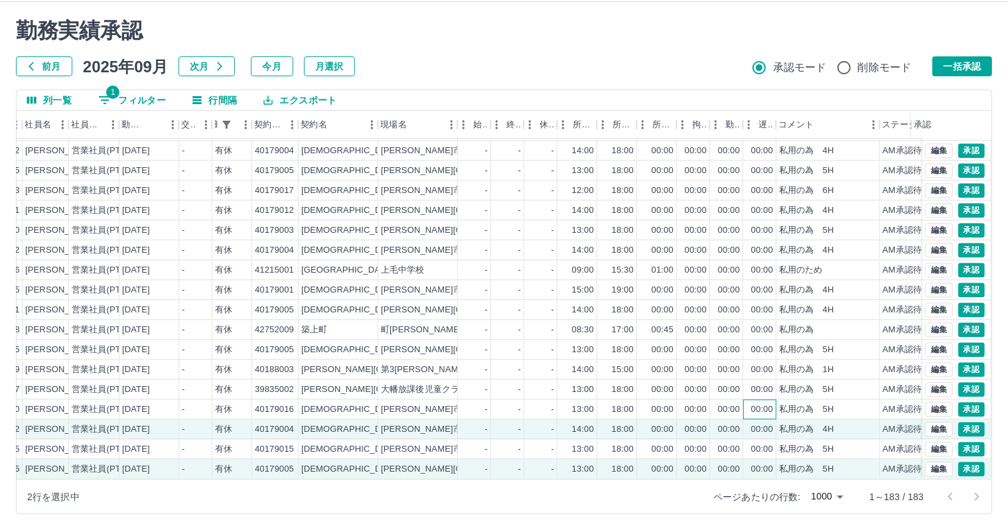
click at [768, 403] on div "00:00" at bounding box center [762, 409] width 22 height 13
click at [618, 64] on div "前月 2025年09月 次月 今月 月選択 承認モード 削除モード 一括承認" at bounding box center [504, 66] width 976 height 20
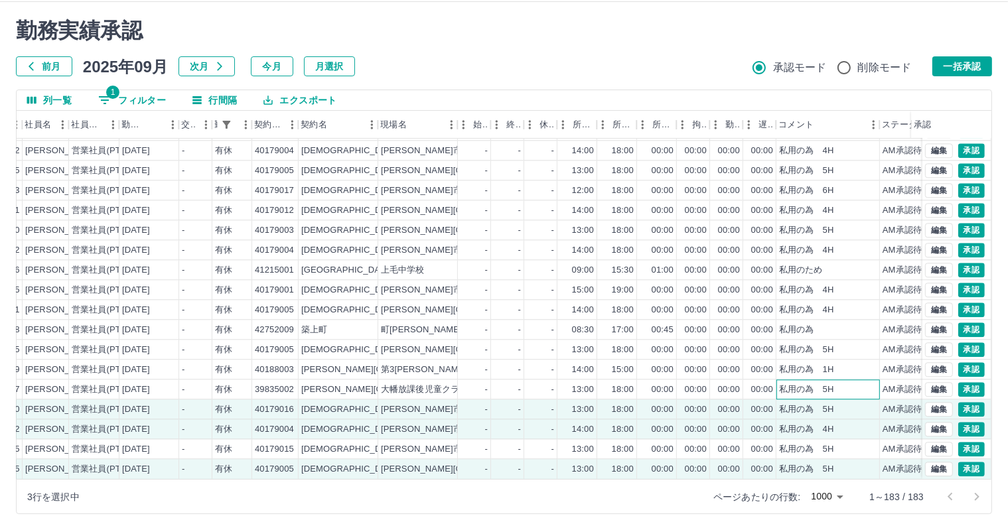
click at [827, 384] on div "私用の為　5H" at bounding box center [806, 390] width 55 height 13
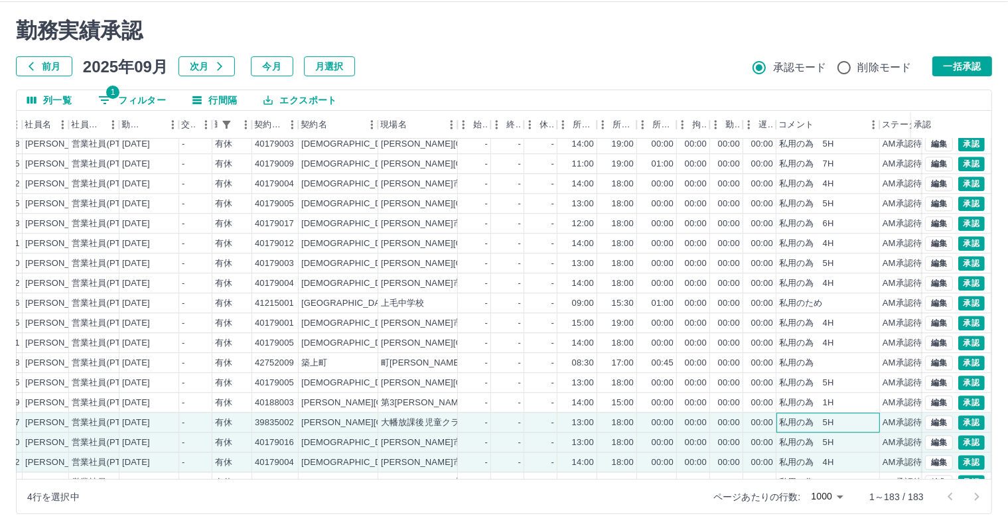
scroll to position [3246, 147]
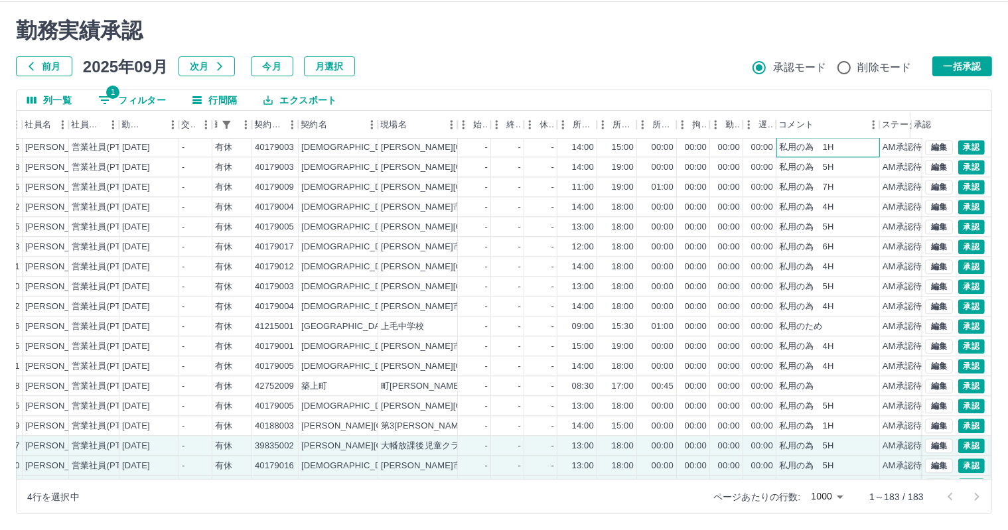
click at [802, 153] on div "私用の為　1H" at bounding box center [828, 147] width 104 height 20
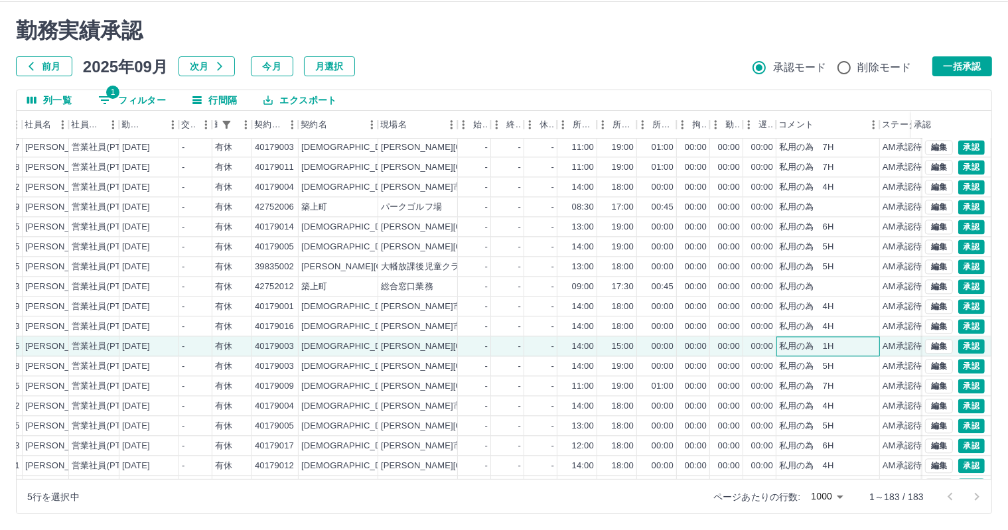
scroll to position [2981, 147]
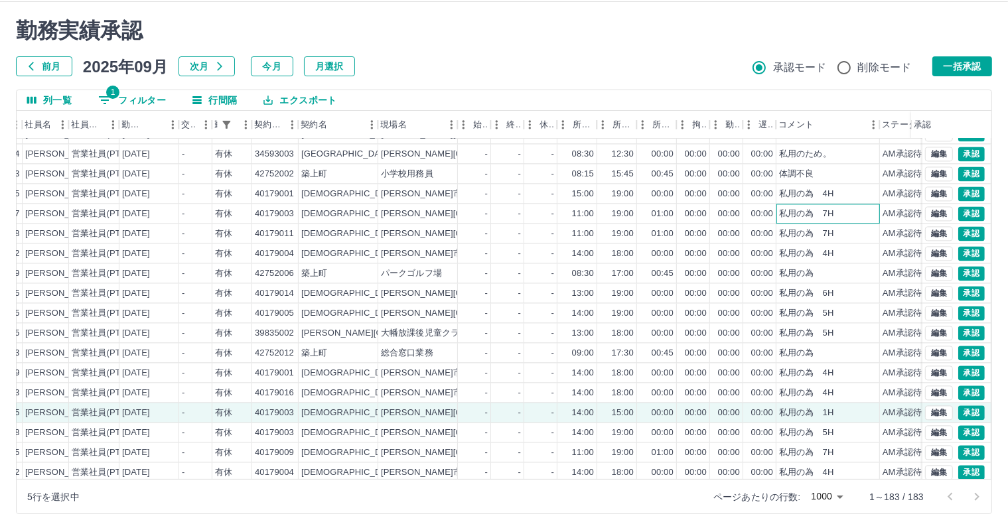
drag, startPoint x: 831, startPoint y: 212, endPoint x: 827, endPoint y: 276, distance: 63.8
click at [830, 213] on div "私用の為　7H" at bounding box center [806, 214] width 55 height 13
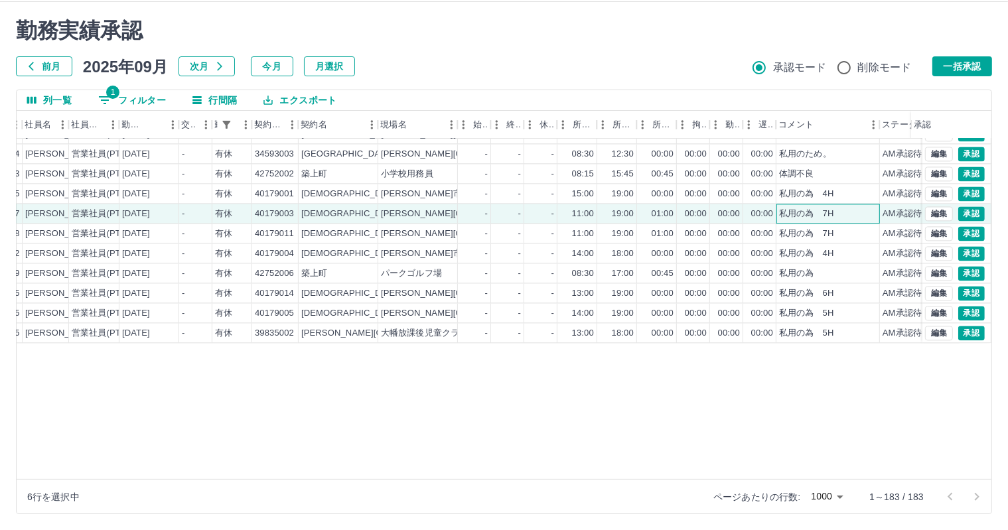
scroll to position [2781, 147]
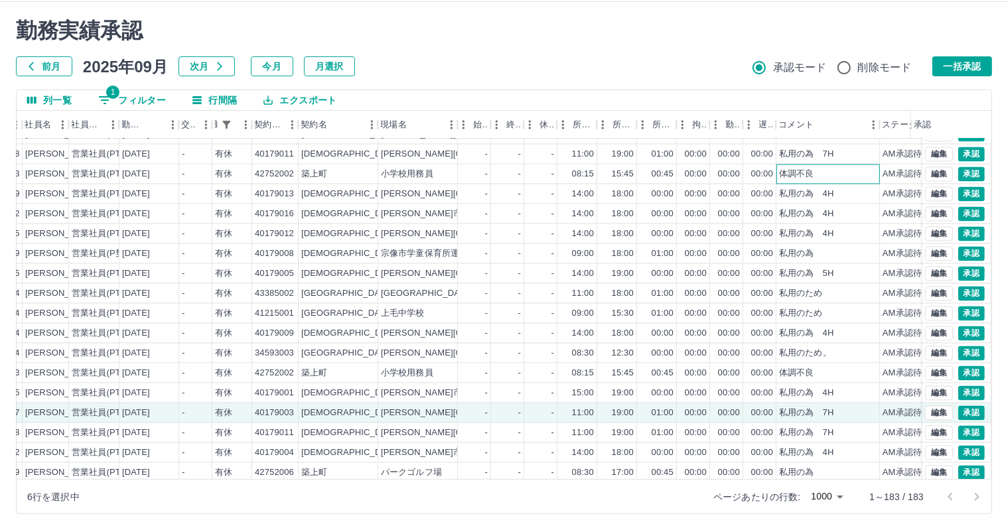
click at [809, 174] on div "体調不良" at bounding box center [796, 174] width 35 height 13
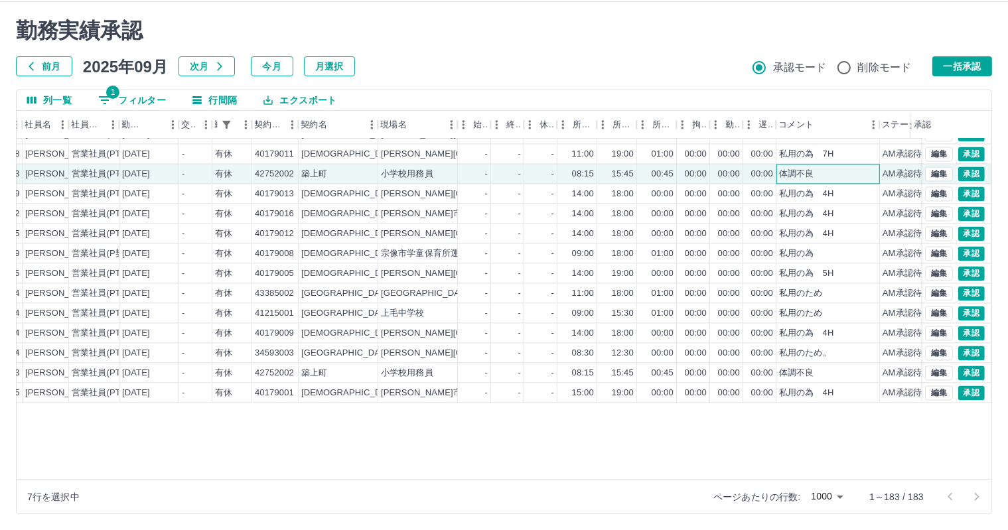
scroll to position [2649, 147]
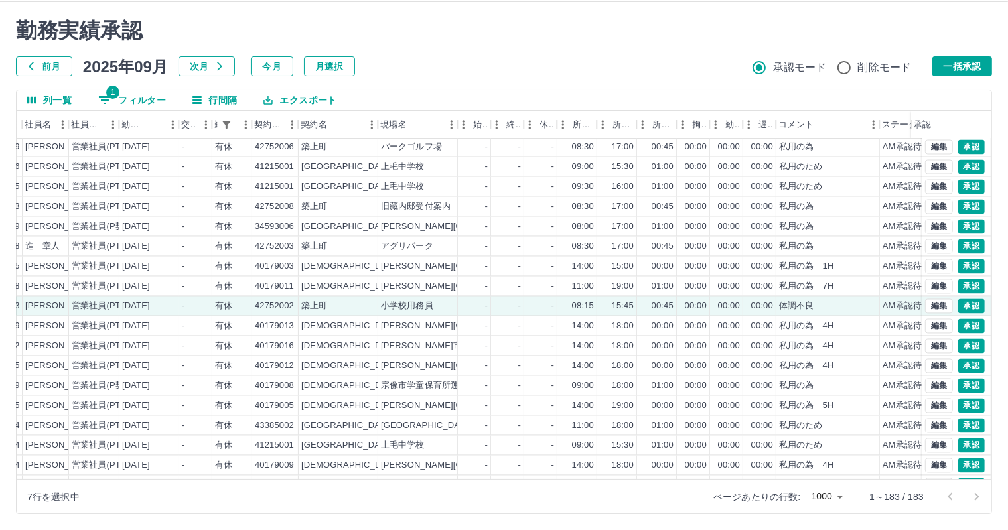
click at [675, 49] on div "勤務実績承認 前月 2025年09月 次月 今月 月選択 承認モード 削除モード 一括承認" at bounding box center [504, 47] width 976 height 58
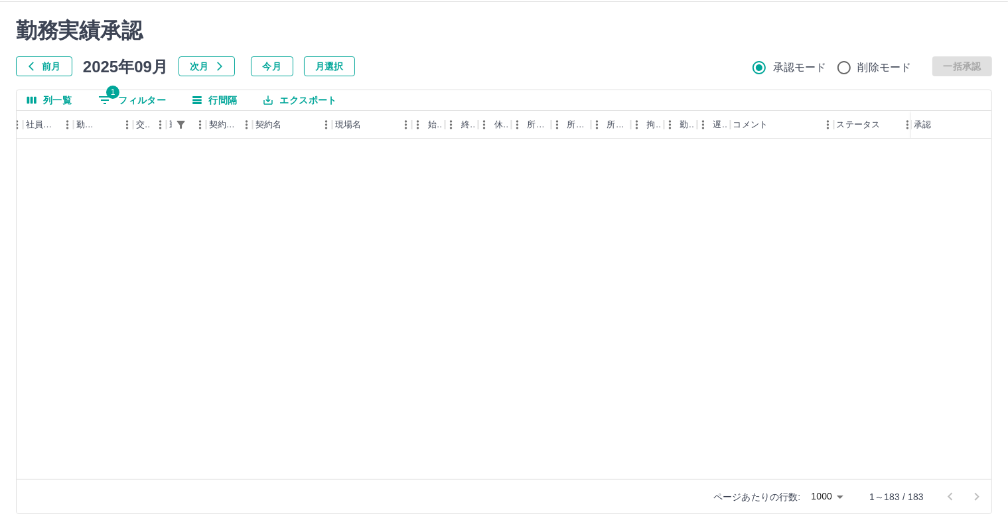
scroll to position [3312, 192]
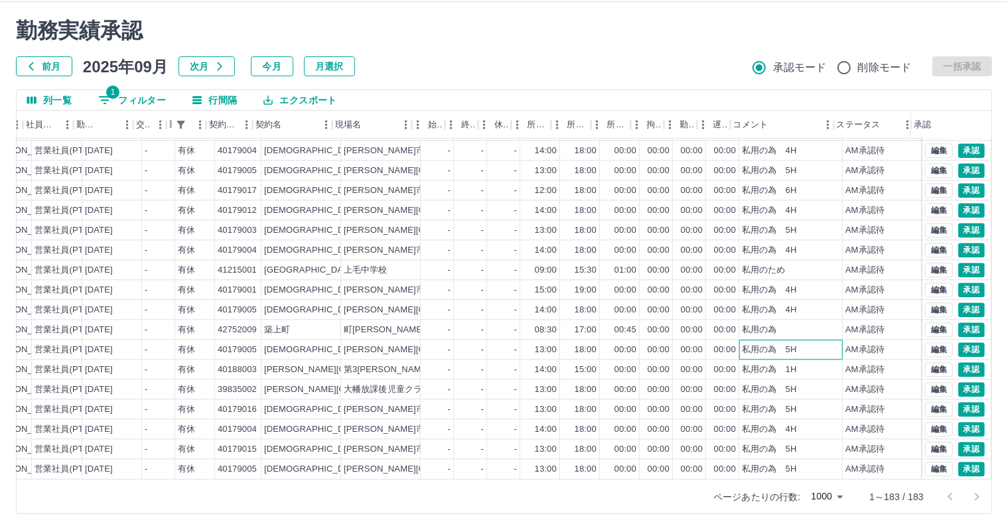
click at [758, 344] on div "私用の為　5H" at bounding box center [769, 350] width 55 height 13
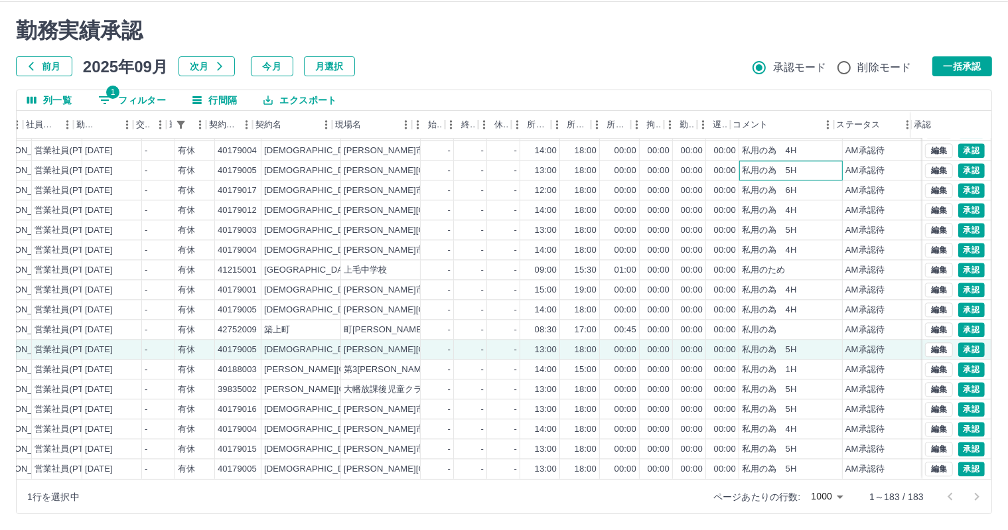
click at [779, 165] on div "私用の為　5H" at bounding box center [769, 171] width 55 height 13
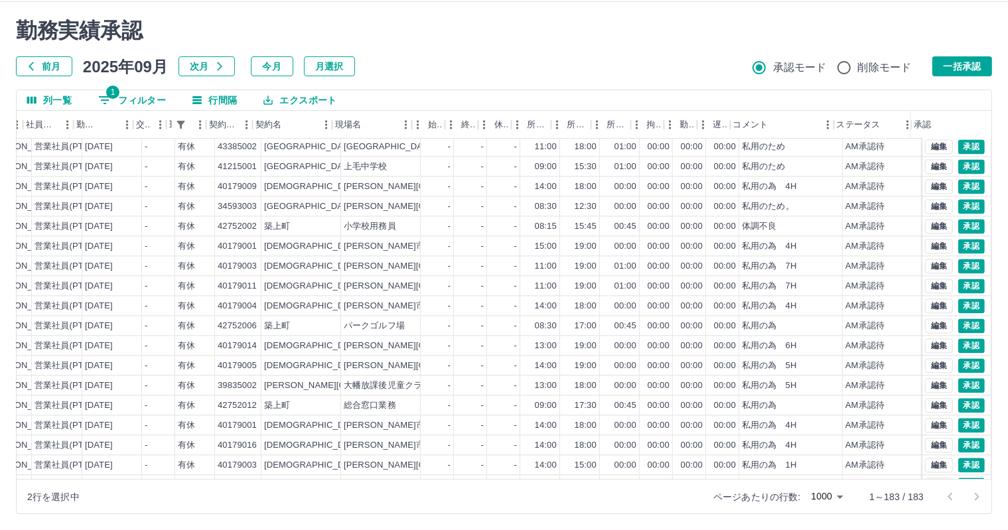
scroll to position [2914, 192]
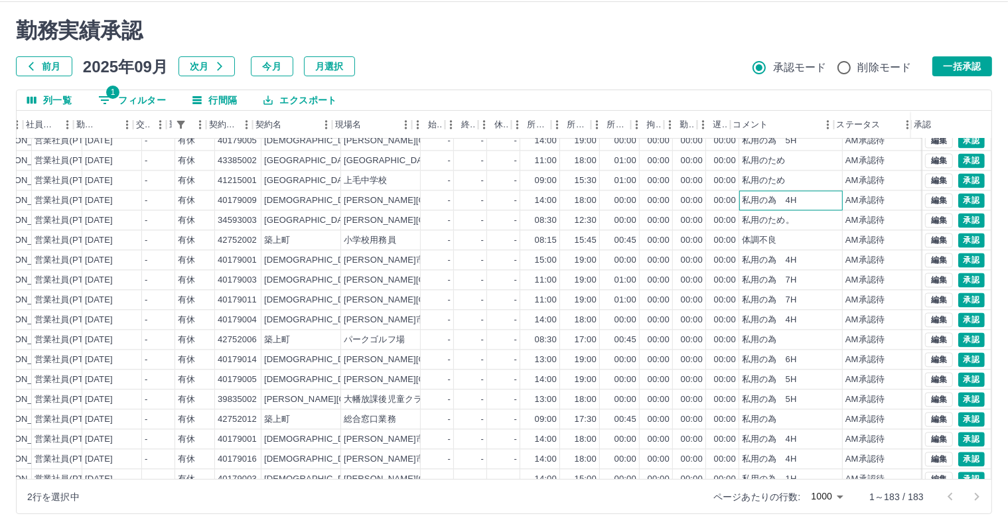
click at [794, 204] on div "私用の為　4H" at bounding box center [791, 200] width 104 height 20
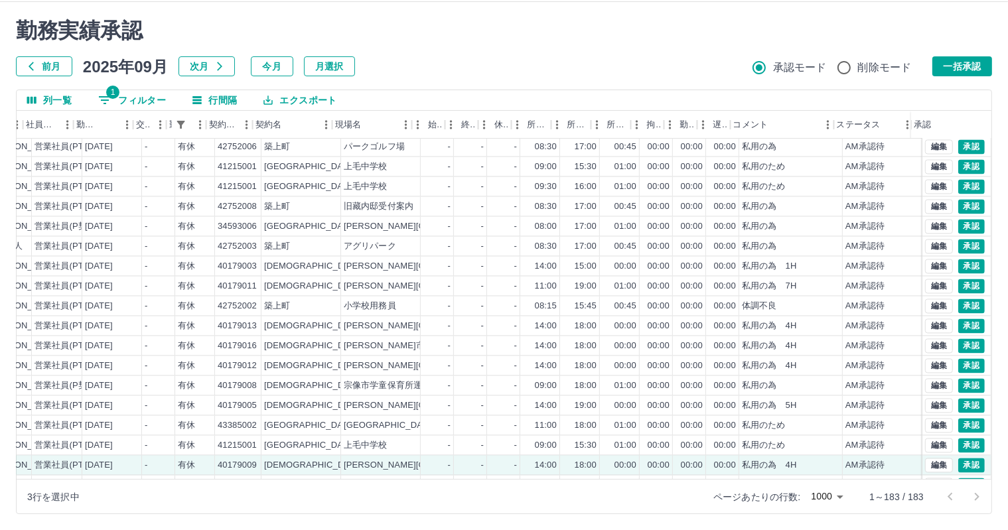
scroll to position [2715, 192]
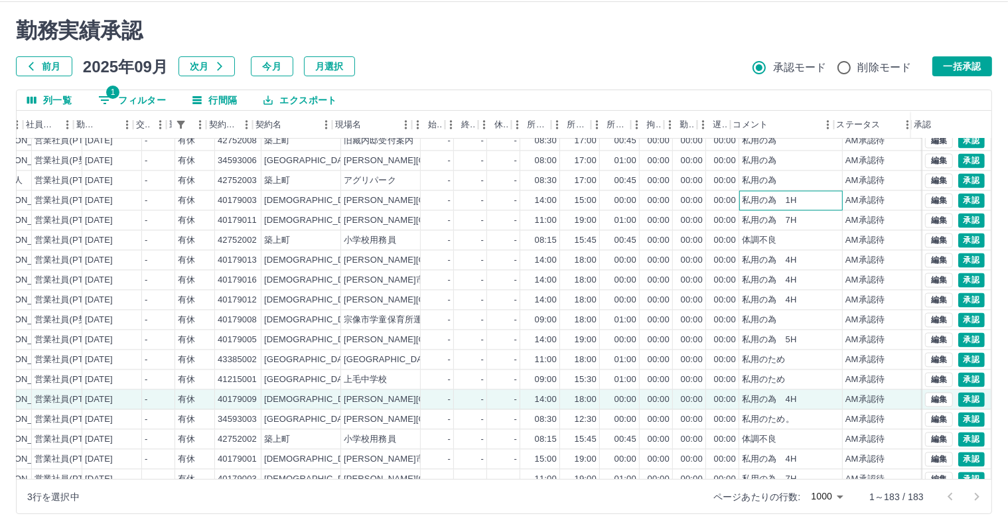
click at [791, 202] on div "私用の為　1H" at bounding box center [791, 200] width 104 height 20
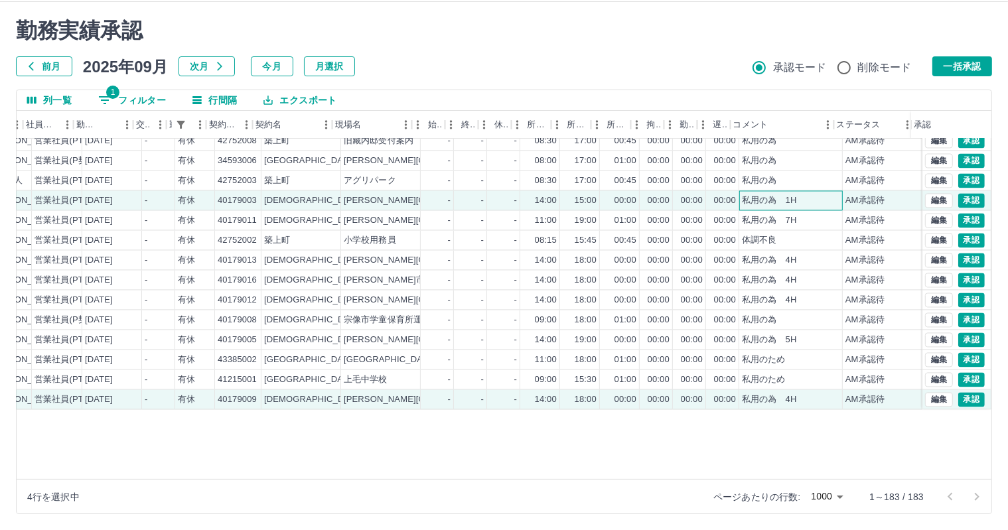
scroll to position [2582, 192]
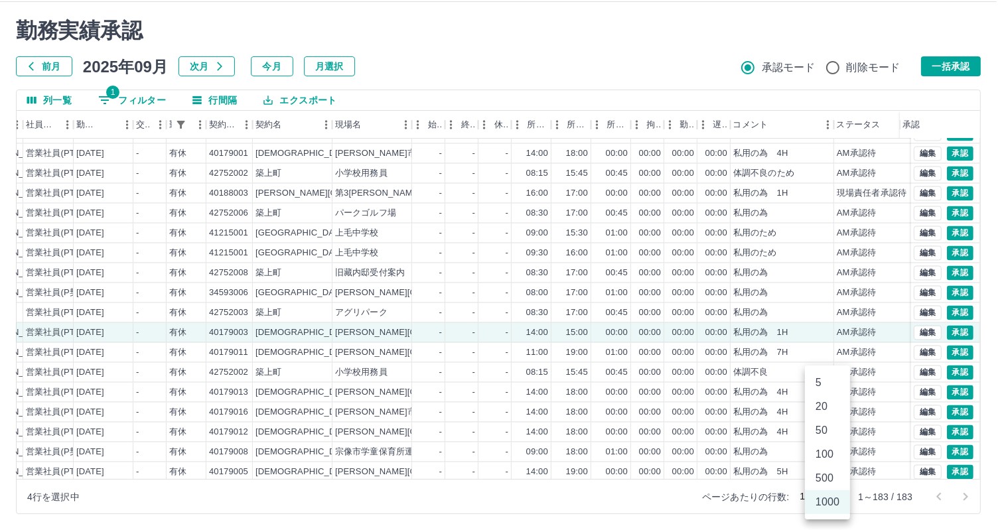
click at [842, 496] on body "SDH勤怠 兼重　優太 勤務実績承認 前月 2025年09月 次月 今月 月選択 承認モード 削除モード 一括承認 列一覧 1 フィルター 行間隔 エクスポー…" at bounding box center [504, 249] width 1008 height 561
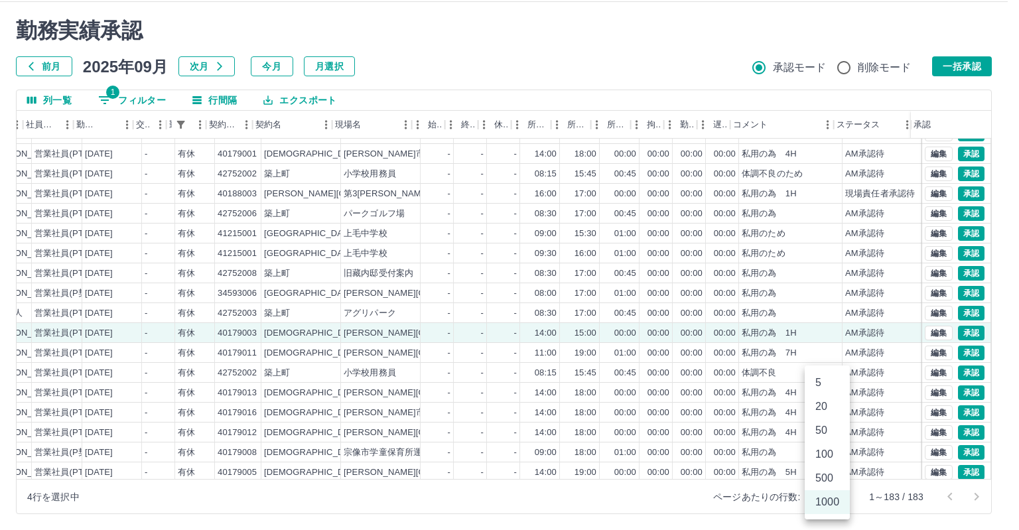
click at [827, 470] on li "500" at bounding box center [827, 478] width 45 height 24
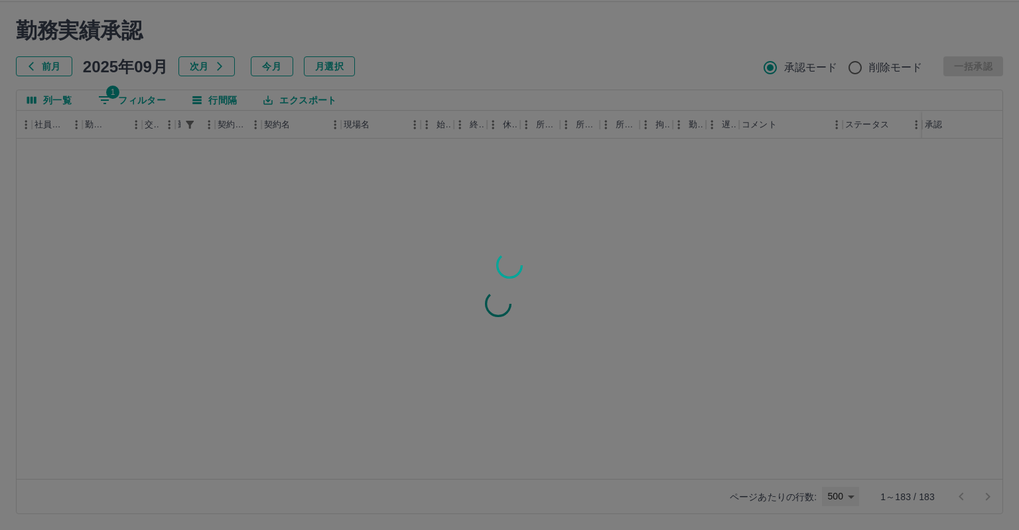
type input "***"
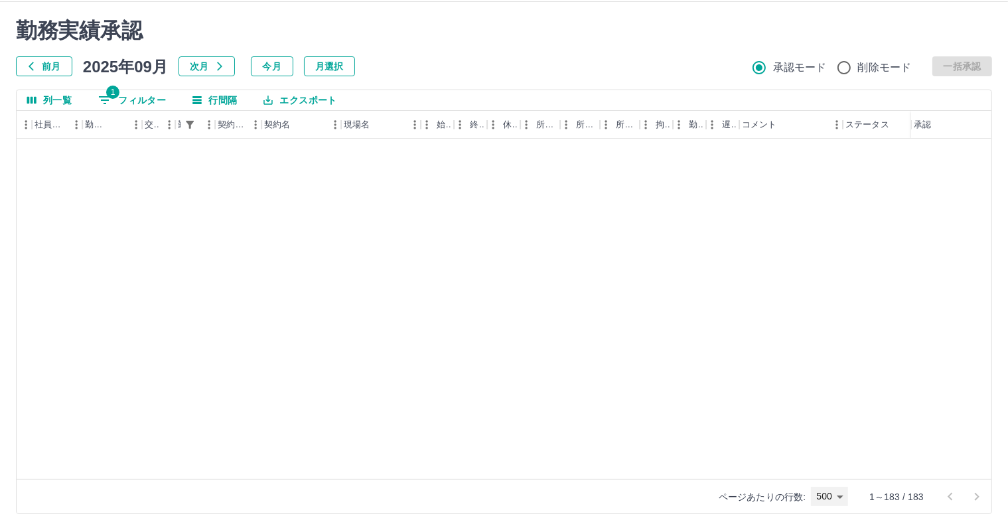
scroll to position [3312, 183]
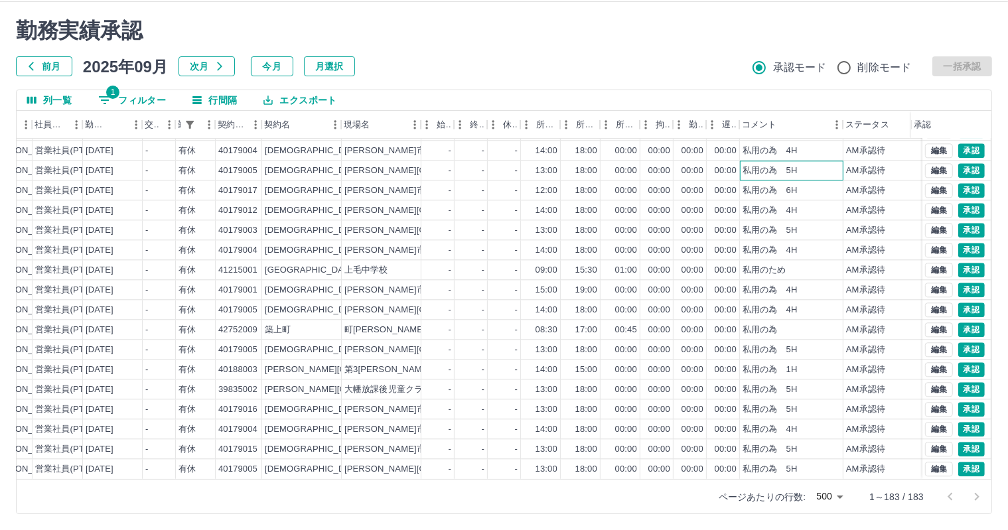
click at [795, 165] on div "私用の為　5H" at bounding box center [769, 171] width 55 height 13
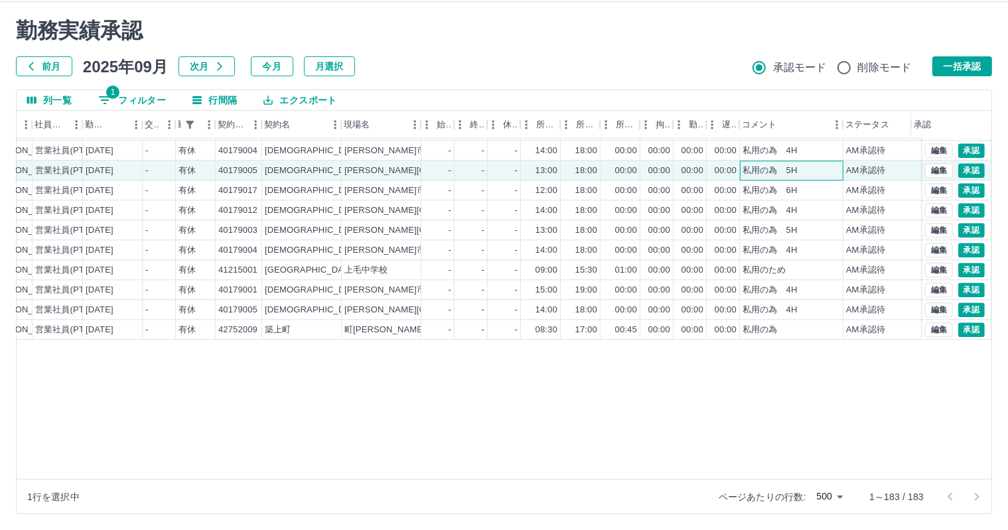
scroll to position [3113, 183]
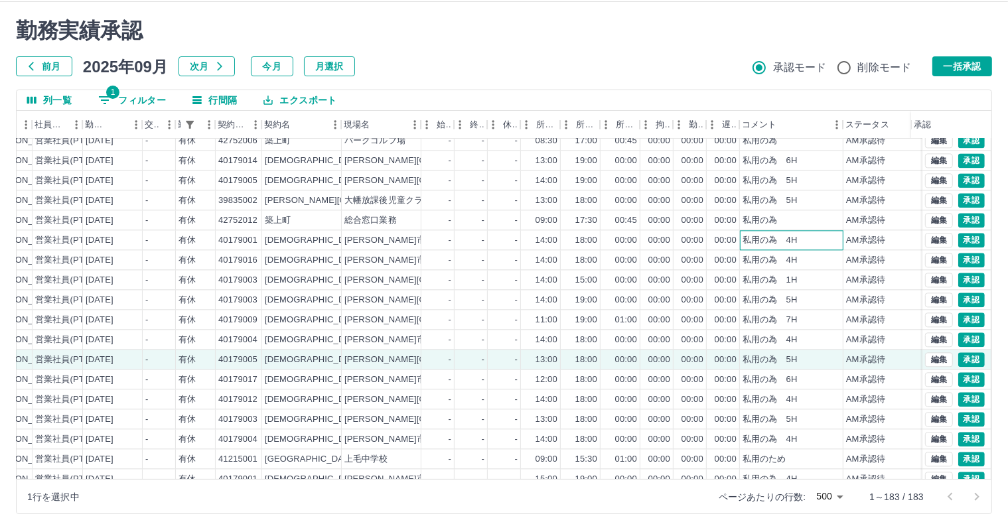
click at [798, 236] on div "私用の為　4H" at bounding box center [792, 240] width 104 height 20
click at [799, 199] on div "私用の為　5H" at bounding box center [792, 200] width 104 height 20
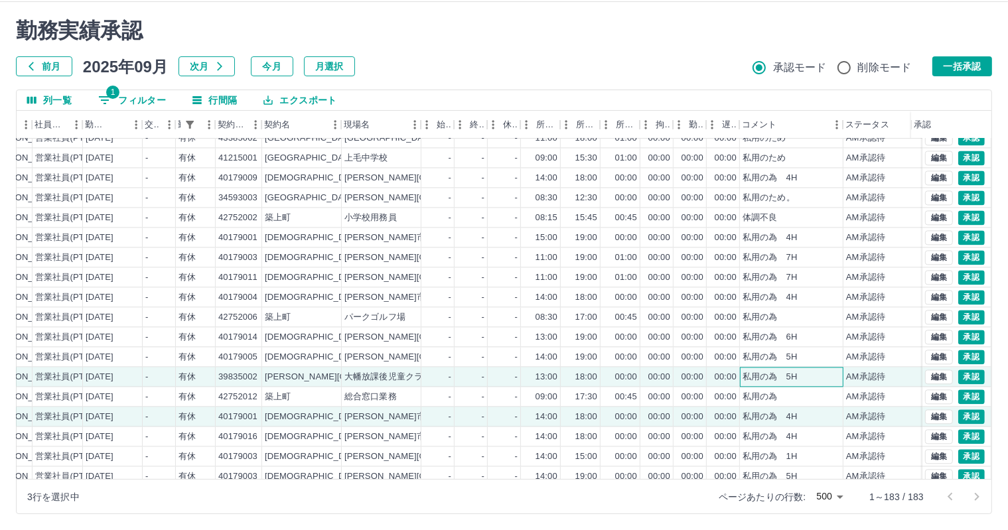
scroll to position [2914, 183]
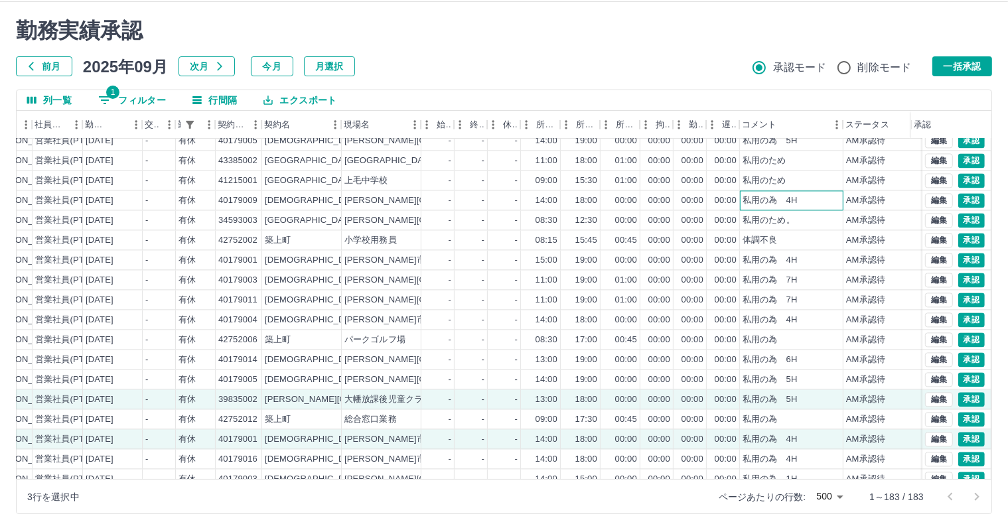
click at [810, 202] on div "私用の為　4H" at bounding box center [792, 200] width 104 height 20
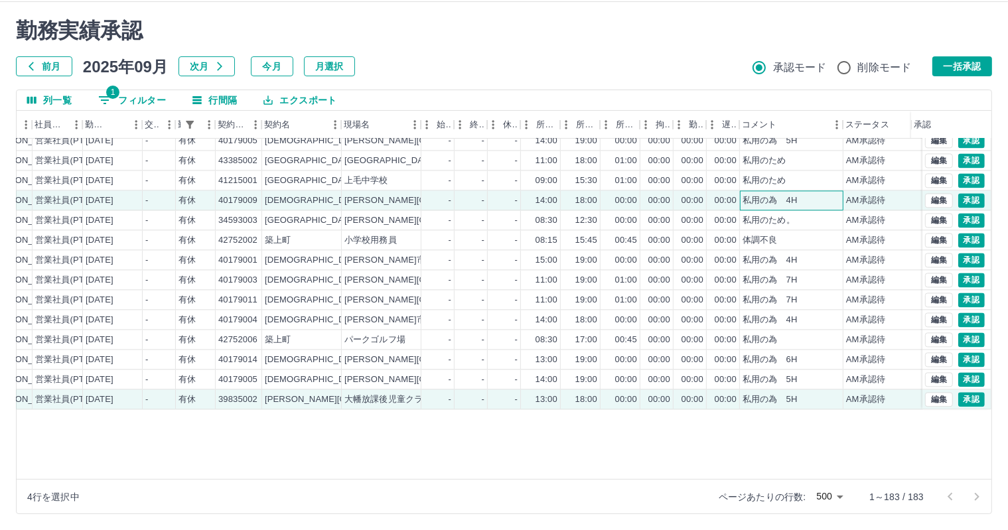
scroll to position [2781, 183]
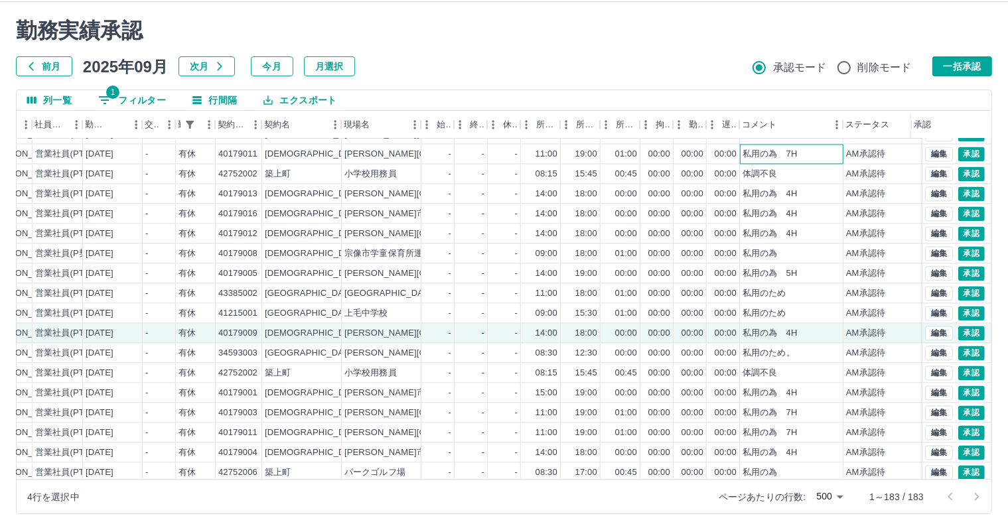
click at [802, 156] on div "私用の為　7H" at bounding box center [792, 154] width 104 height 20
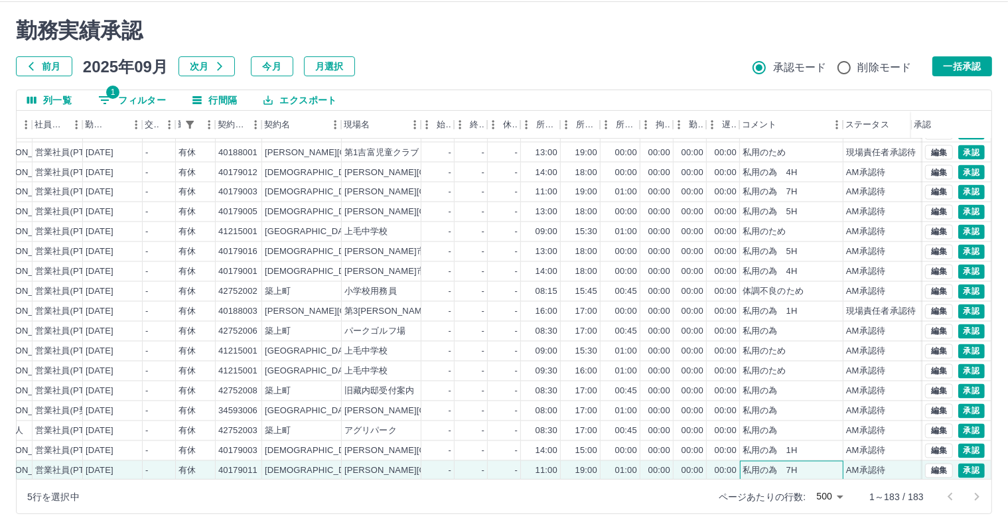
scroll to position [2450, 183]
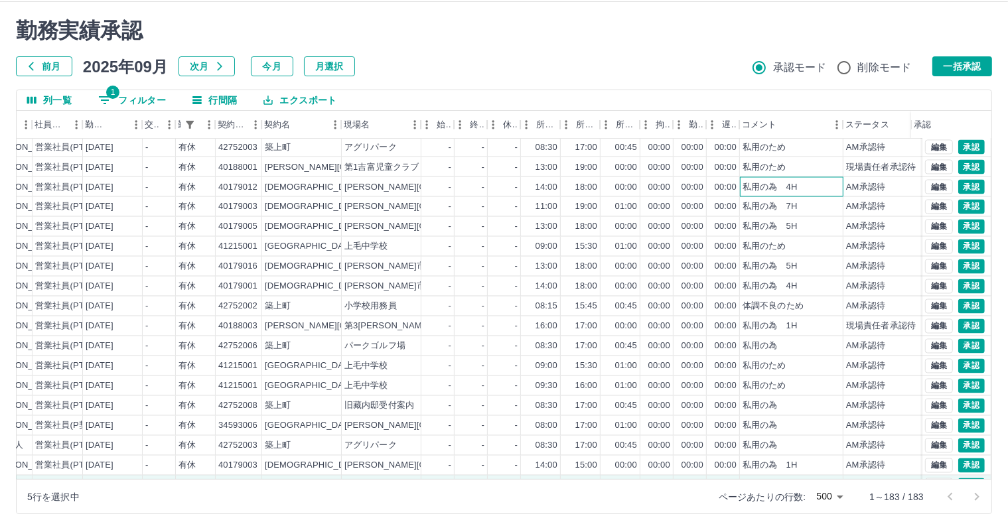
click at [785, 194] on div "私用の為　4H" at bounding box center [792, 187] width 104 height 20
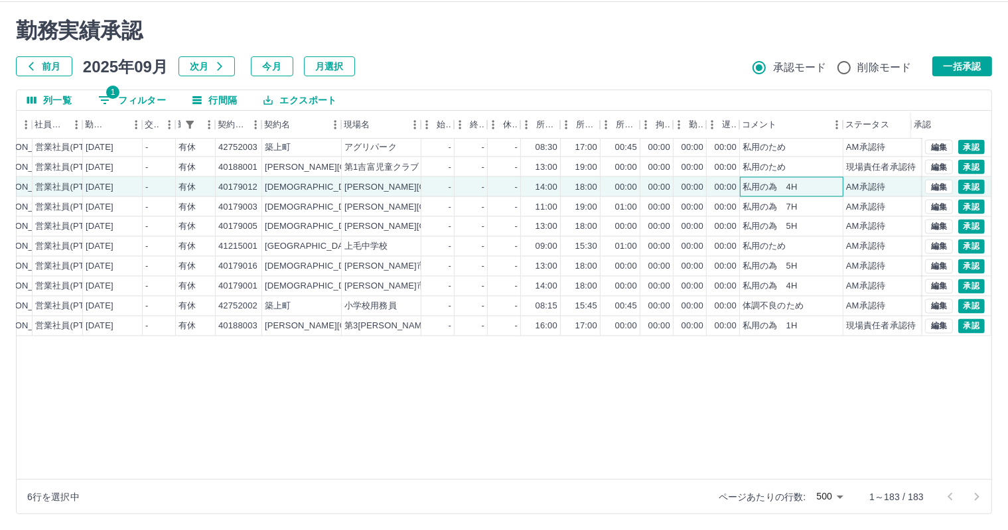
scroll to position [2251, 183]
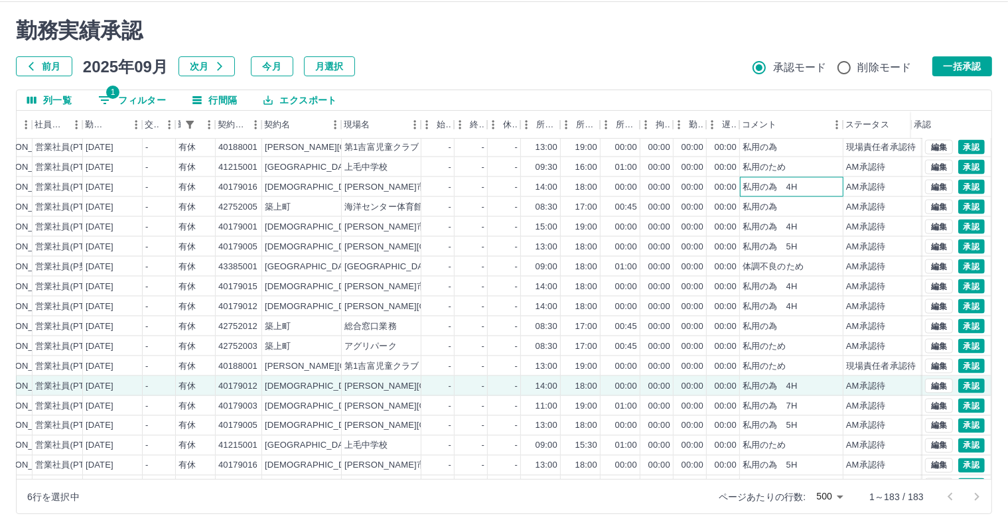
click at [803, 188] on div "私用の為　4H" at bounding box center [792, 187] width 104 height 20
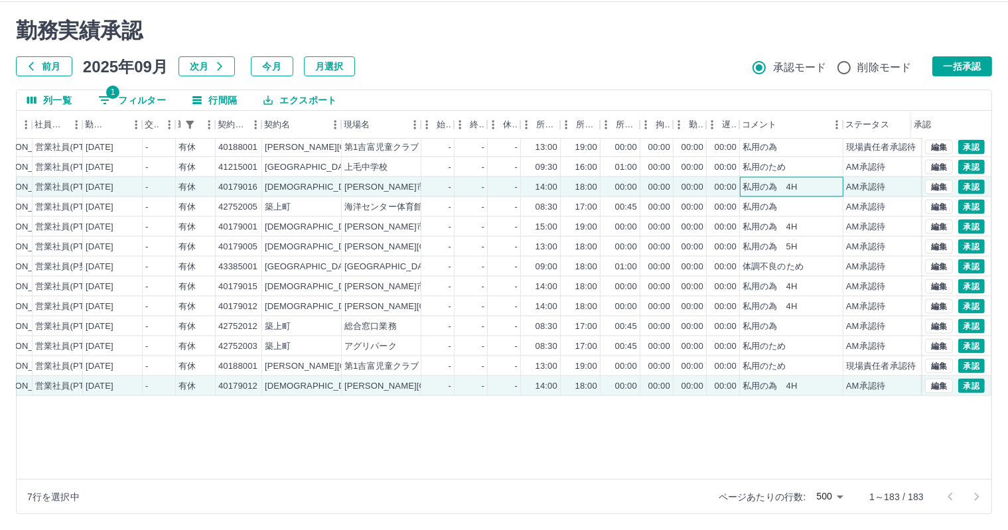
scroll to position [2118, 183]
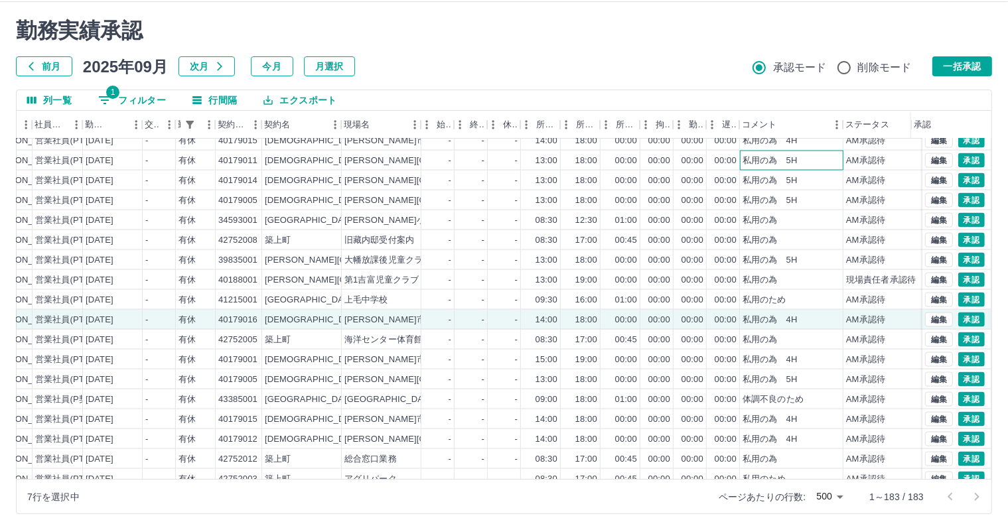
click at [799, 163] on div "私用の為　5H" at bounding box center [792, 161] width 104 height 20
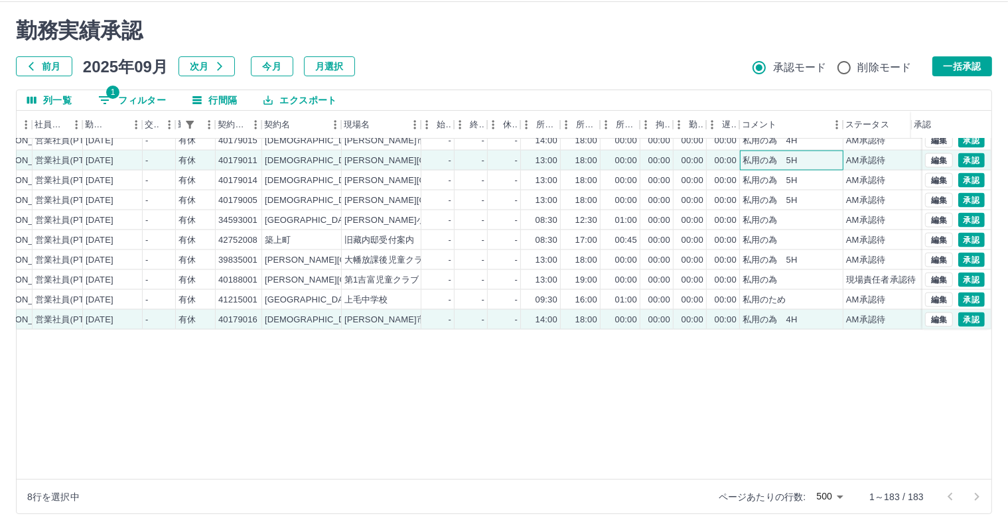
scroll to position [1919, 183]
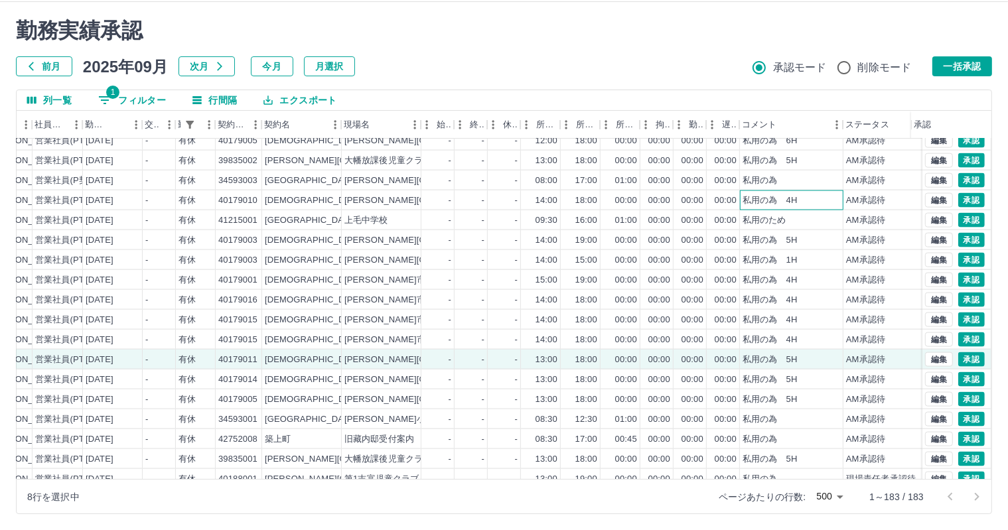
click at [793, 201] on div "私用の為　4H" at bounding box center [769, 200] width 55 height 13
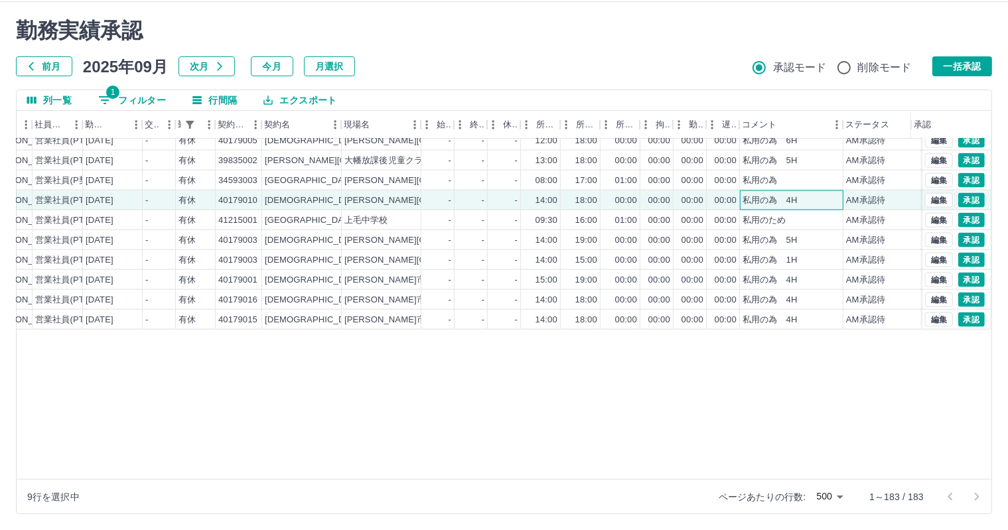
scroll to position [1720, 183]
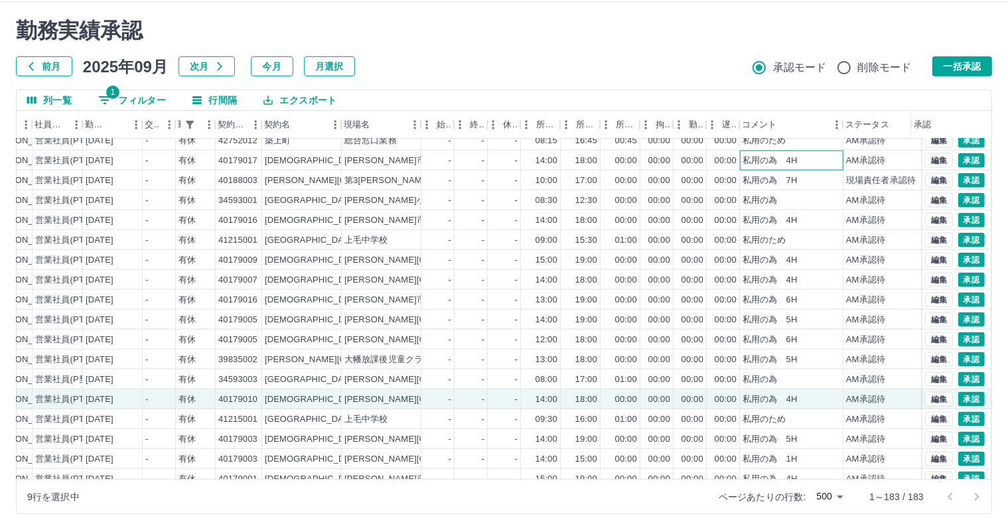
click at [803, 165] on div "私用の為　4H" at bounding box center [792, 161] width 104 height 20
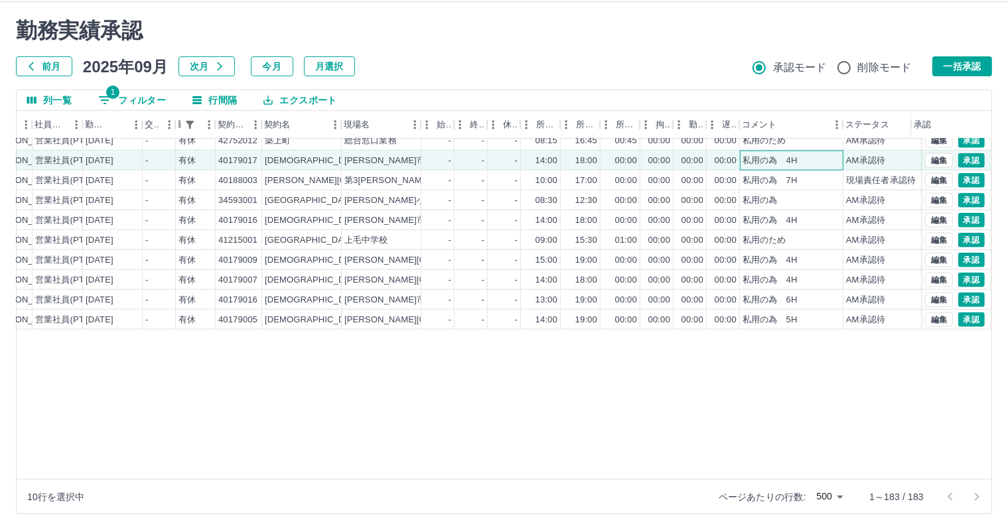
scroll to position [1521, 183]
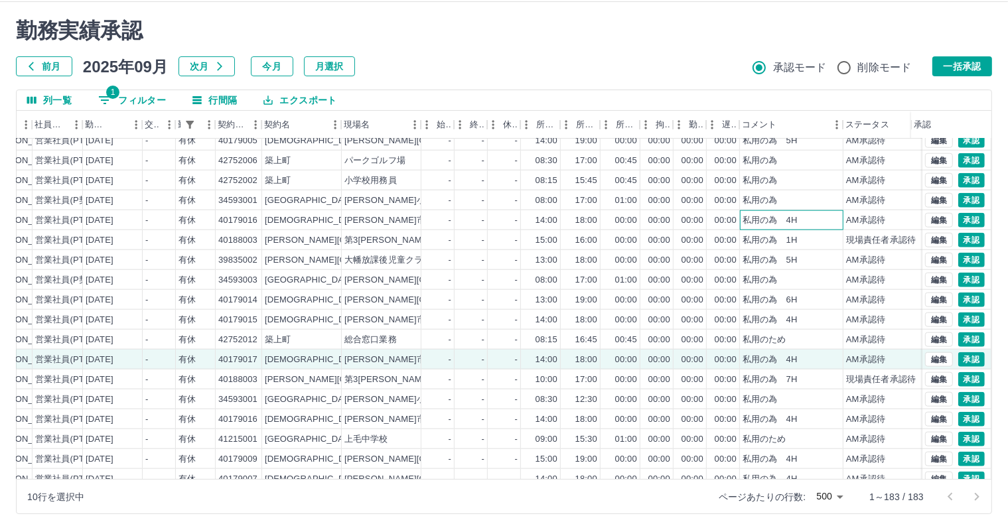
click at [808, 225] on div "私用の為　4H" at bounding box center [792, 220] width 104 height 20
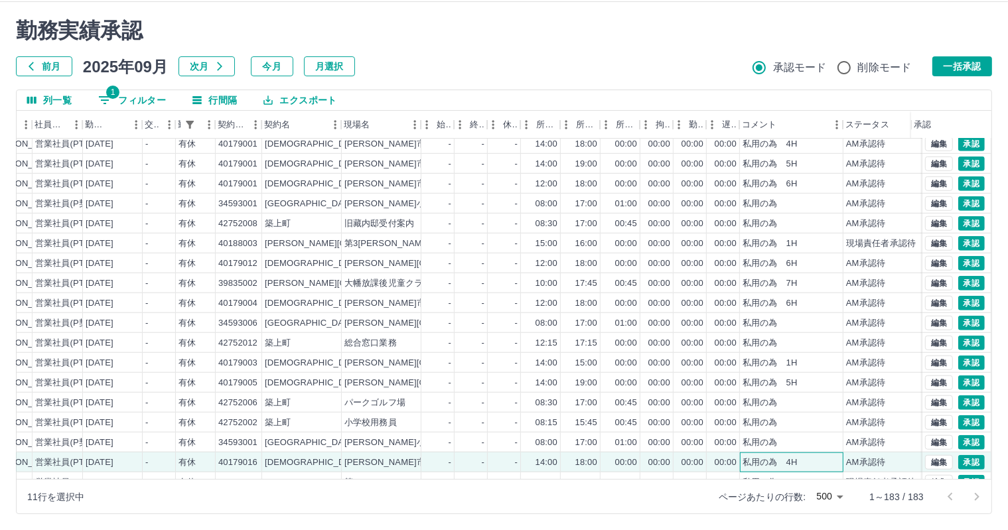
scroll to position [1189, 183]
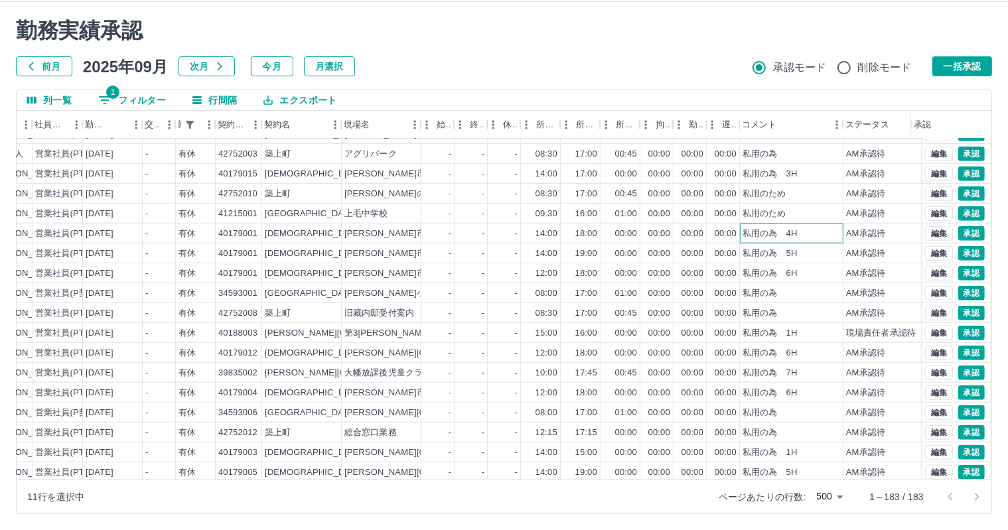
click at [804, 236] on div "私用の為　4H" at bounding box center [792, 234] width 104 height 20
click at [810, 177] on div "私用の為　3H" at bounding box center [792, 174] width 104 height 20
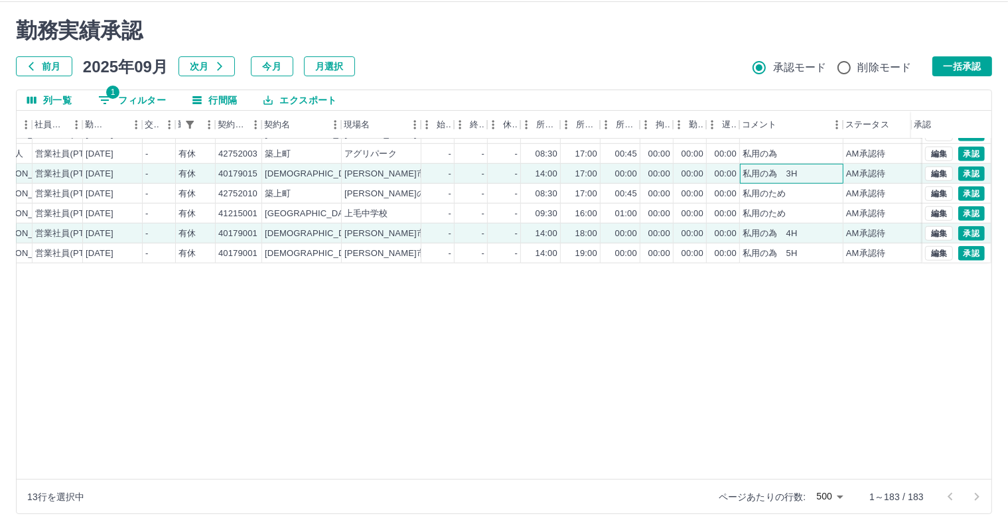
scroll to position [924, 183]
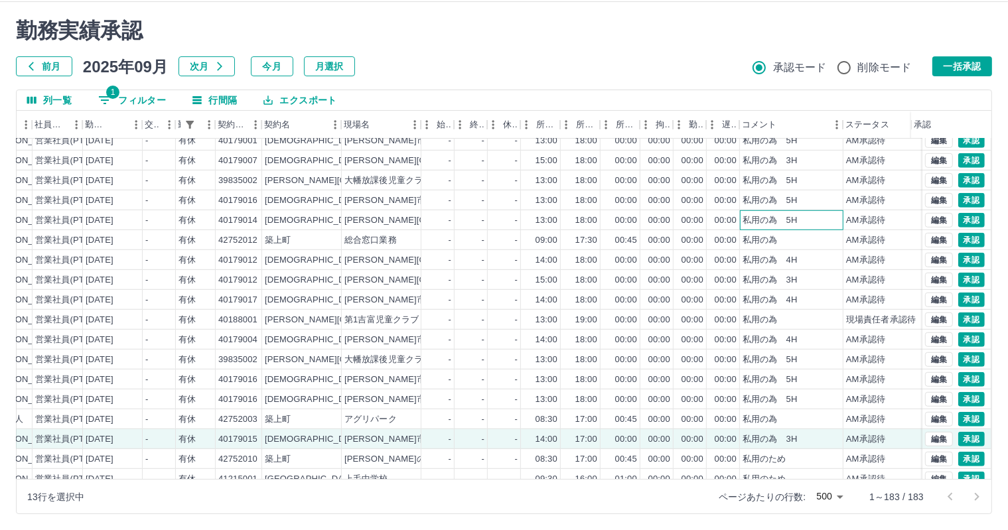
click at [804, 222] on div "私用の為　5H" at bounding box center [792, 220] width 104 height 20
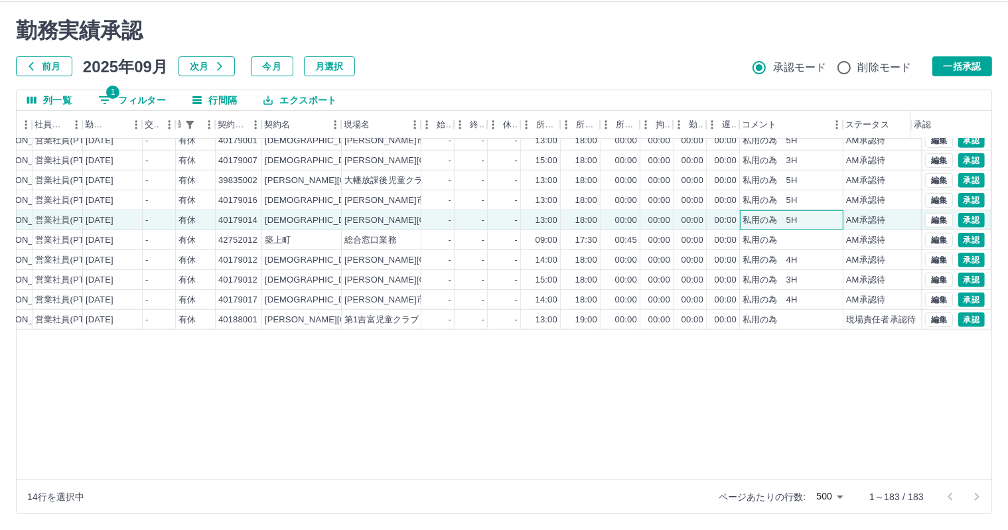
scroll to position [725, 183]
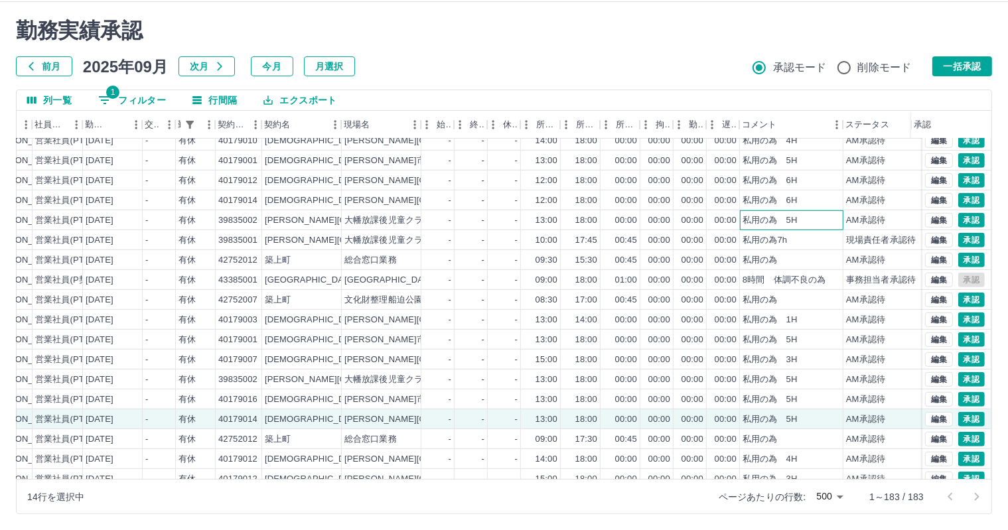
click at [796, 222] on div "私用の為　5H" at bounding box center [792, 220] width 104 height 20
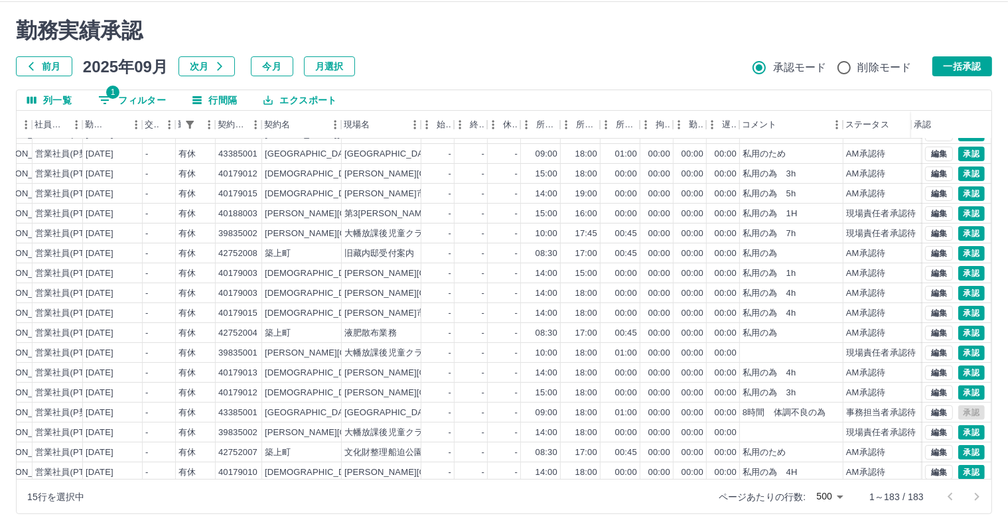
scroll to position [326, 183]
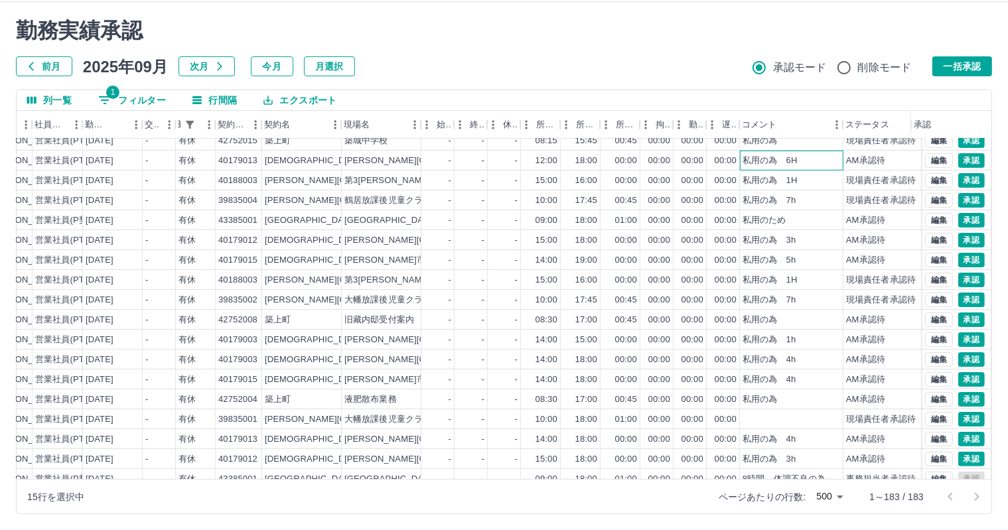
click at [792, 166] on div "私用の為　6H" at bounding box center [792, 161] width 104 height 20
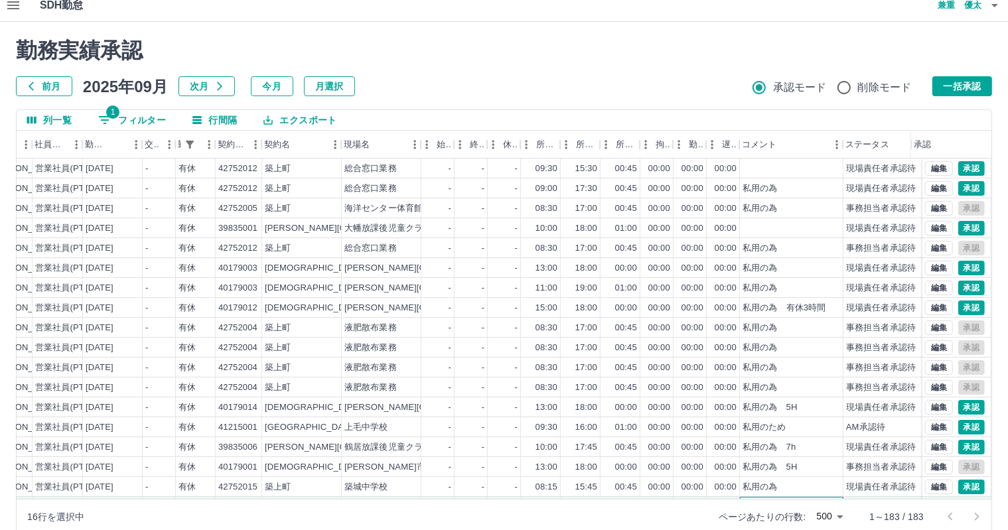
scroll to position [0, 0]
